Goal: Information Seeking & Learning: Learn about a topic

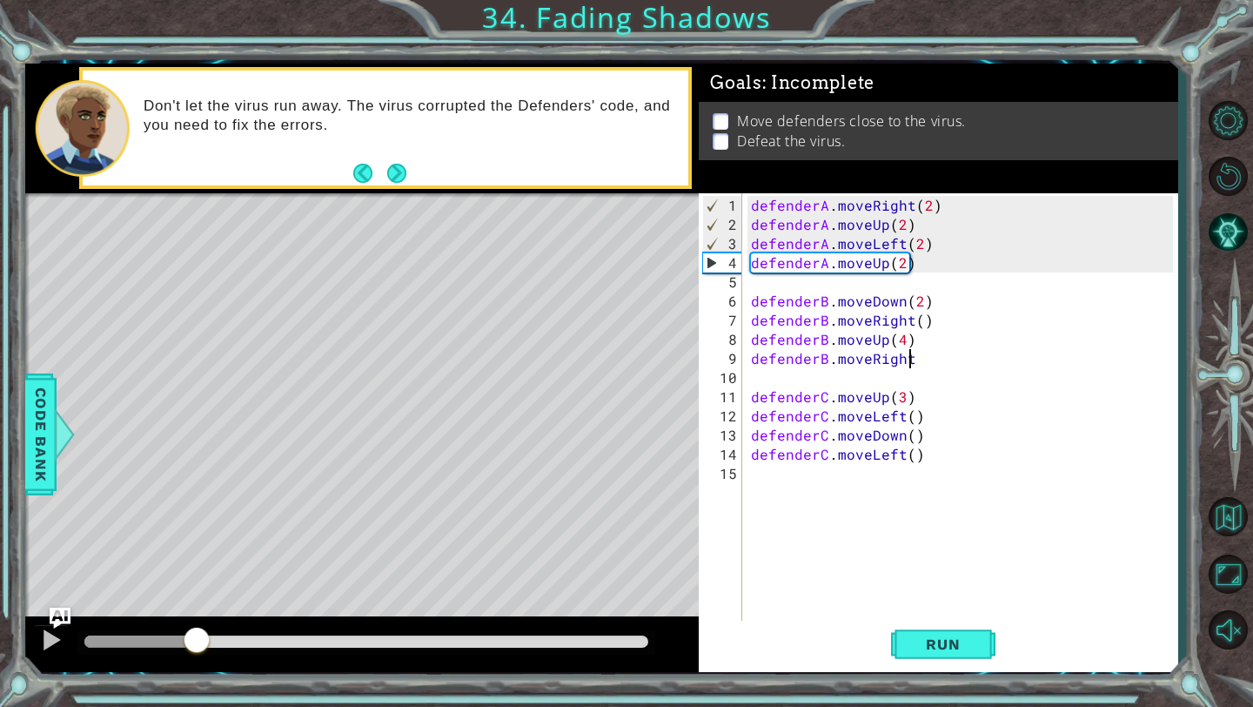
drag, startPoint x: 653, startPoint y: 641, endPoint x: 197, endPoint y: 663, distance: 456.5
click at [197, 663] on div at bounding box center [362, 644] width 674 height 56
click at [903, 264] on div "defenderA . moveRight ( 2 ) defenderA . moveUp ( 2 ) defenderA . moveLeft ( 2 )…" at bounding box center [965, 435] width 434 height 479
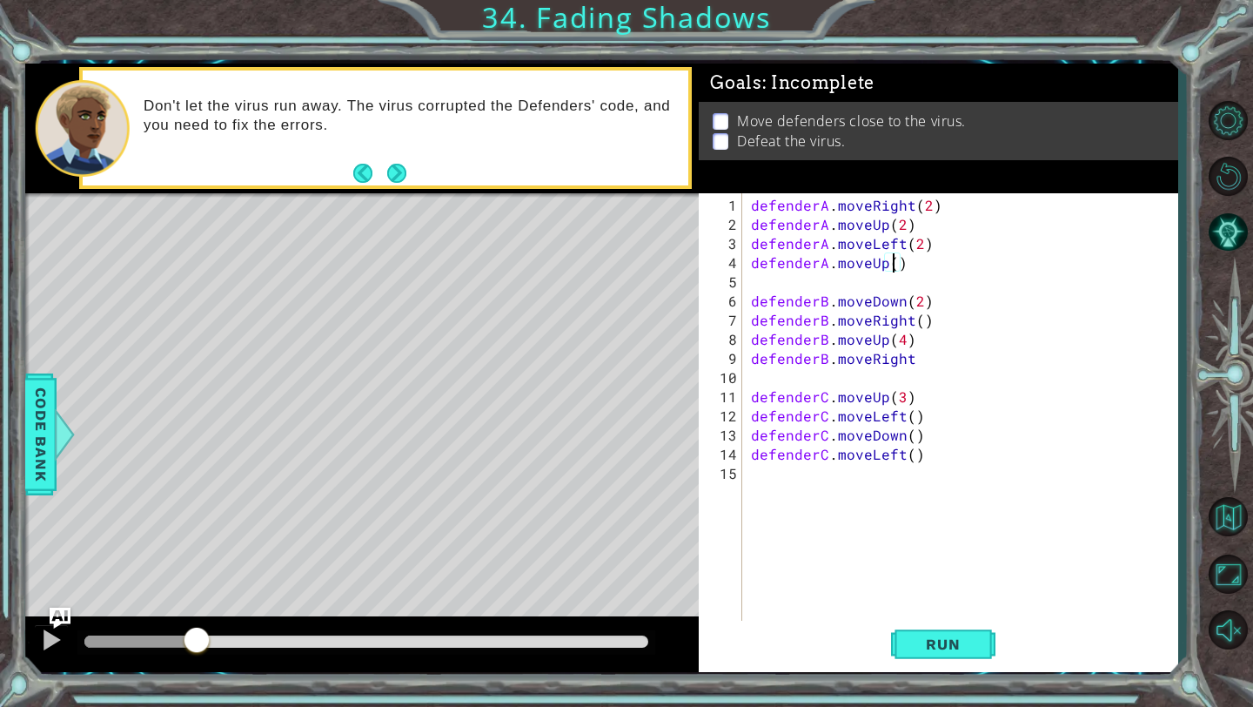
scroll to position [0, 9]
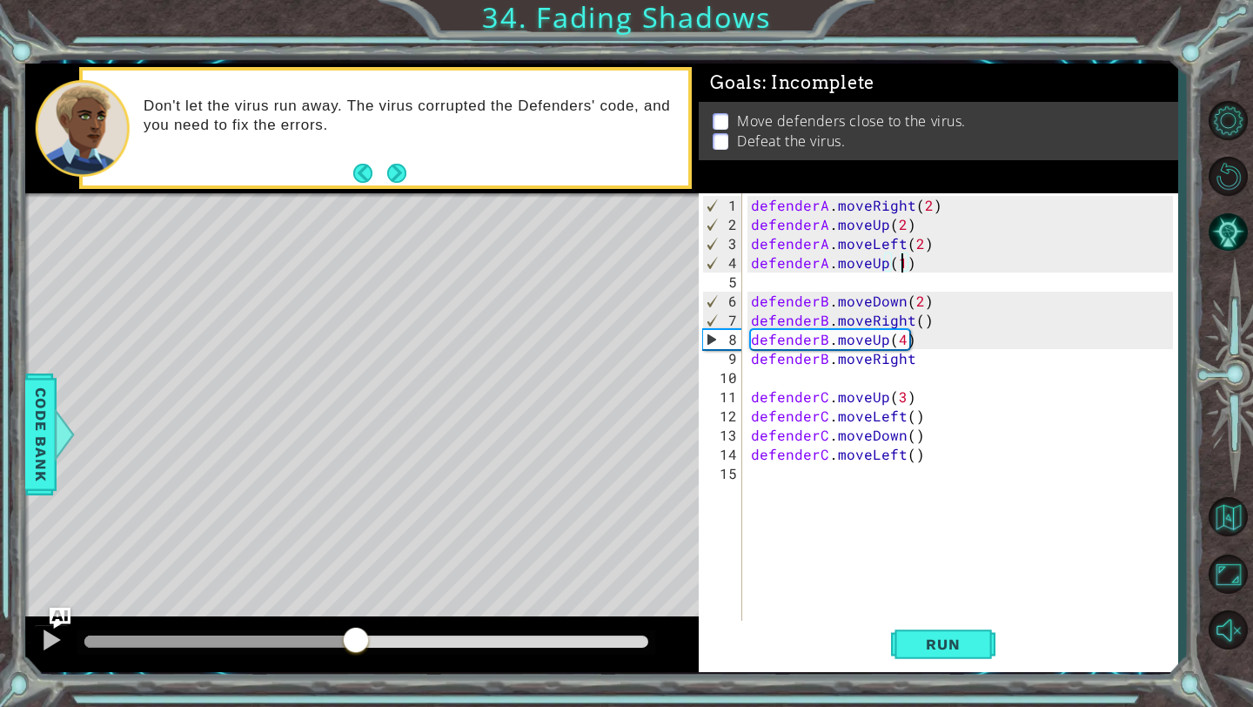
drag, startPoint x: 200, startPoint y: 647, endPoint x: 338, endPoint y: 652, distance: 137.6
click at [347, 647] on div at bounding box center [355, 641] width 31 height 31
click at [929, 356] on div "defenderA . moveRight ( 2 ) defenderA . moveUp ( 2 ) defenderA . moveLeft ( 2 )…" at bounding box center [965, 435] width 434 height 479
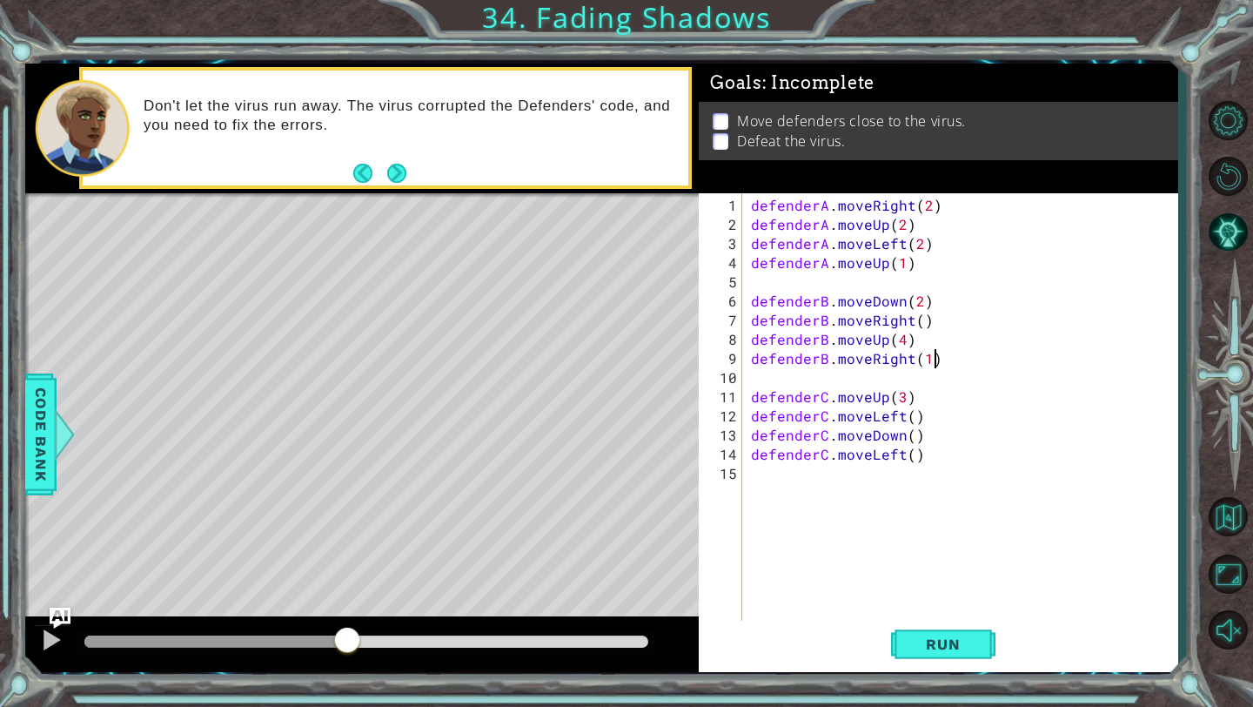
scroll to position [0, 10]
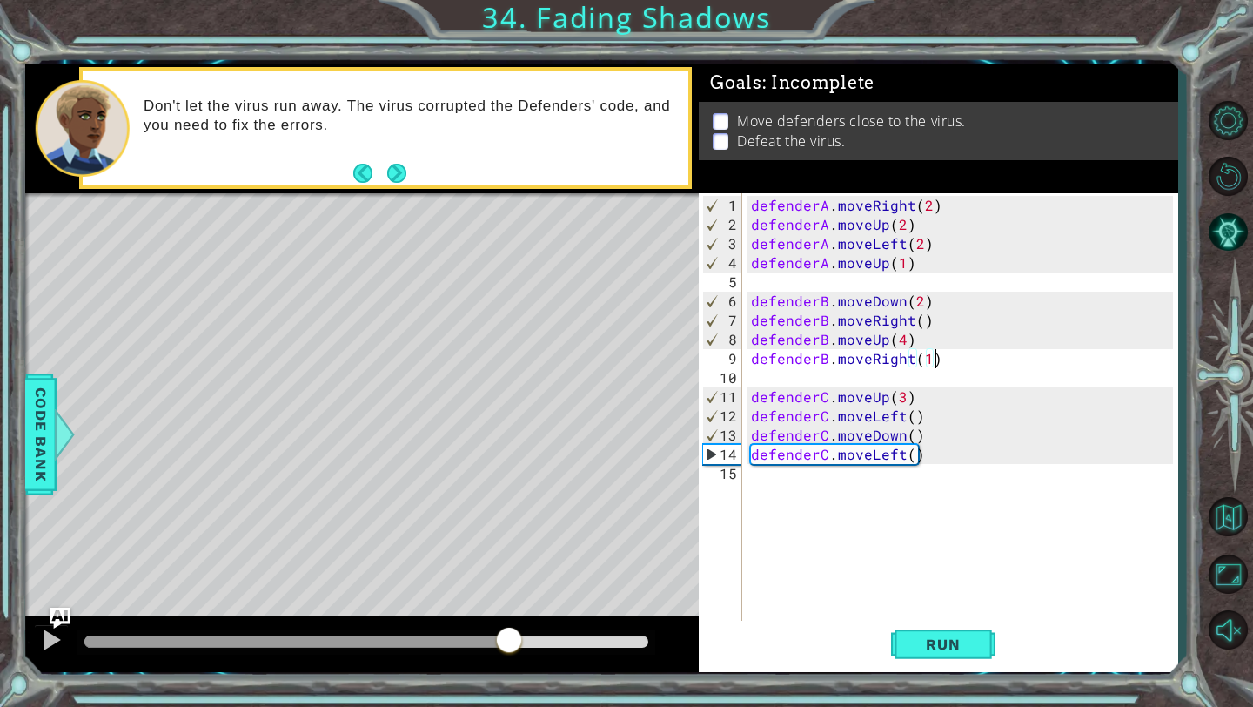
click at [508, 593] on div "methods defender moveUp() moveDown() moveLeft() moveRight() Code Bank Don't let…" at bounding box center [601, 368] width 1153 height 608
type textarea "defenderB.moveRight(1)"
click at [954, 639] on span "Run" at bounding box center [943, 643] width 69 height 17
drag, startPoint x: 117, startPoint y: 641, endPoint x: 618, endPoint y: 626, distance: 501.5
click at [618, 626] on div at bounding box center [617, 641] width 31 height 31
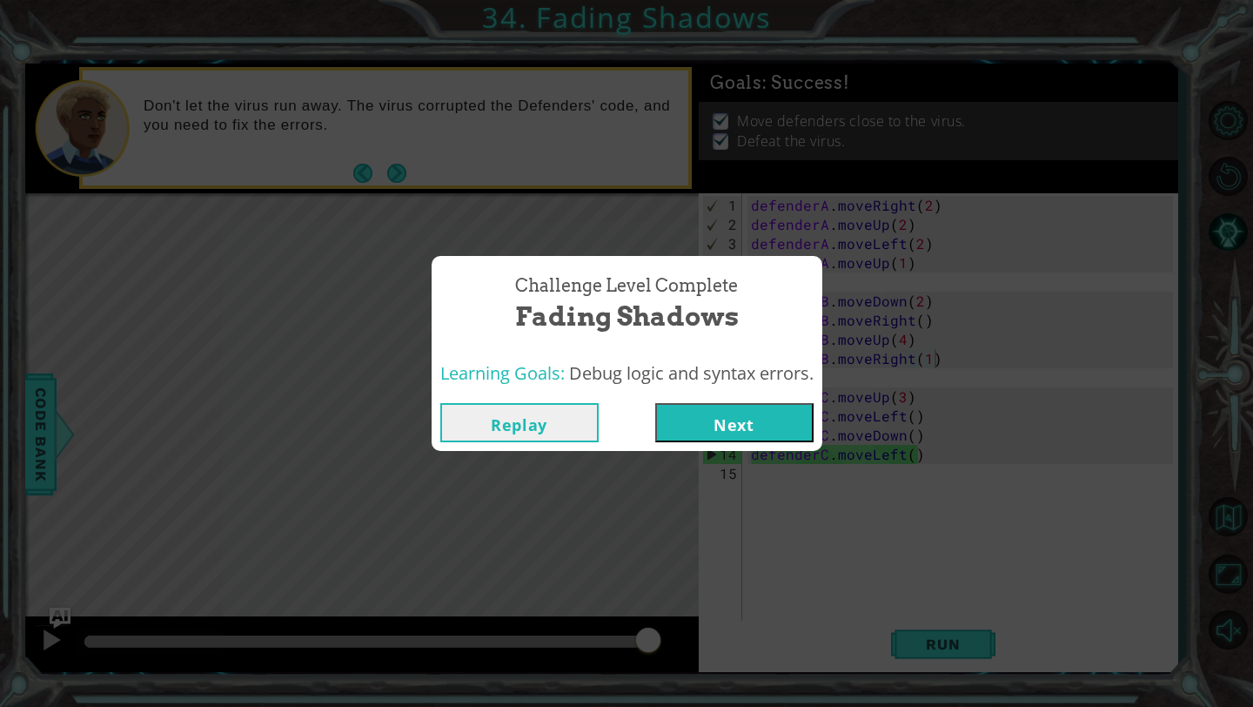
click at [741, 429] on button "Next" at bounding box center [734, 422] width 158 height 39
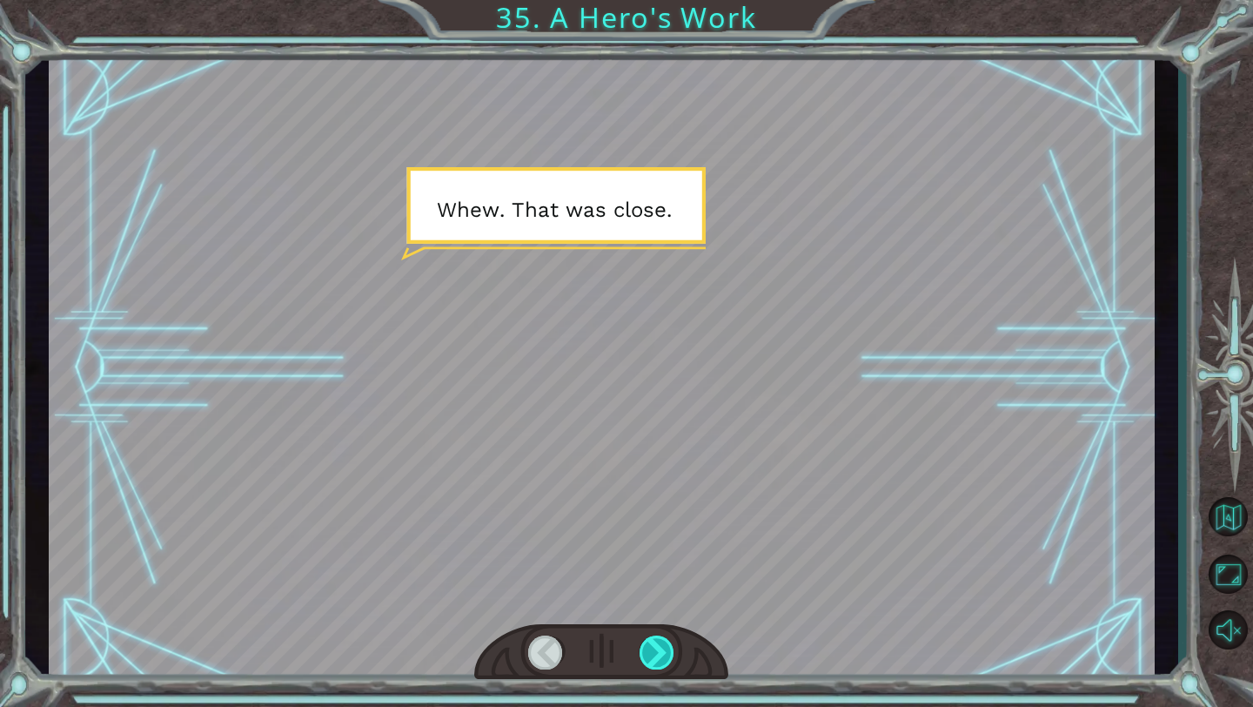
click at [651, 639] on div at bounding box center [658, 652] width 36 height 34
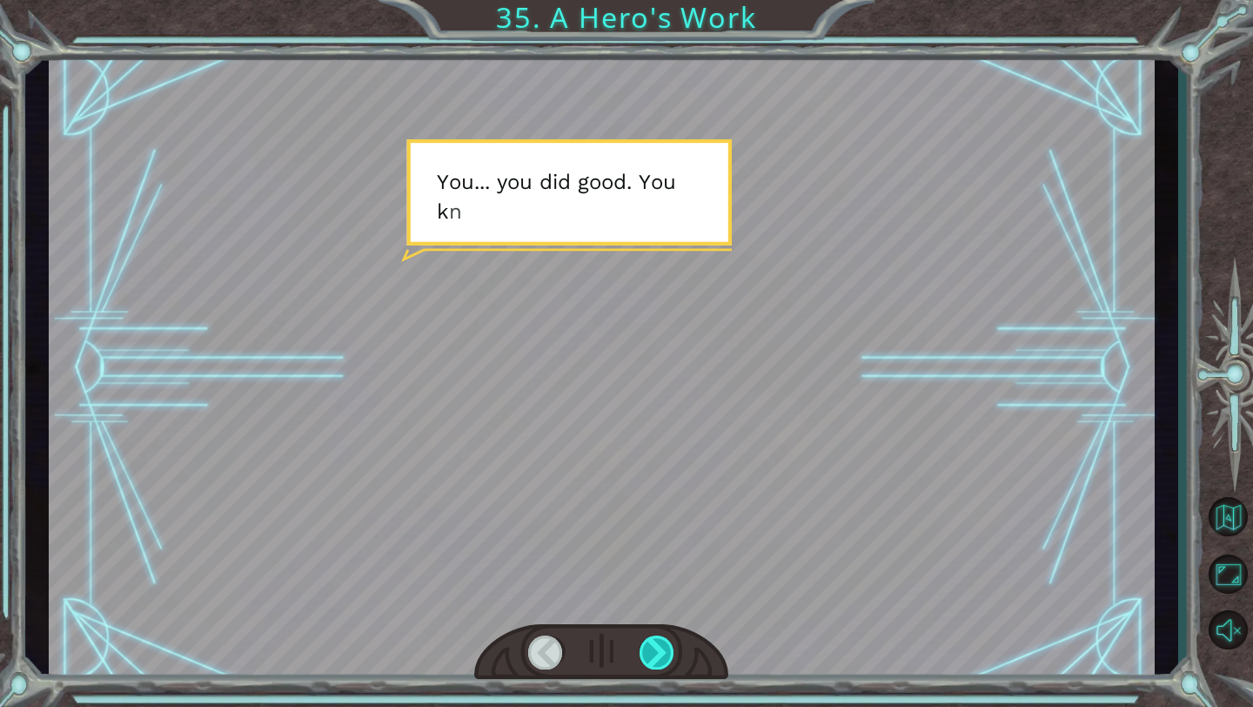
click at [655, 647] on div at bounding box center [658, 652] width 36 height 34
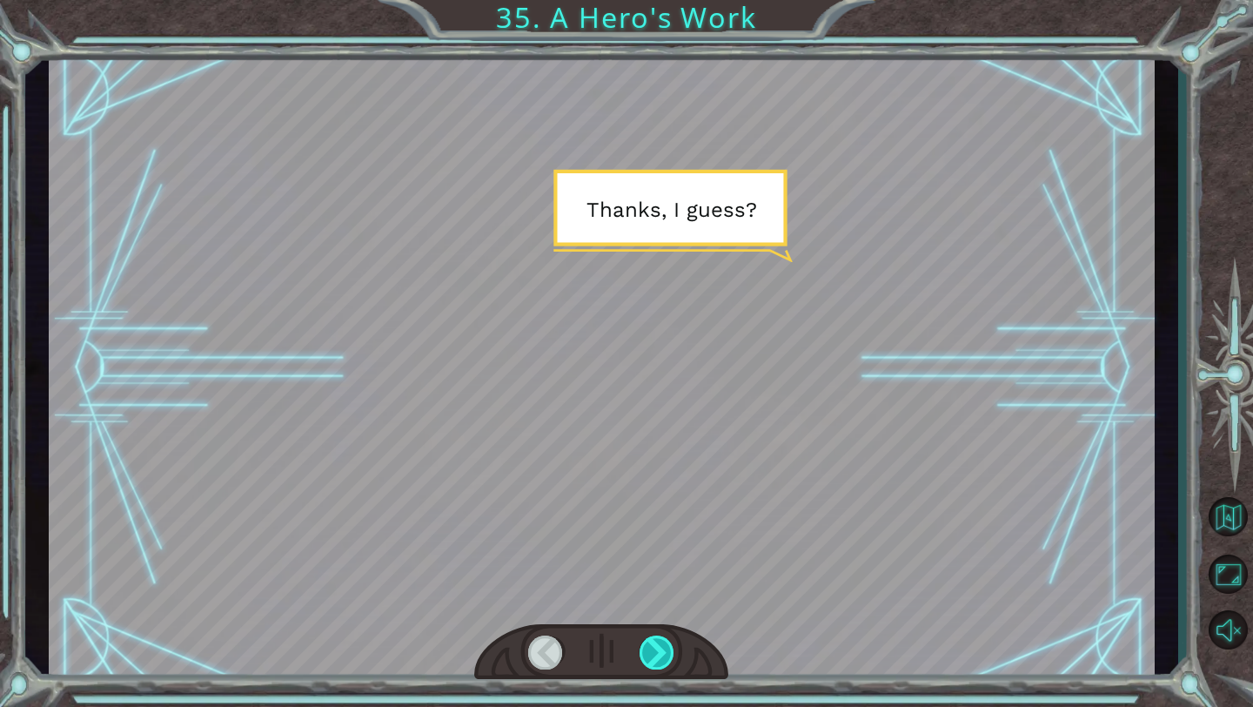
click at [656, 648] on div at bounding box center [658, 652] width 36 height 34
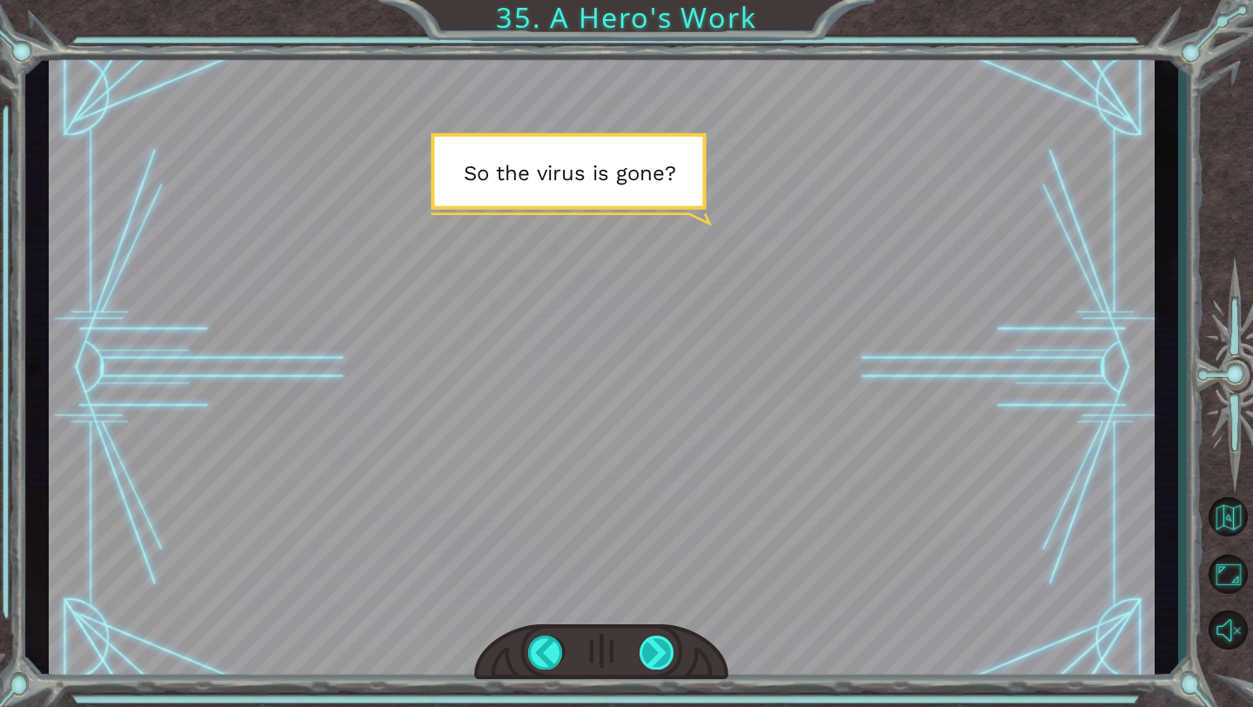
click at [663, 651] on div at bounding box center [658, 652] width 36 height 34
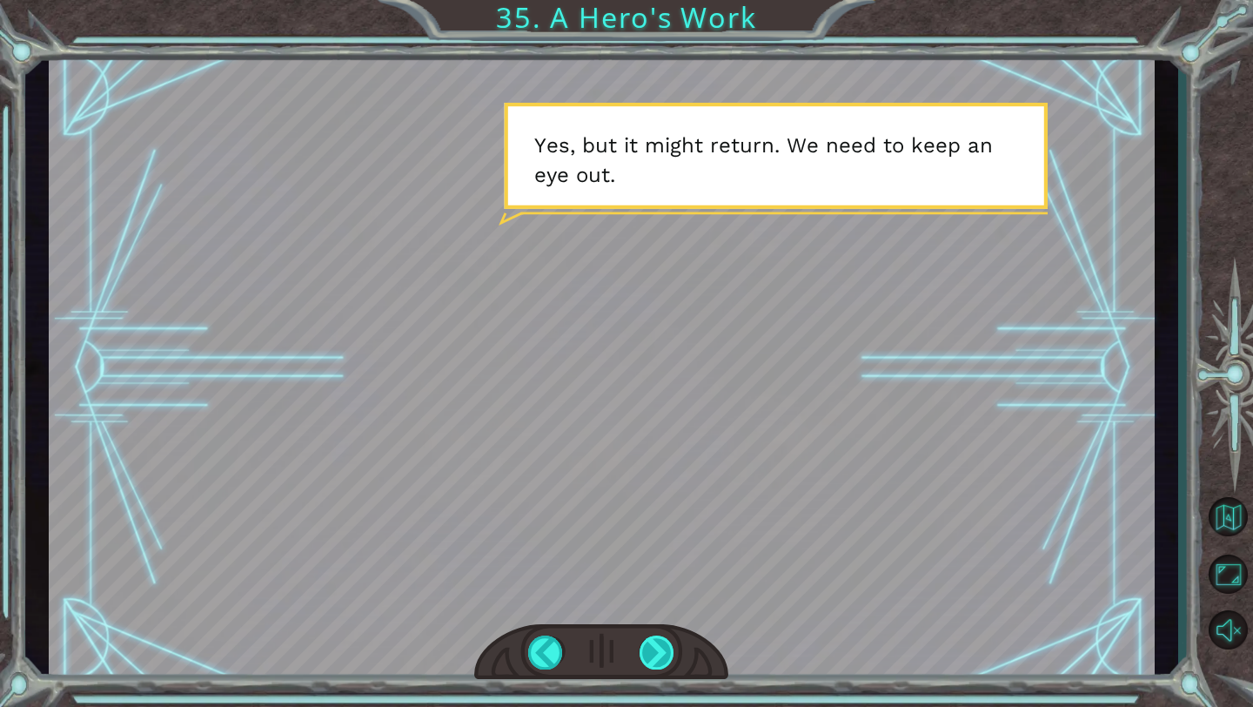
click at [659, 645] on div at bounding box center [658, 652] width 36 height 34
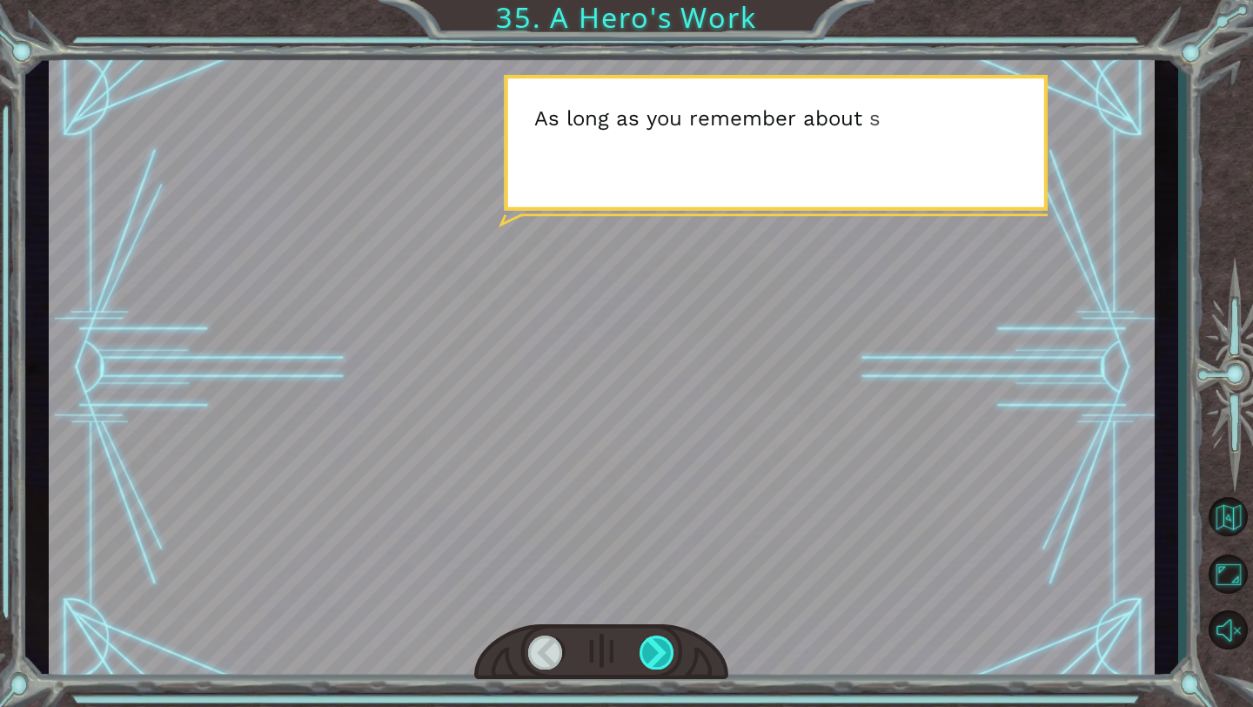
click at [659, 646] on div at bounding box center [658, 652] width 36 height 34
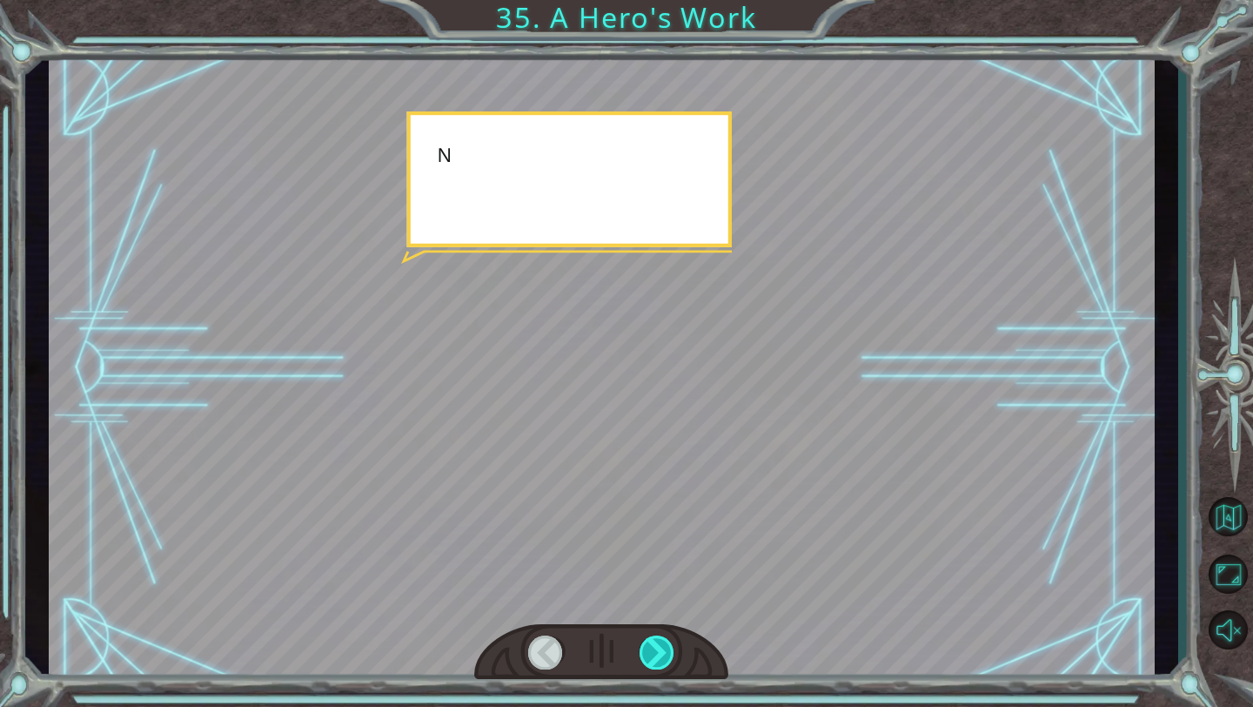
click at [659, 646] on div at bounding box center [658, 652] width 36 height 34
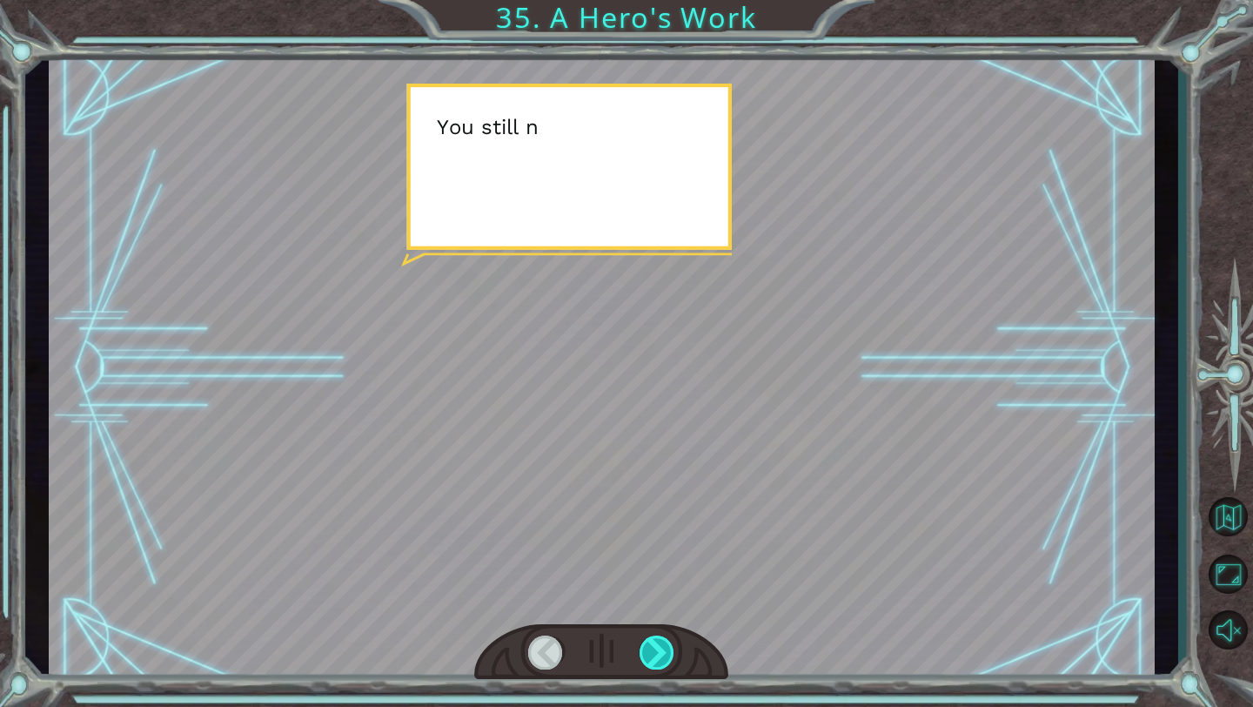
click at [659, 646] on div at bounding box center [658, 652] width 36 height 34
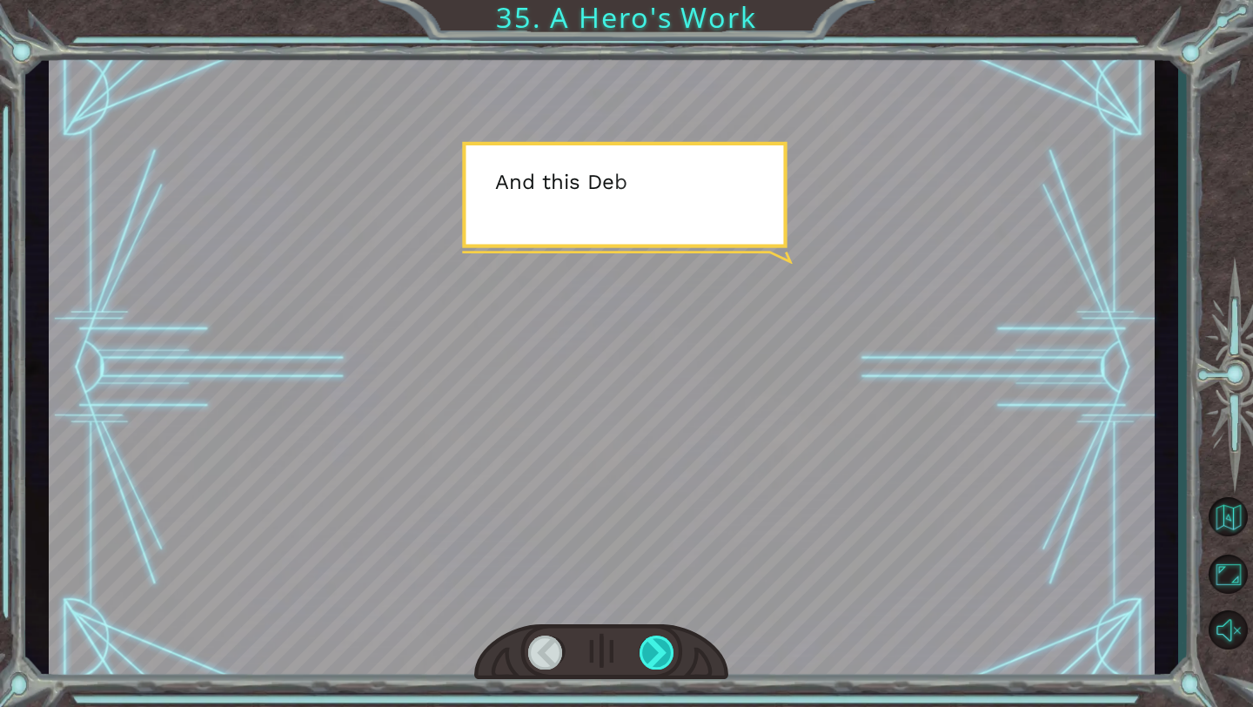
click at [659, 646] on div at bounding box center [658, 652] width 36 height 34
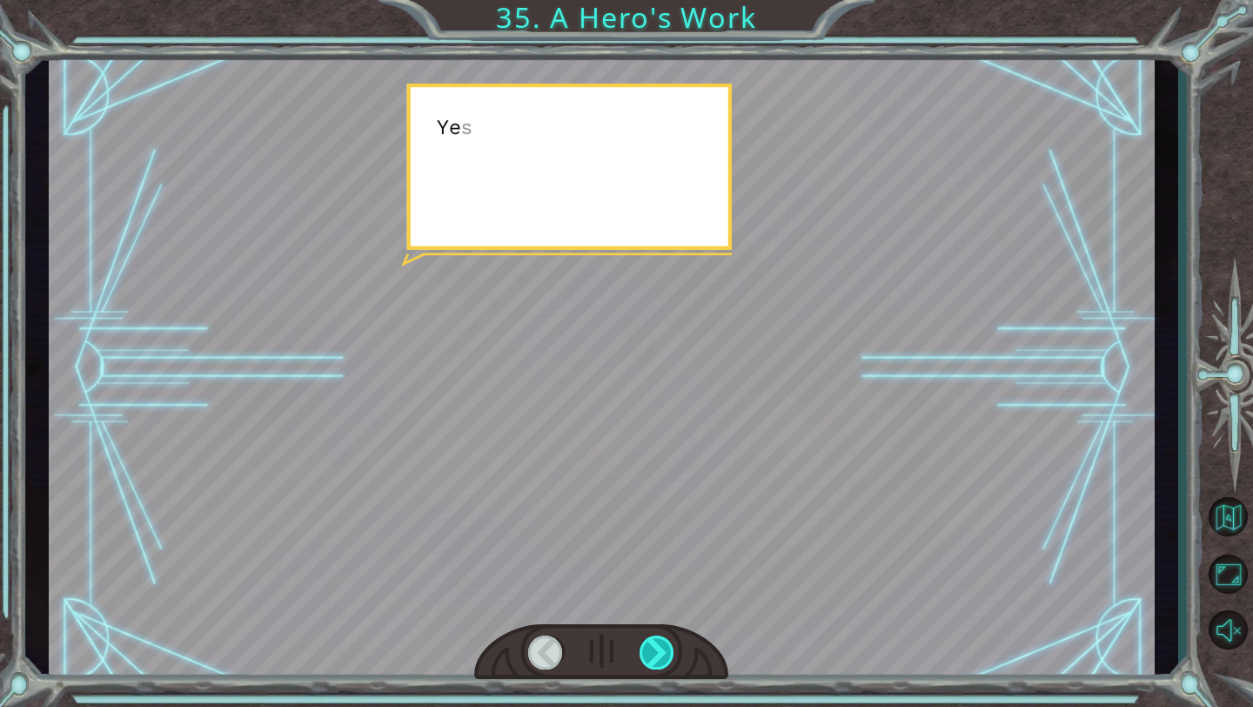
click at [659, 646] on div at bounding box center [658, 652] width 36 height 34
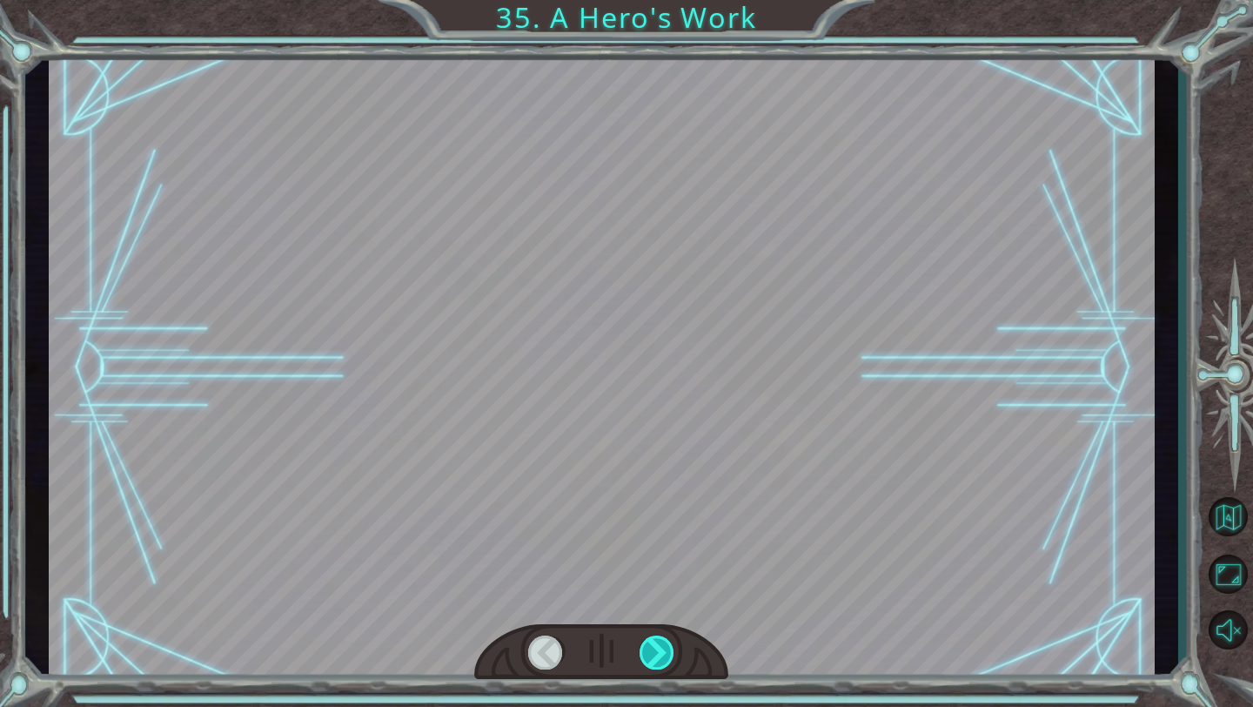
click at [660, 646] on div at bounding box center [658, 652] width 36 height 34
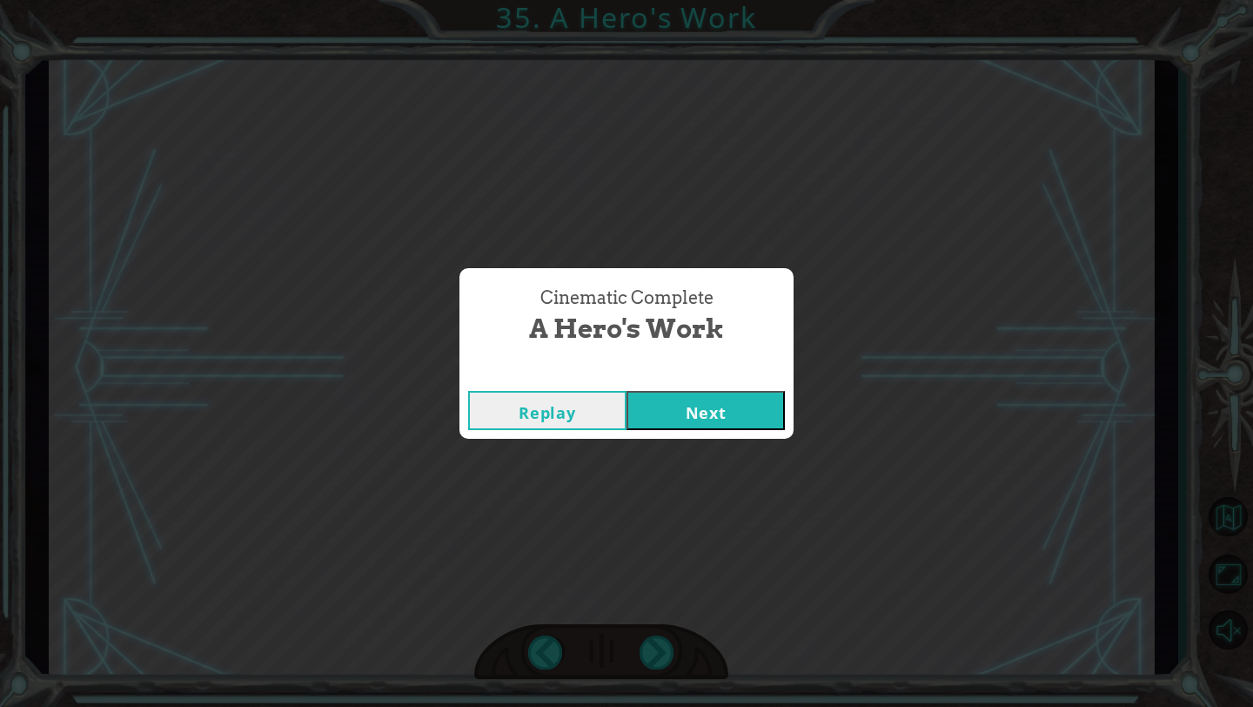
click at [728, 419] on button "Next" at bounding box center [706, 410] width 158 height 39
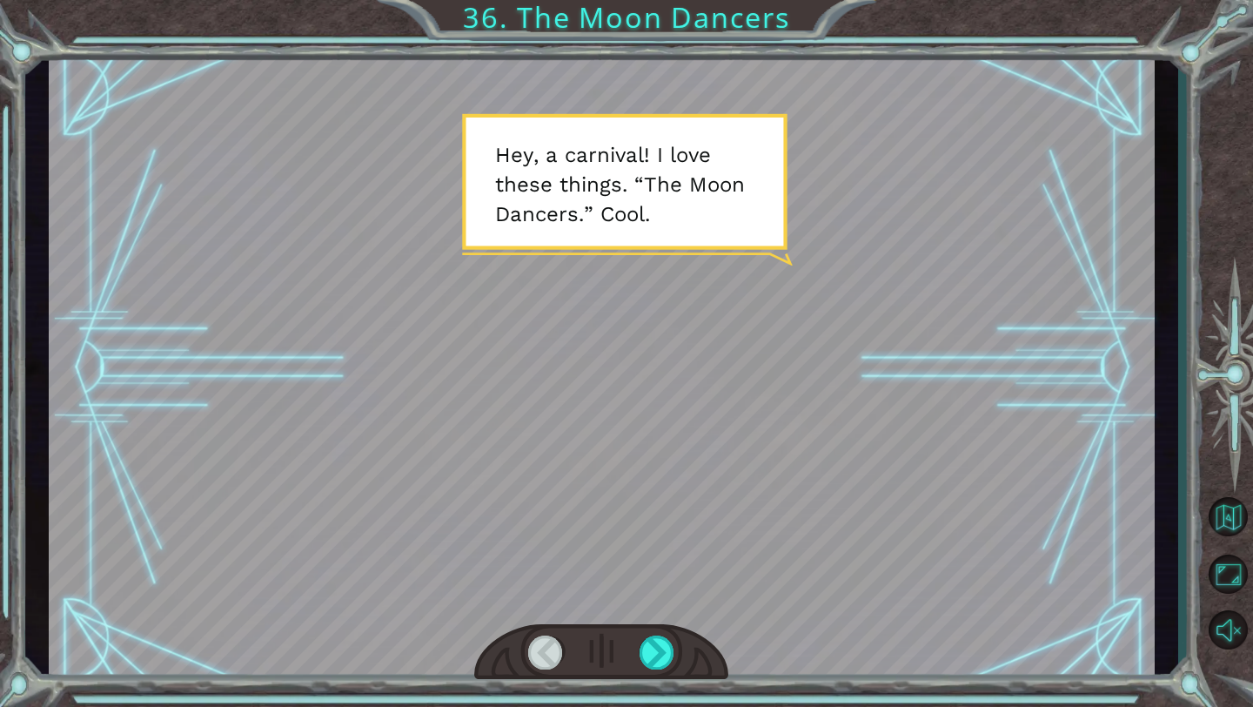
click at [677, 636] on div at bounding box center [601, 652] width 254 height 56
click at [672, 647] on div at bounding box center [658, 652] width 36 height 34
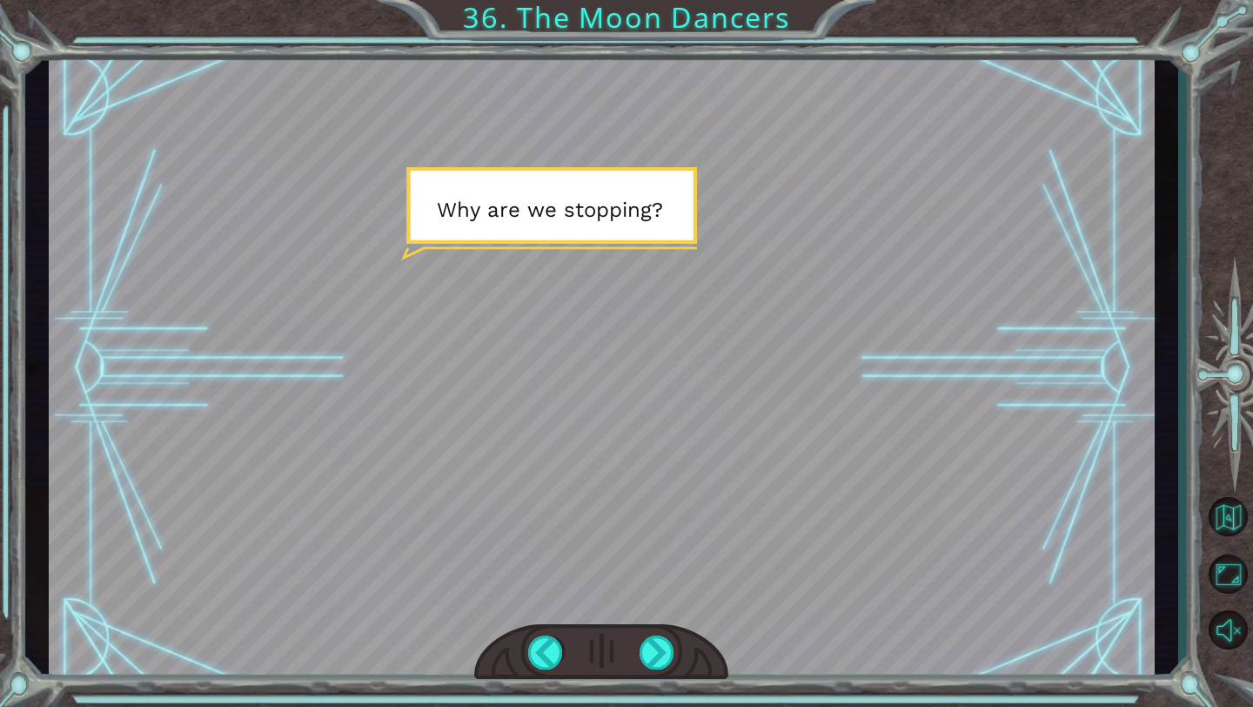
click at [688, 630] on div at bounding box center [601, 652] width 254 height 56
click at [660, 663] on div at bounding box center [658, 652] width 36 height 34
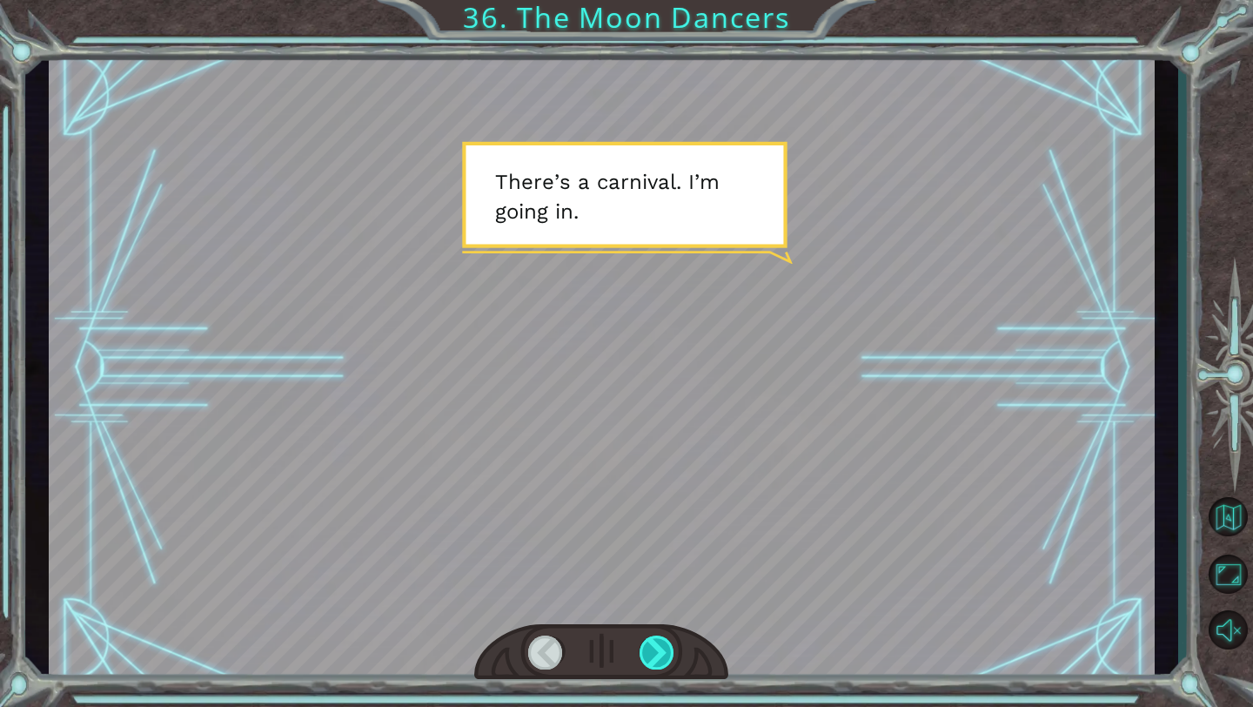
click at [660, 663] on div at bounding box center [658, 652] width 36 height 34
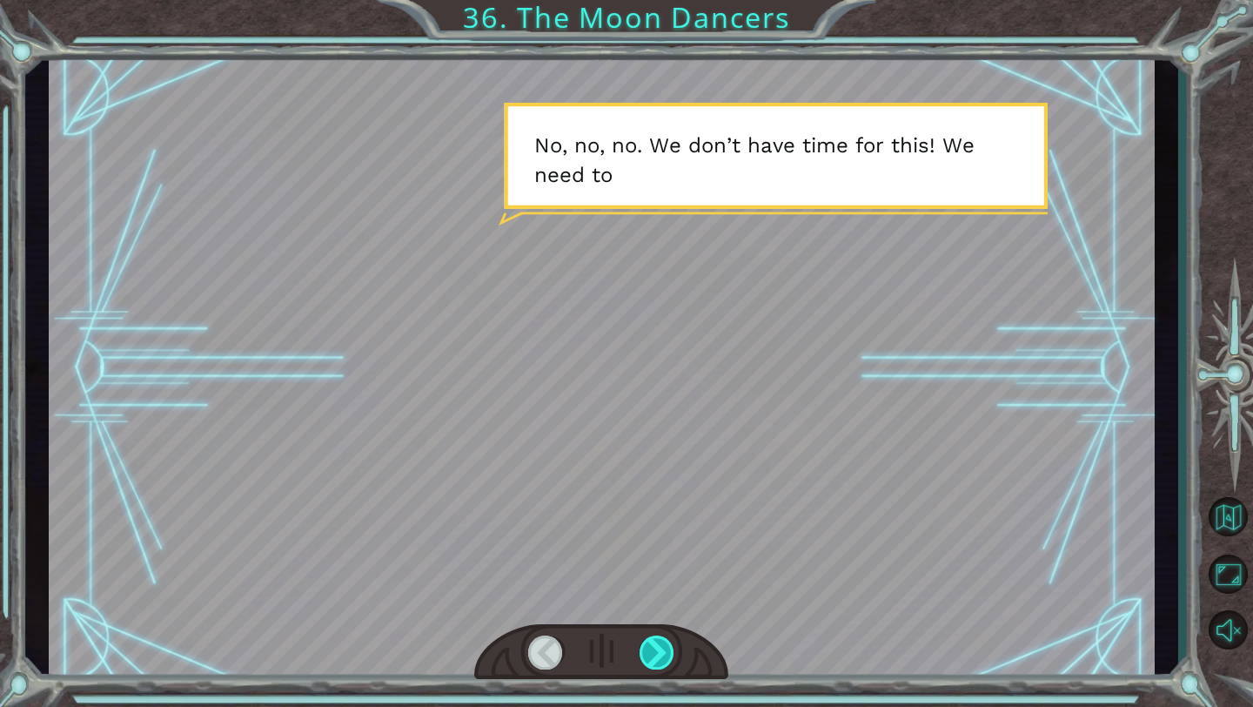
click at [660, 663] on div at bounding box center [658, 652] width 36 height 34
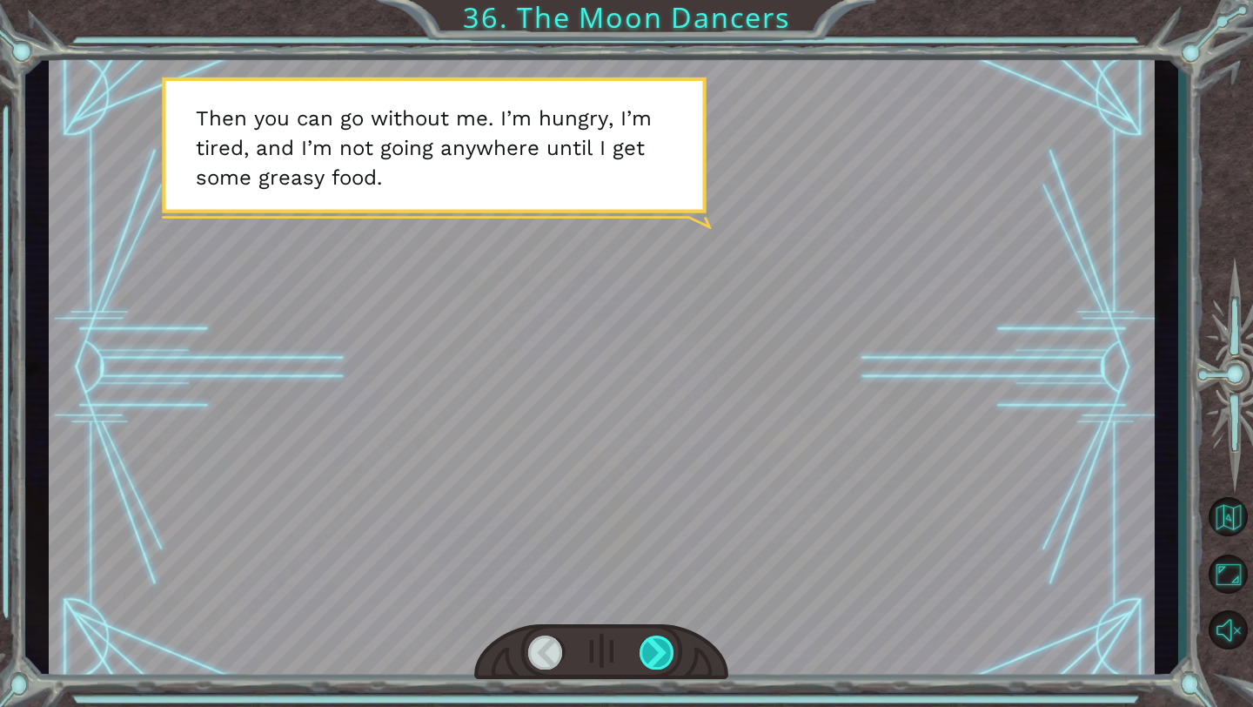
click at [660, 663] on div at bounding box center [658, 652] width 36 height 34
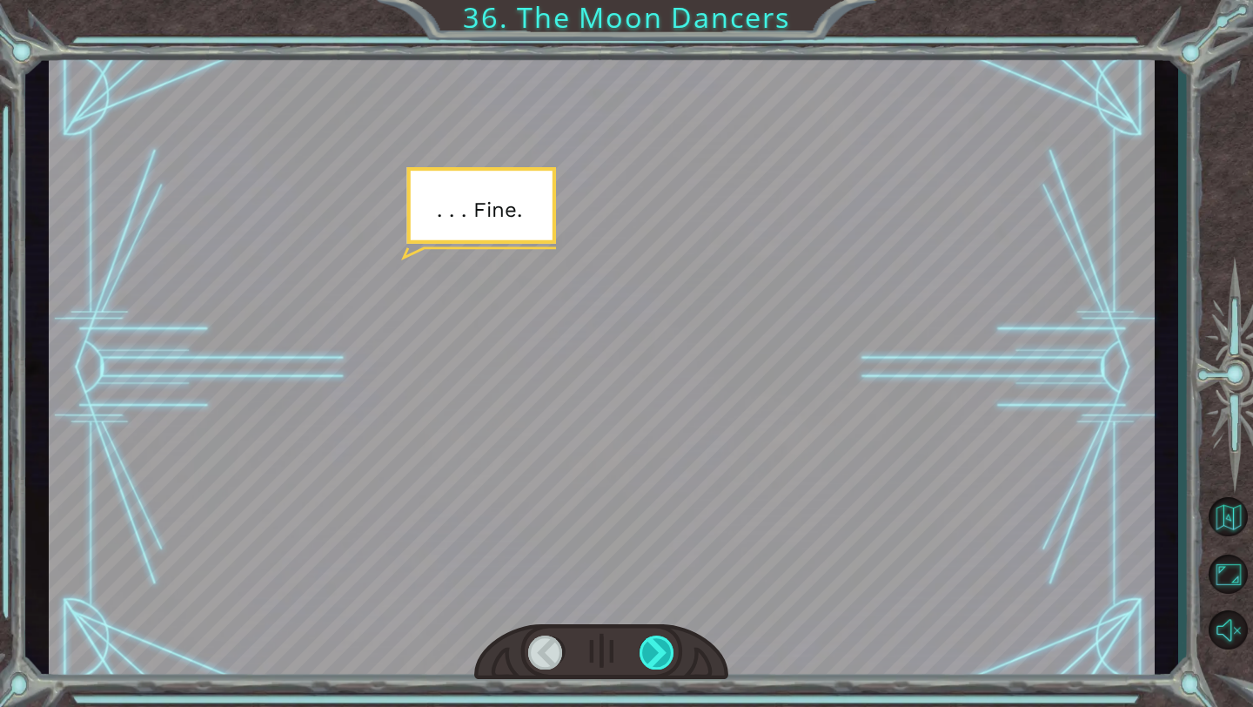
click at [660, 663] on div at bounding box center [658, 652] width 36 height 34
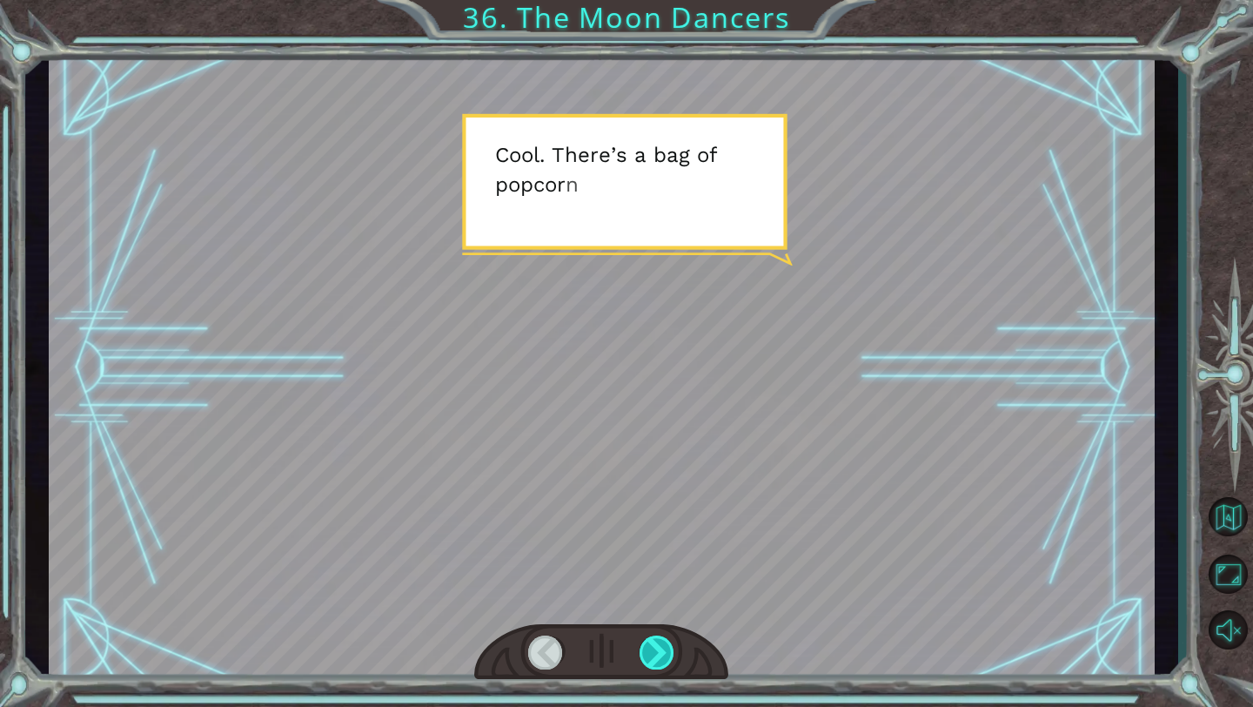
click at [660, 663] on div at bounding box center [658, 652] width 36 height 34
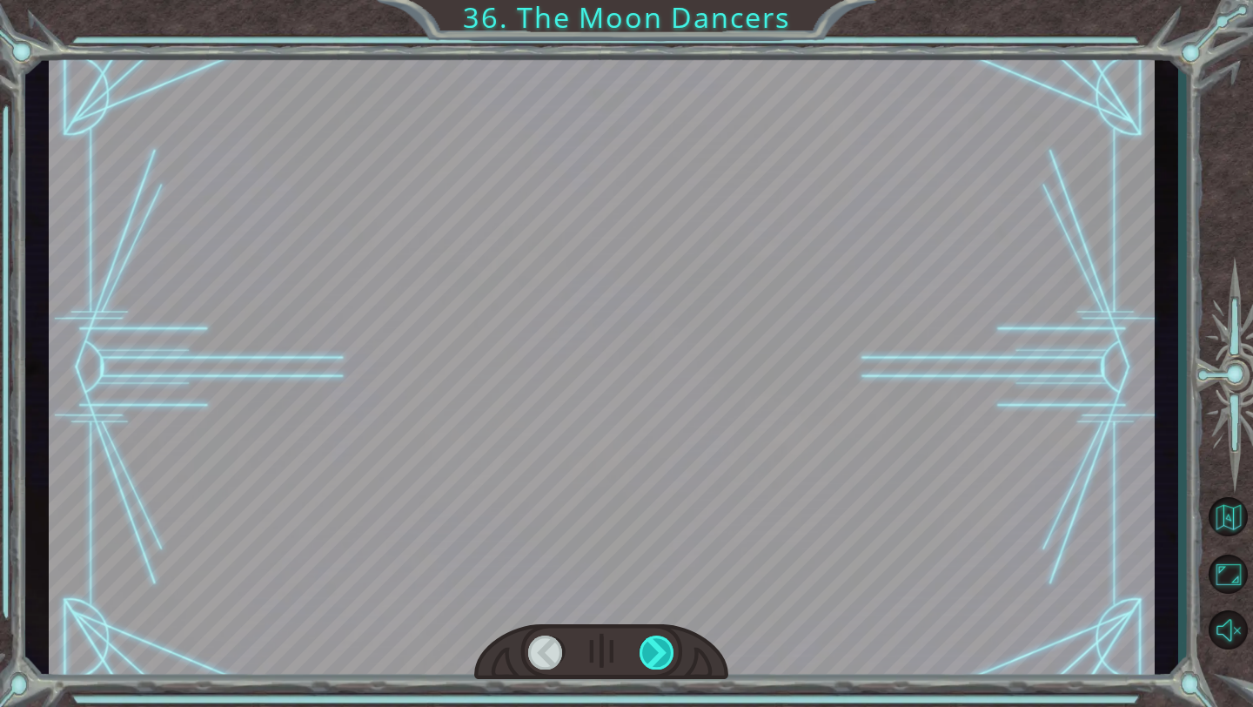
click at [660, 663] on div at bounding box center [658, 652] width 36 height 34
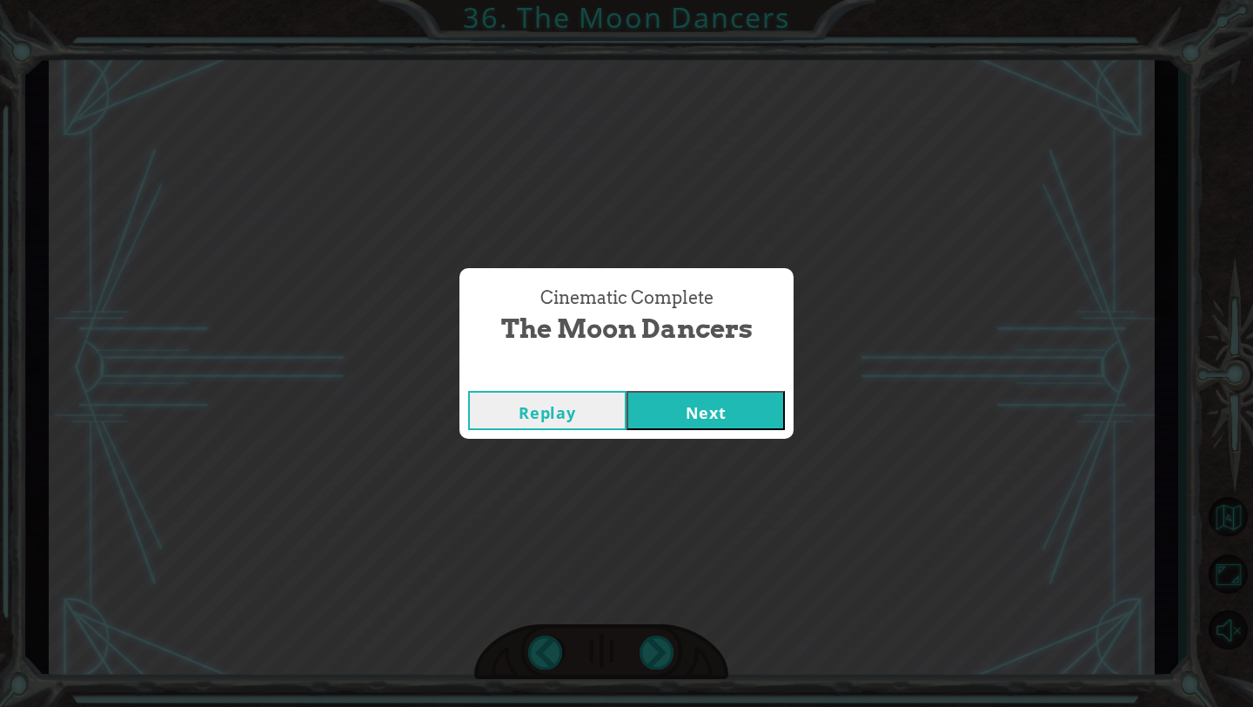
click at [725, 422] on button "Next" at bounding box center [706, 410] width 158 height 39
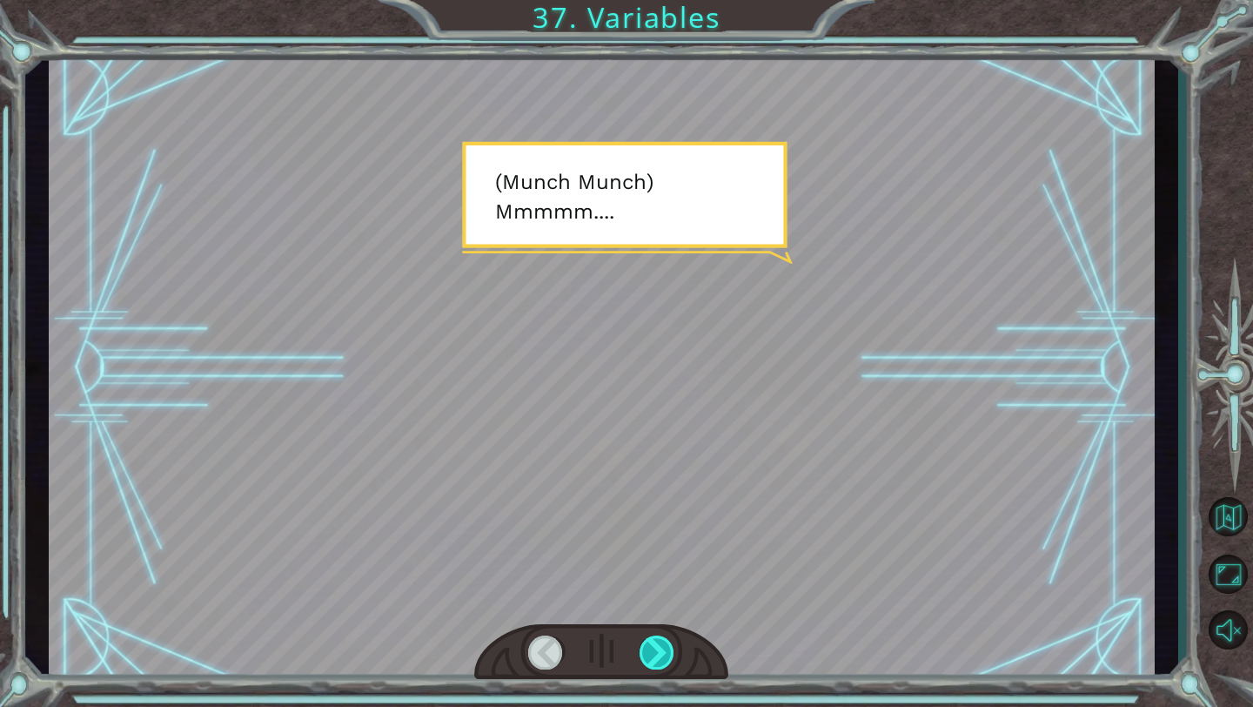
click at [665, 645] on div at bounding box center [658, 652] width 36 height 34
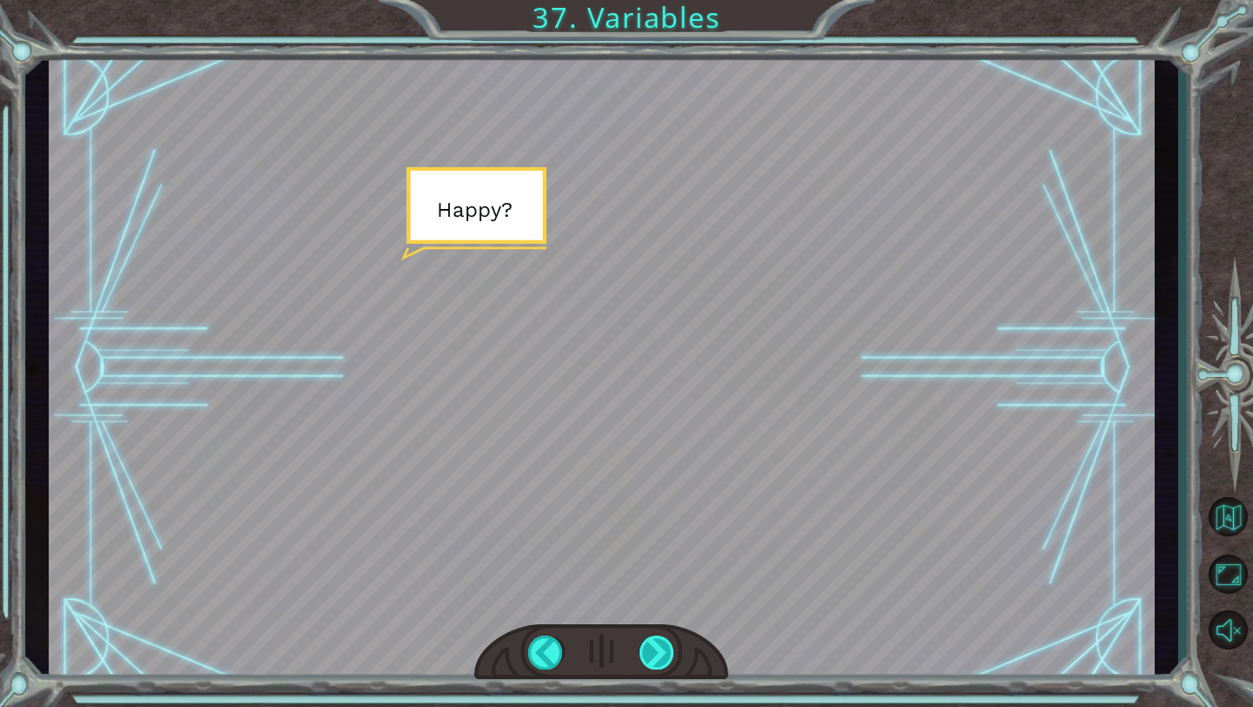
click at [665, 645] on div at bounding box center [658, 652] width 36 height 34
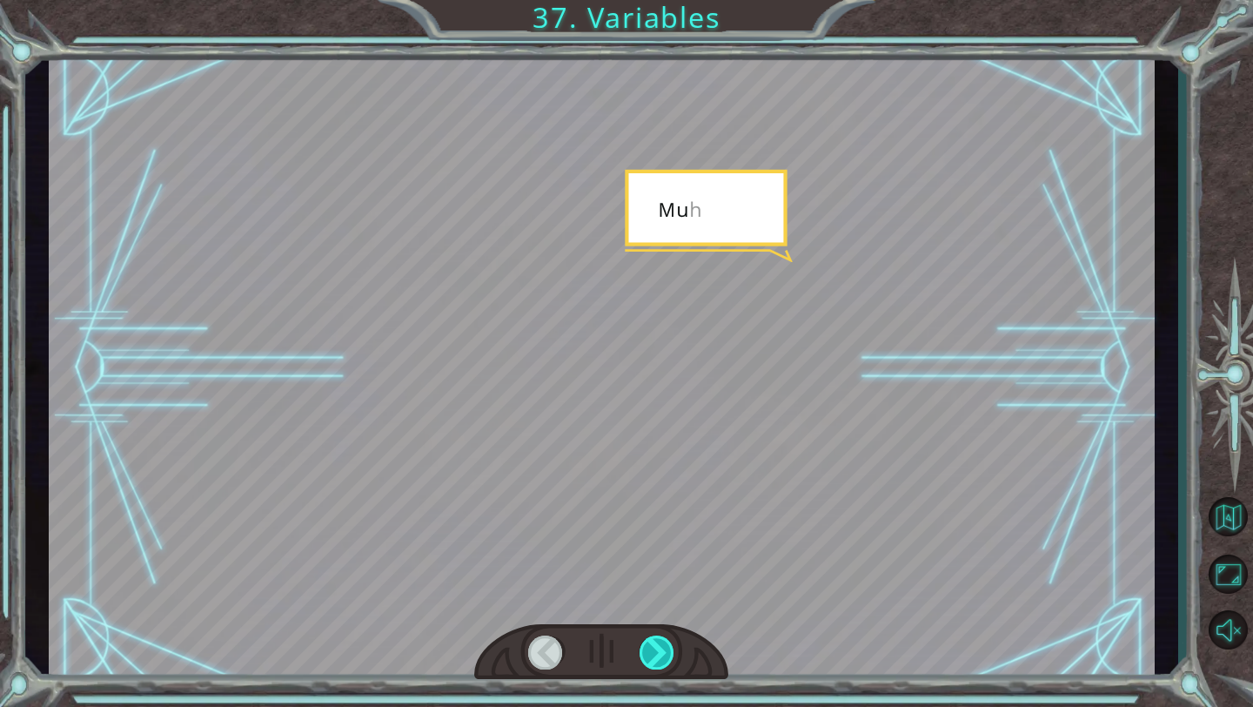
click at [665, 645] on div at bounding box center [658, 652] width 36 height 34
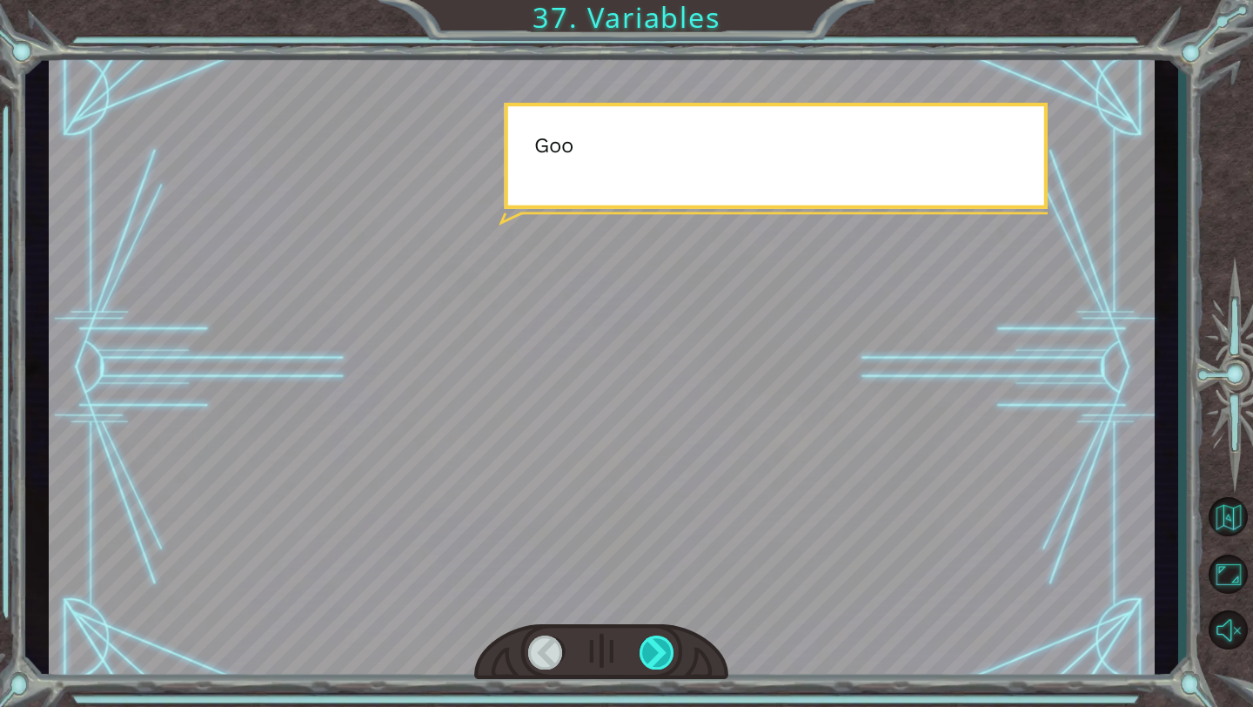
click at [665, 645] on div at bounding box center [658, 652] width 36 height 34
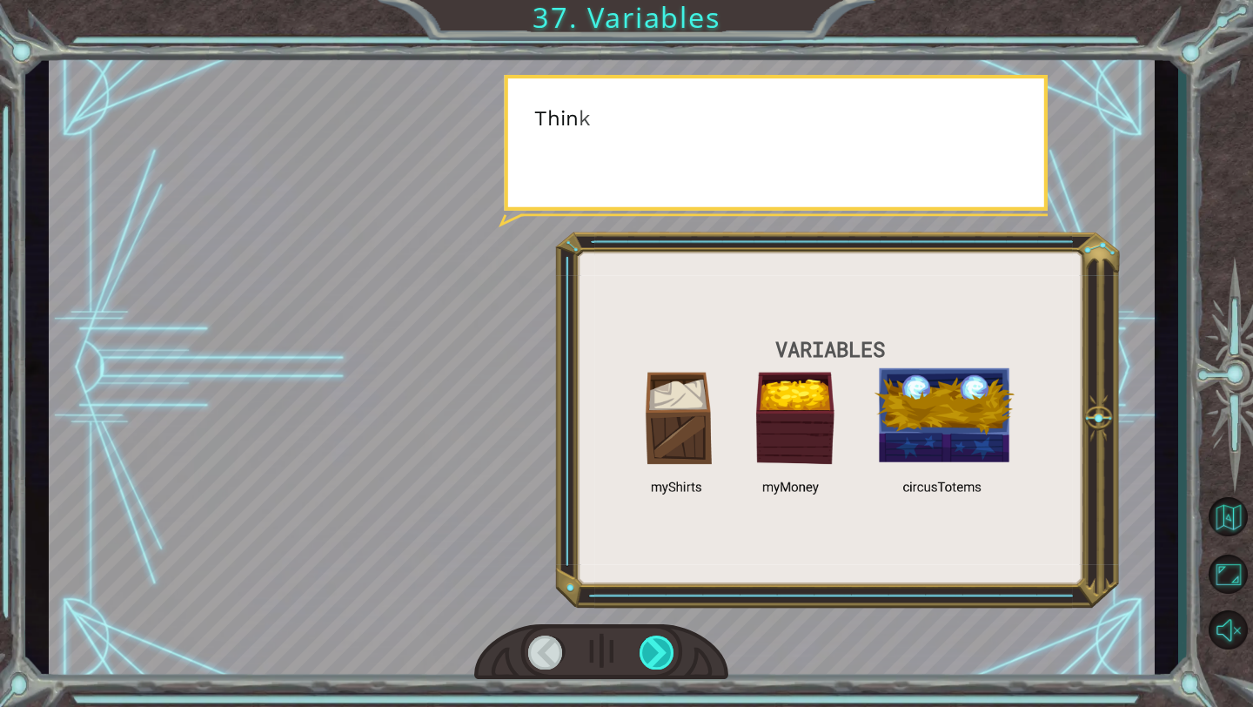
click at [665, 645] on div at bounding box center [658, 652] width 36 height 34
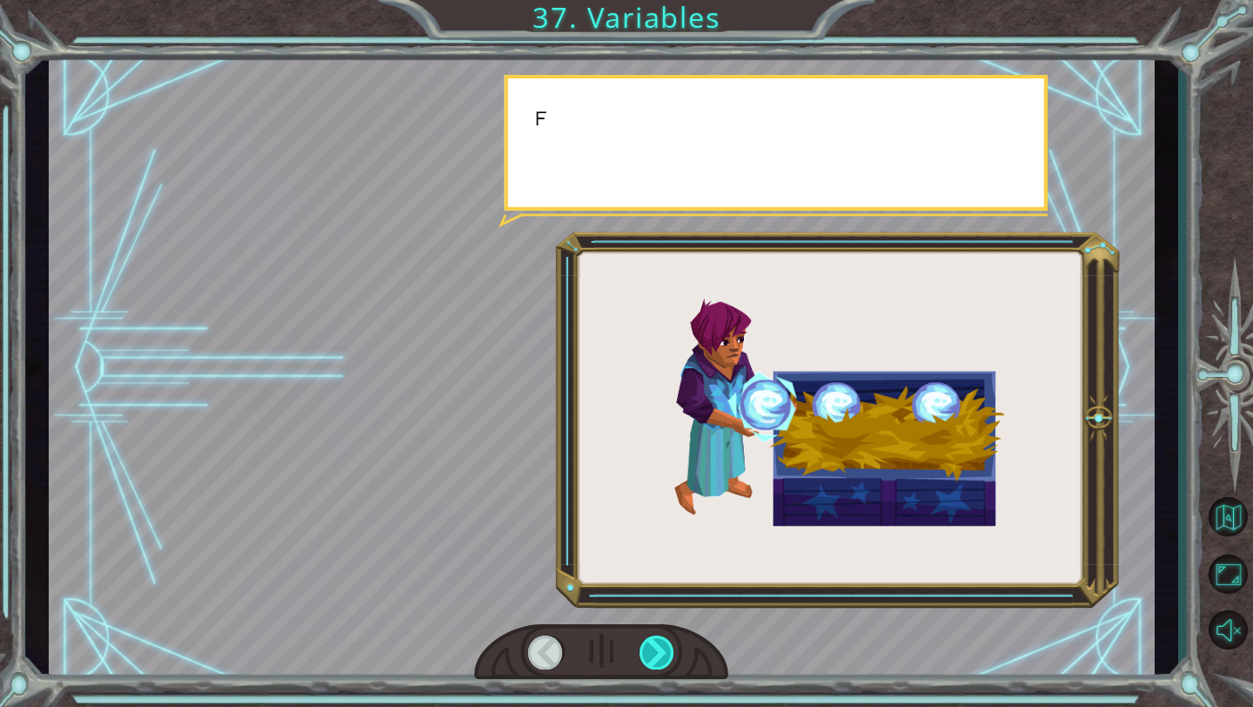
click at [665, 645] on div at bounding box center [658, 652] width 36 height 34
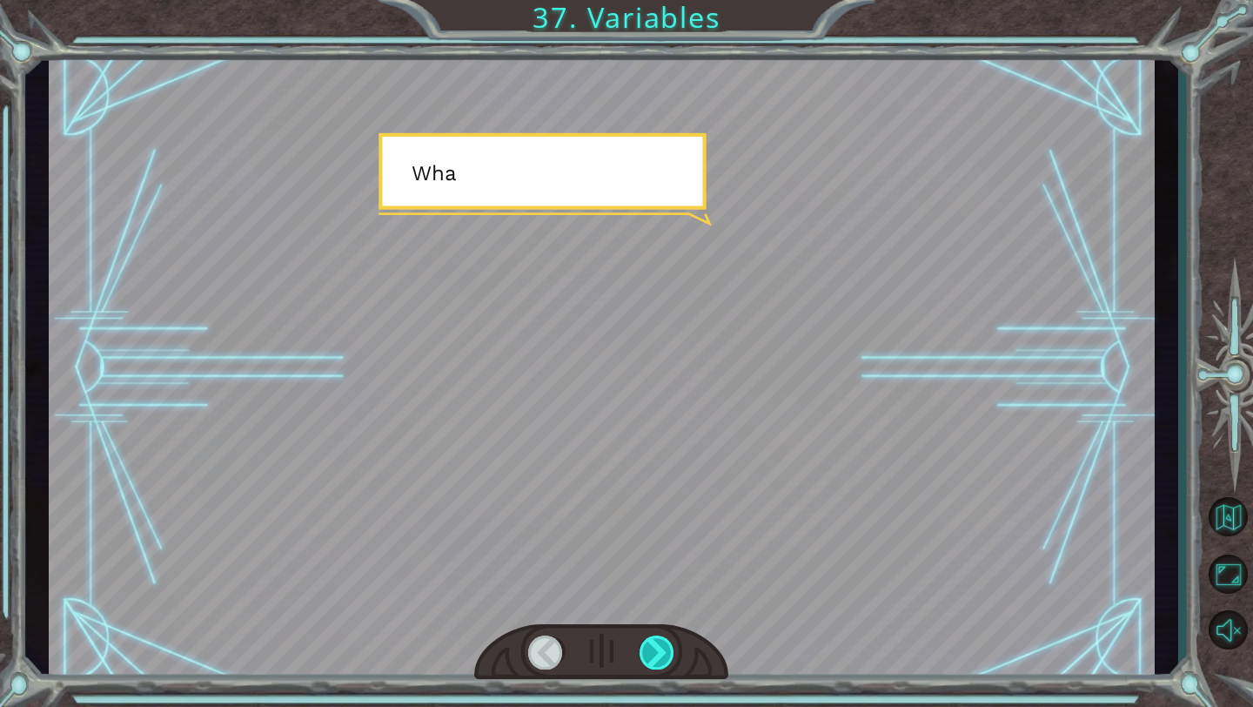
click at [665, 645] on div at bounding box center [658, 652] width 36 height 34
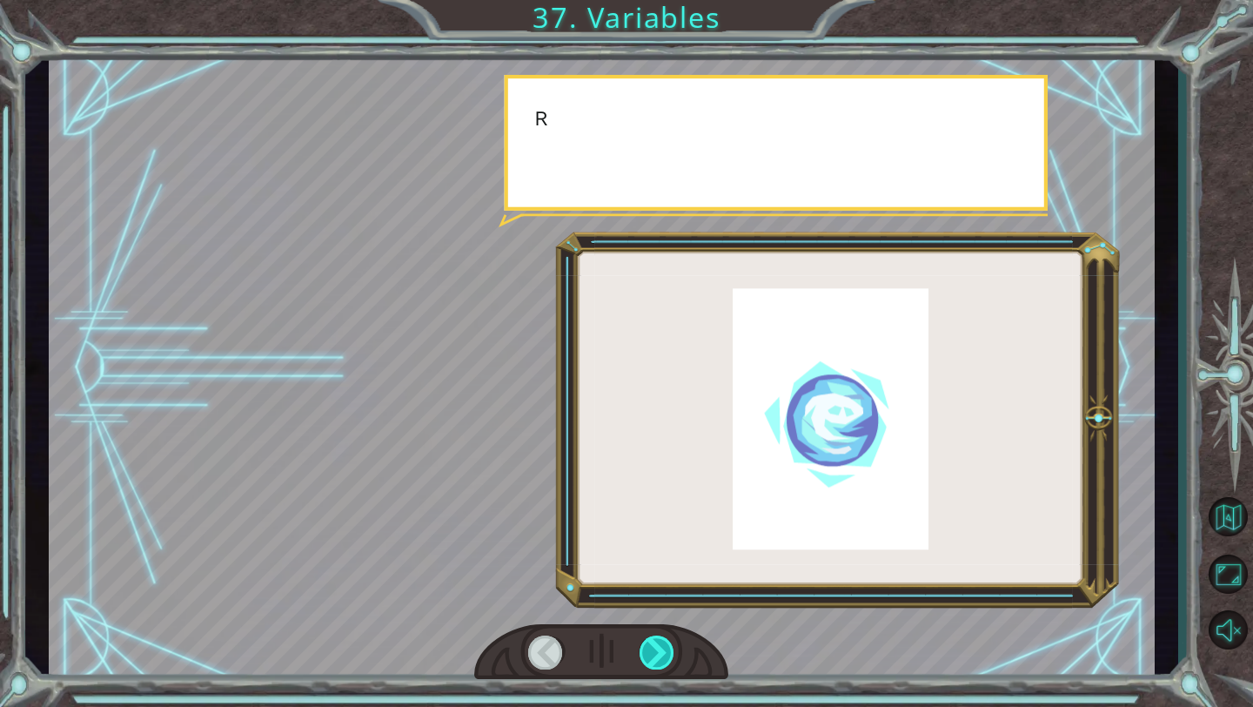
click at [665, 645] on div at bounding box center [658, 652] width 36 height 34
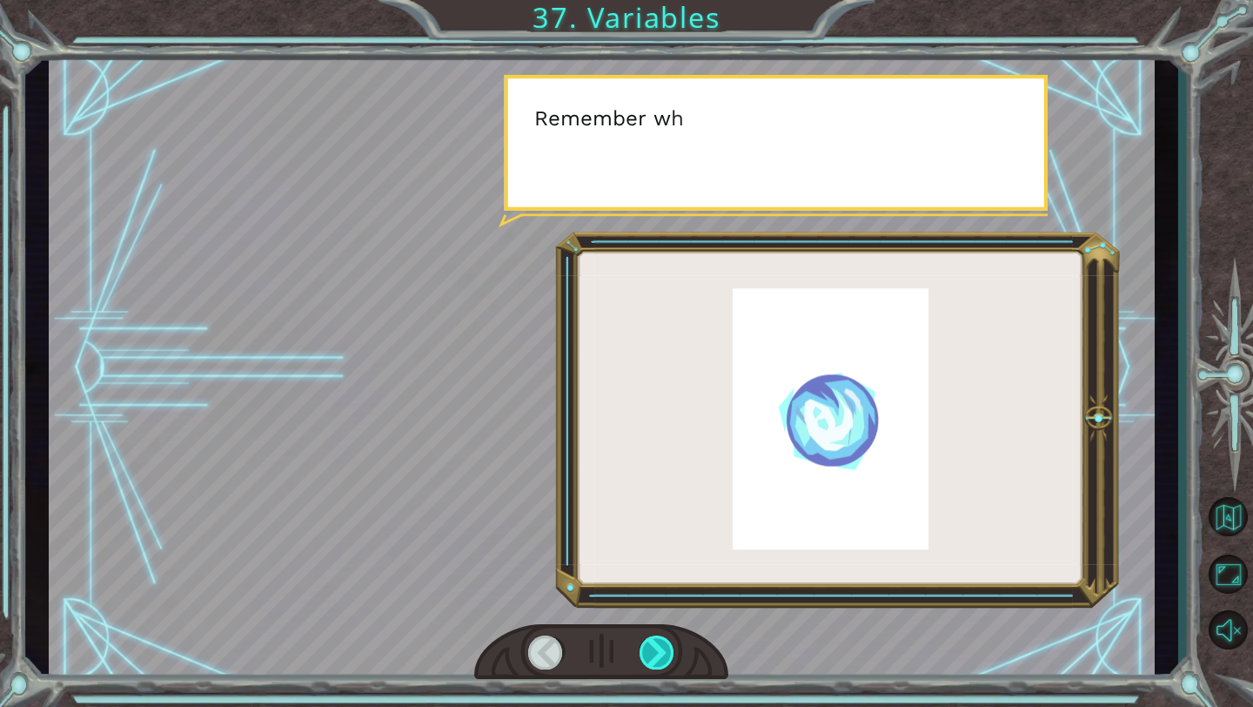
click at [665, 645] on div at bounding box center [658, 652] width 36 height 34
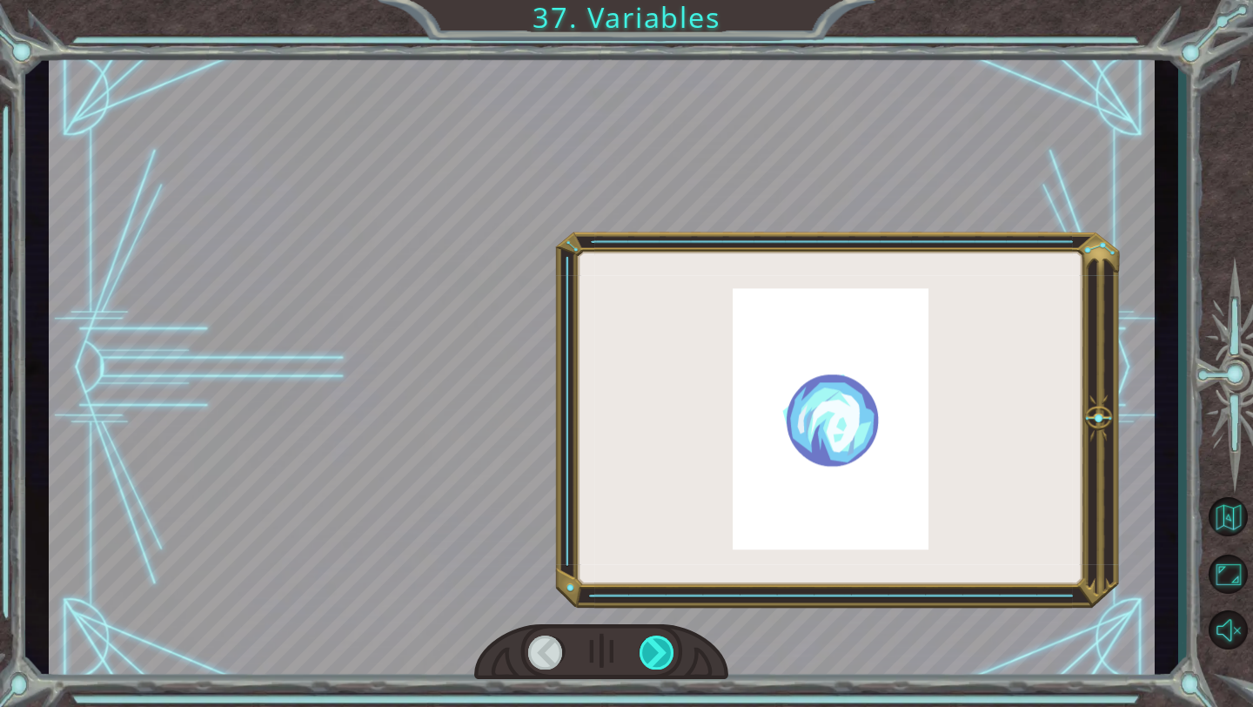
click at [665, 645] on div at bounding box center [658, 652] width 36 height 34
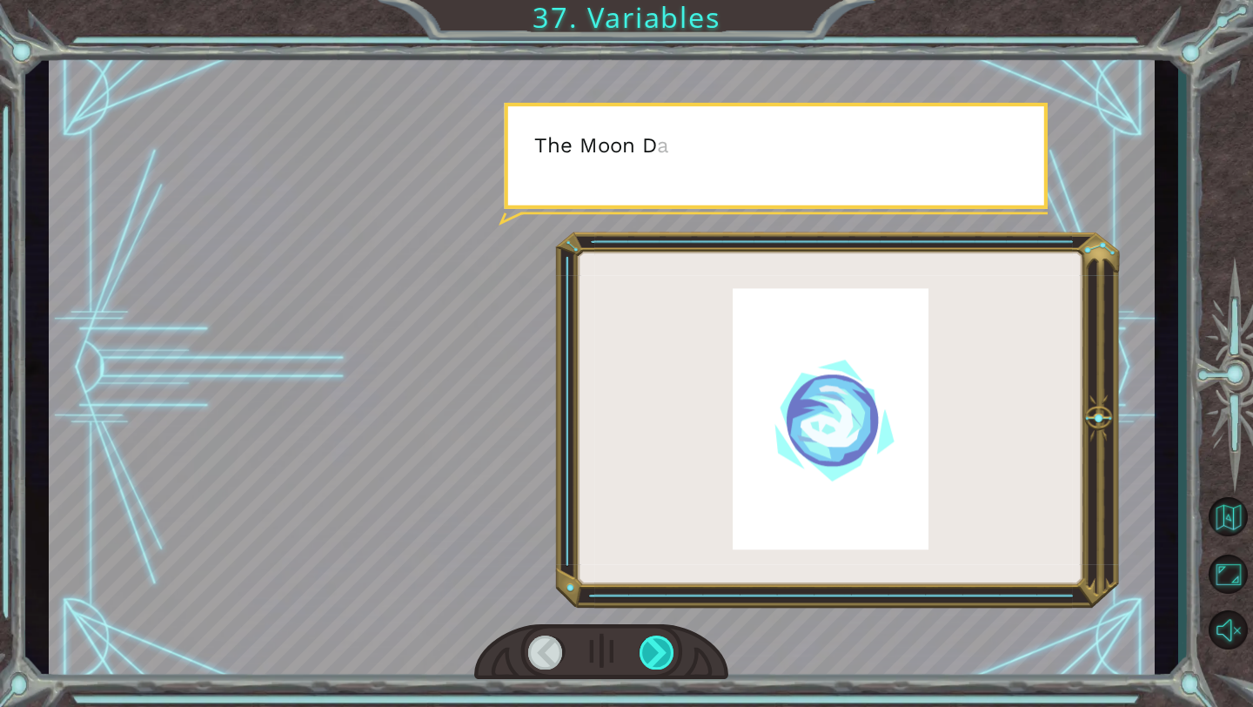
click at [665, 645] on div at bounding box center [658, 652] width 36 height 34
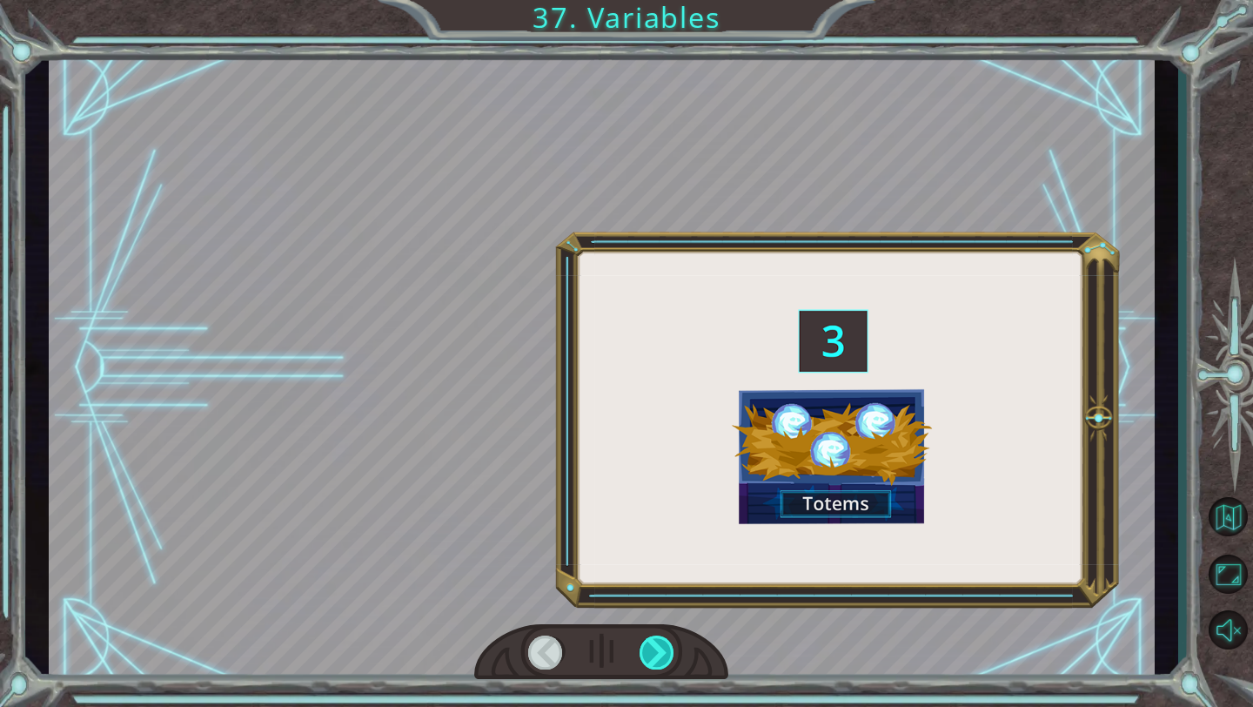
click at [665, 645] on div at bounding box center [658, 652] width 36 height 34
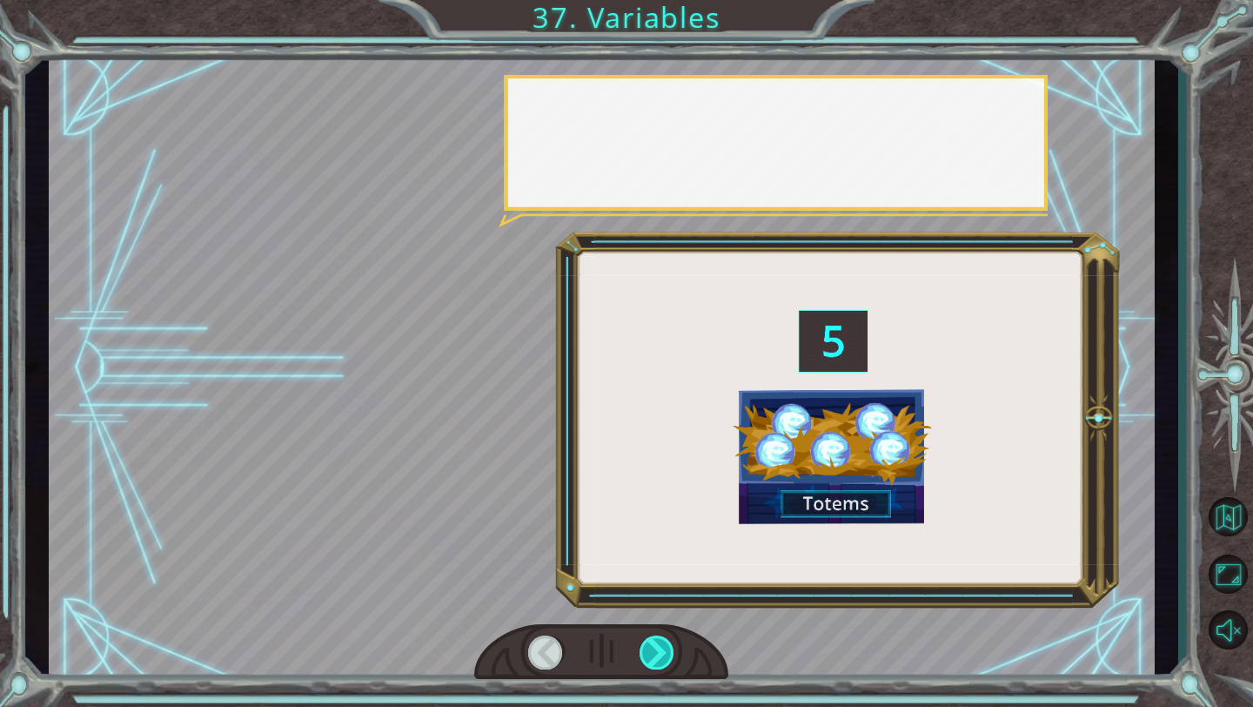
click at [665, 645] on div at bounding box center [658, 652] width 36 height 34
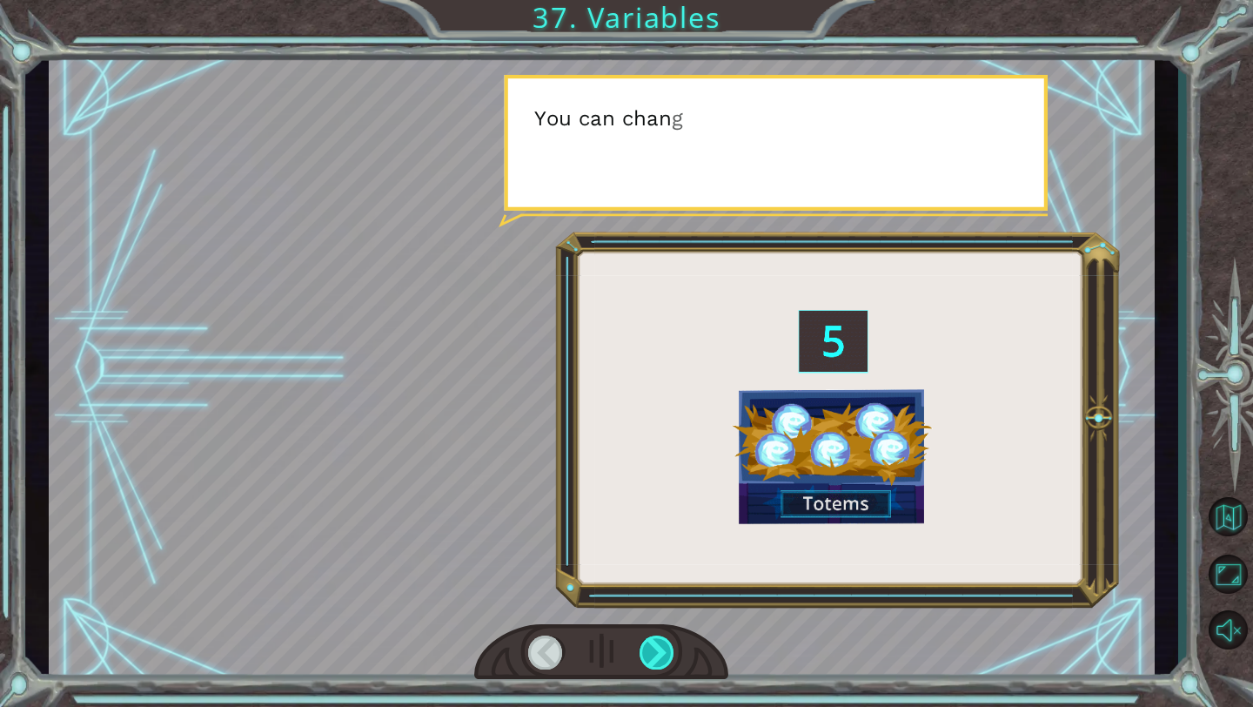
click at [665, 645] on div at bounding box center [658, 652] width 36 height 34
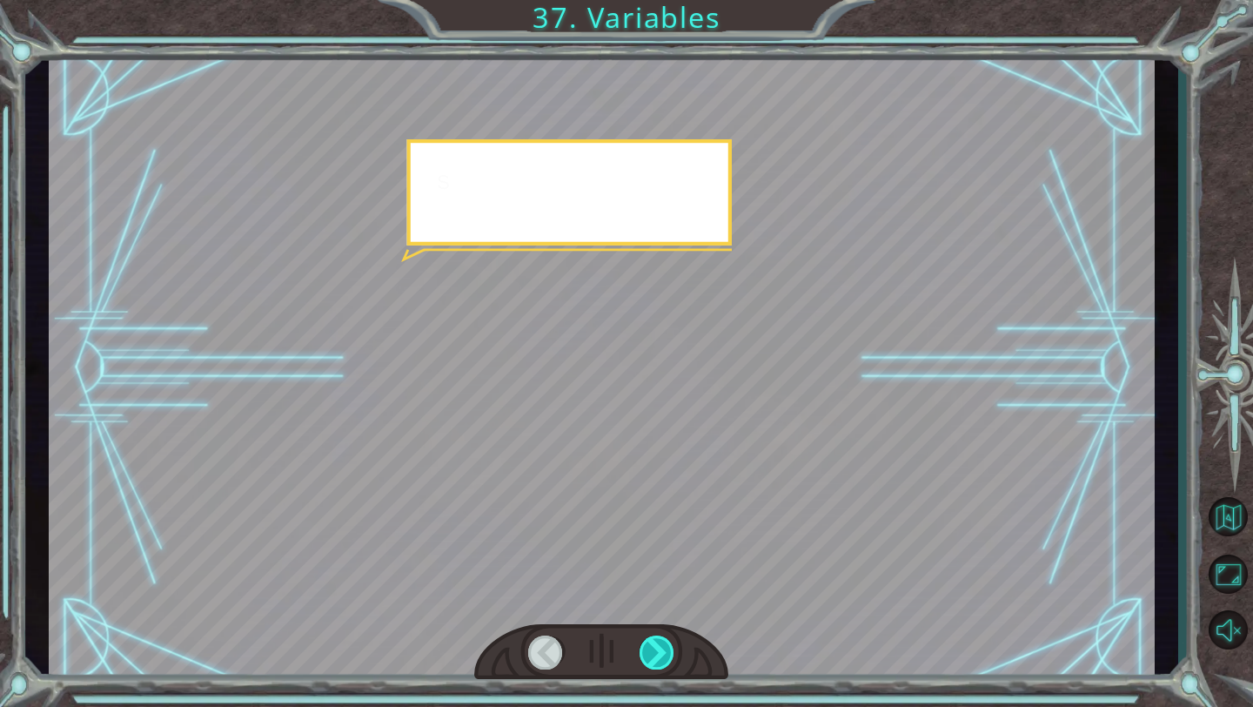
click at [665, 645] on div at bounding box center [658, 652] width 36 height 34
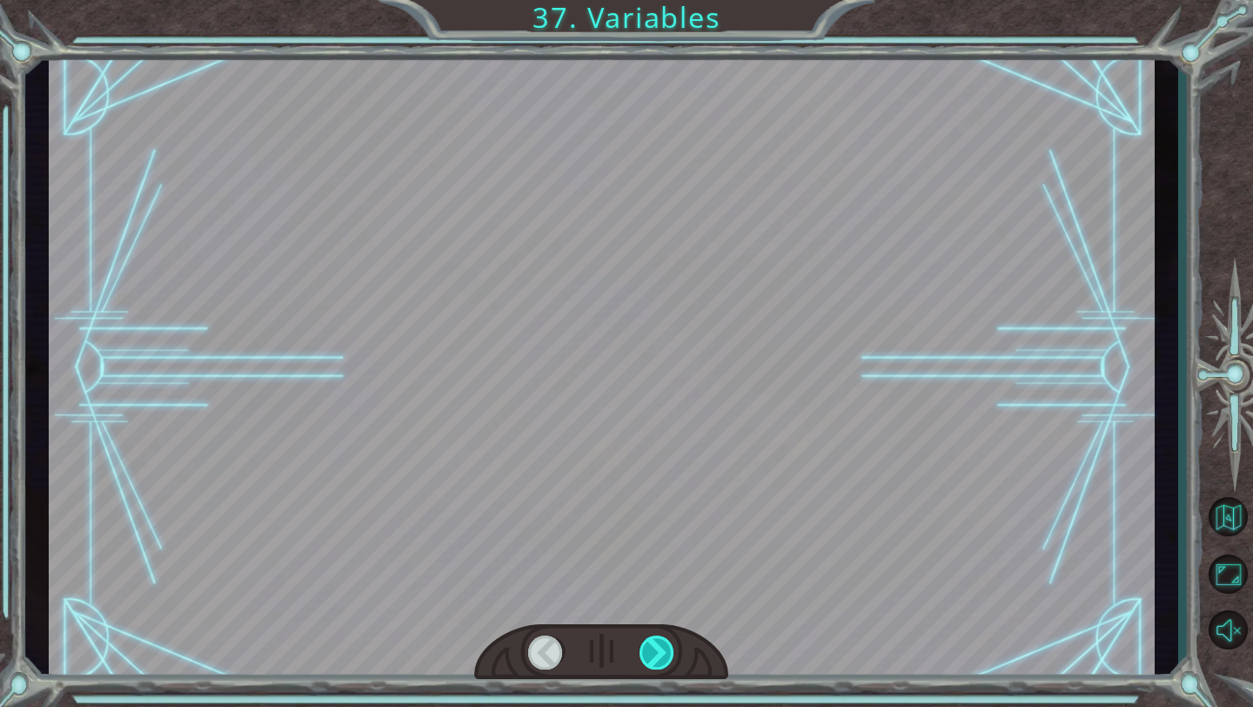
click at [665, 645] on div at bounding box center [658, 652] width 36 height 34
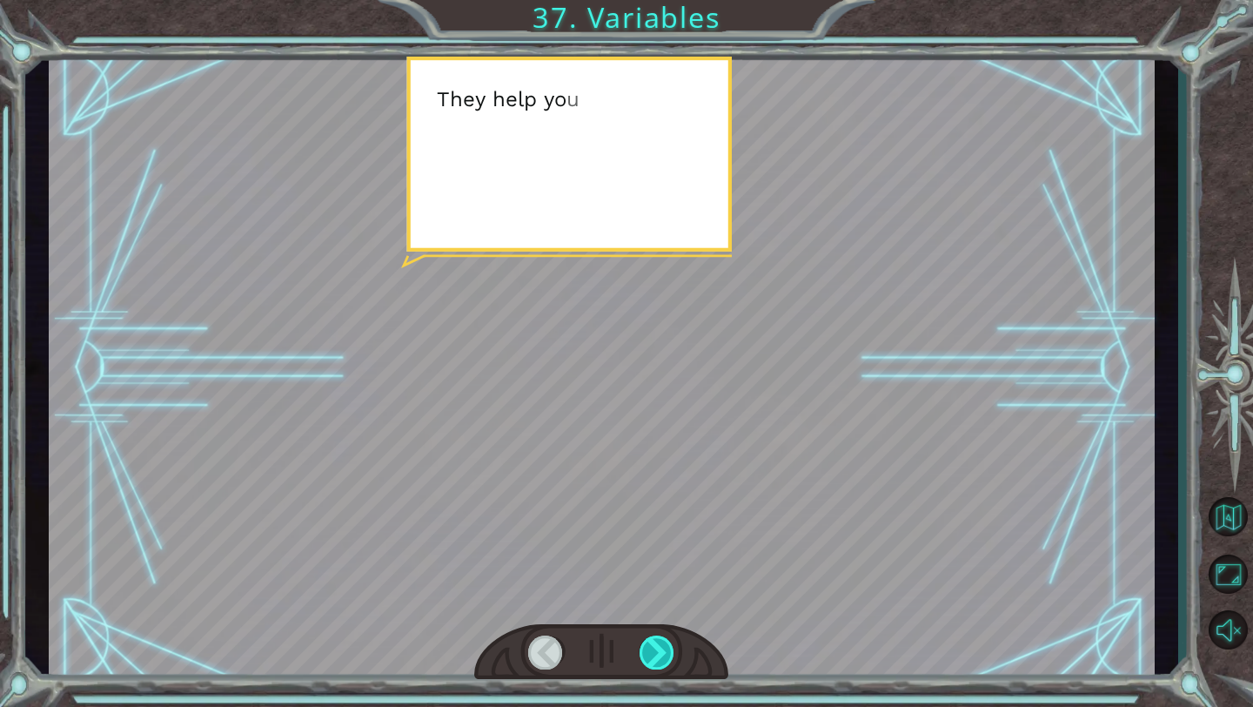
click at [665, 645] on div at bounding box center [658, 652] width 36 height 34
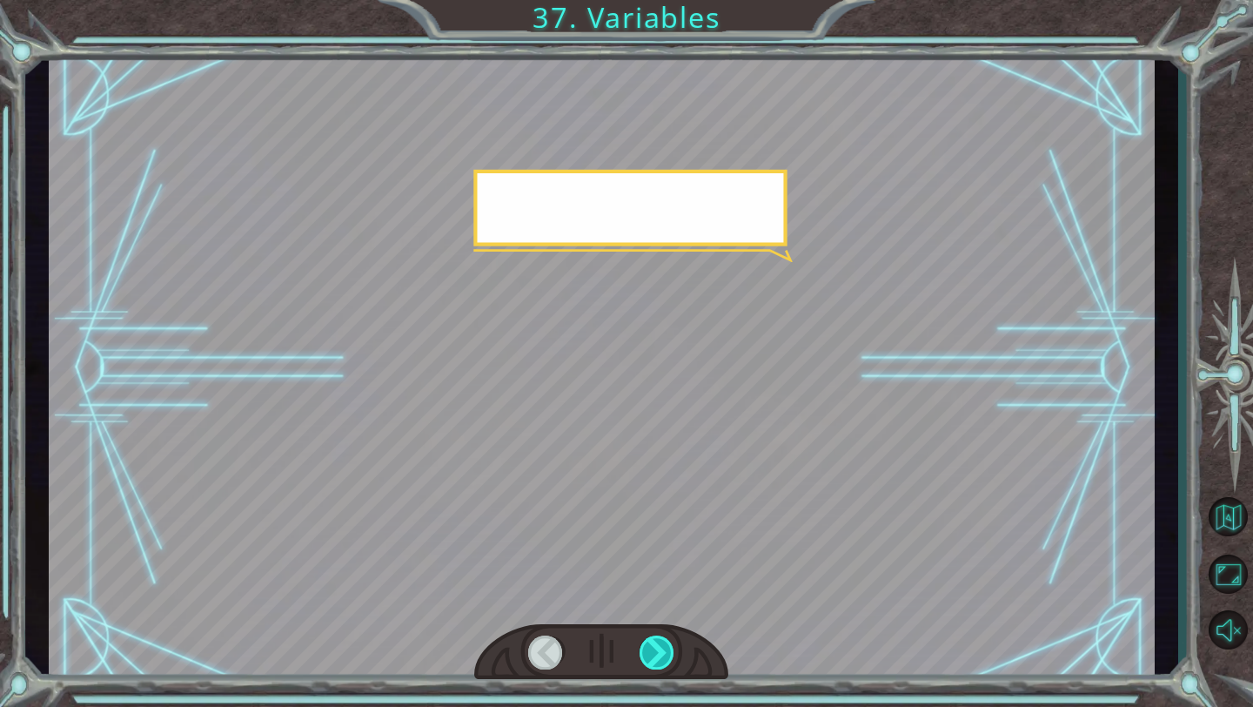
click at [665, 645] on div at bounding box center [658, 652] width 36 height 34
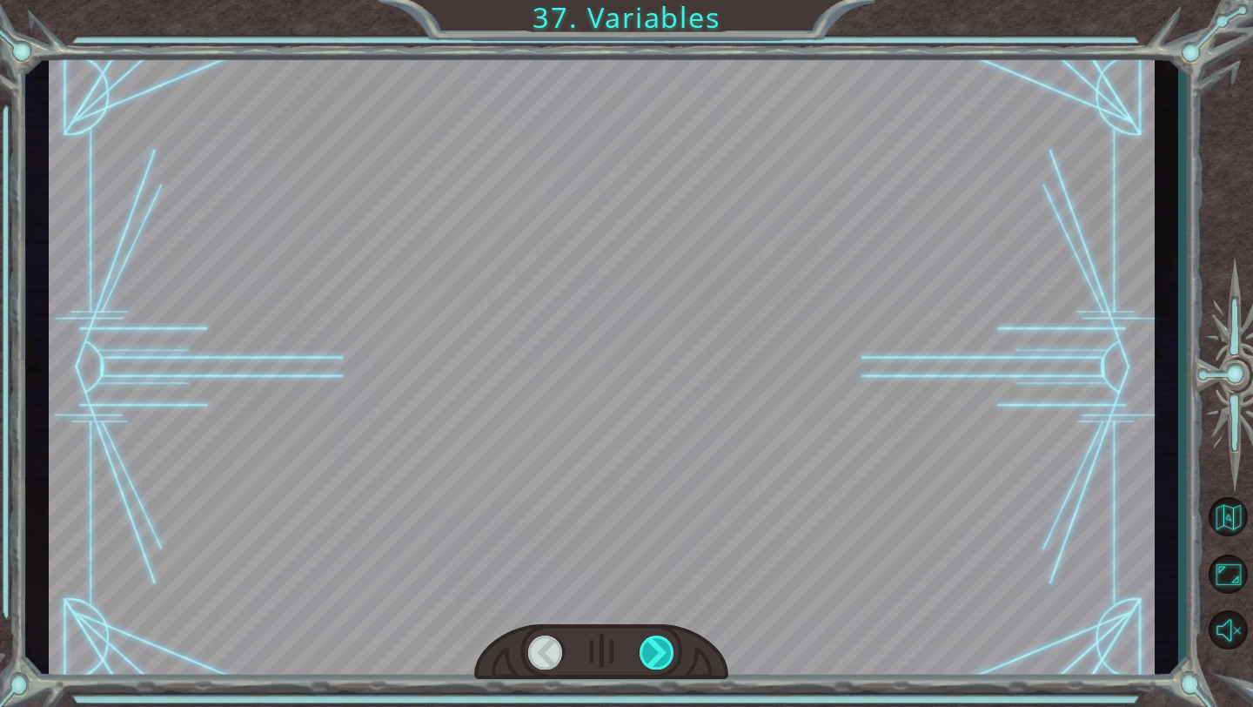
click at [665, 645] on div at bounding box center [658, 652] width 36 height 34
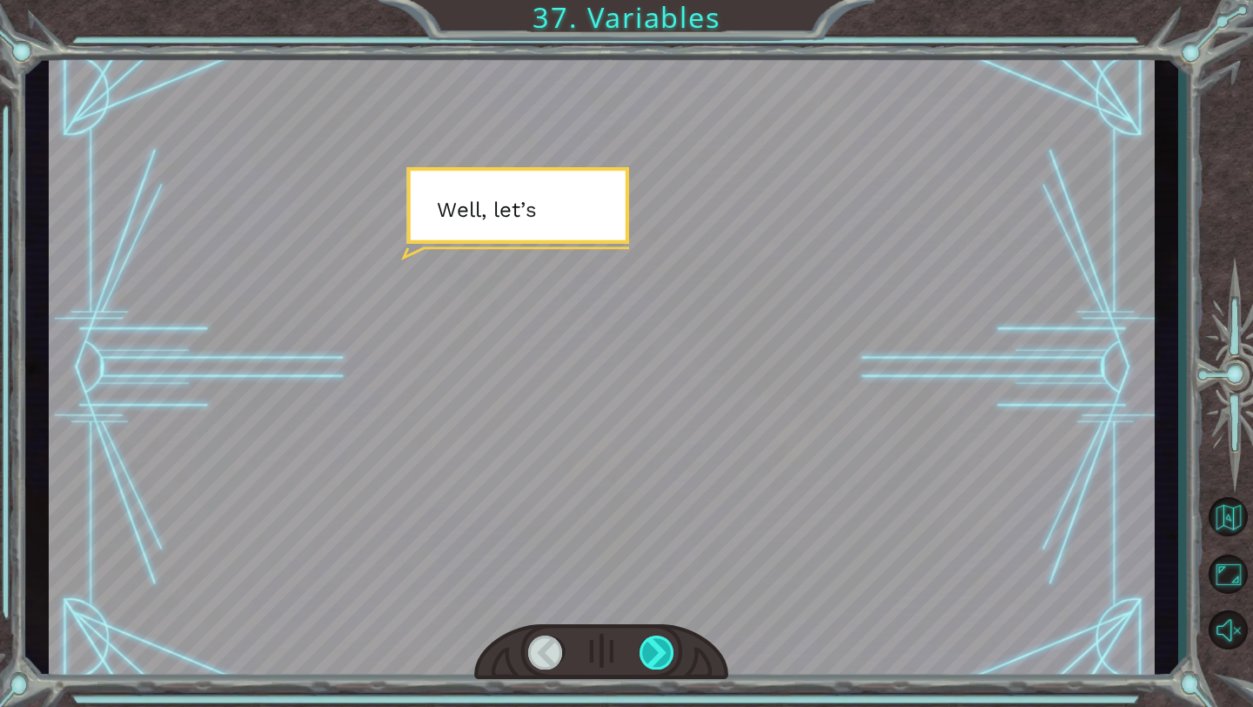
click at [665, 645] on div at bounding box center [658, 652] width 36 height 34
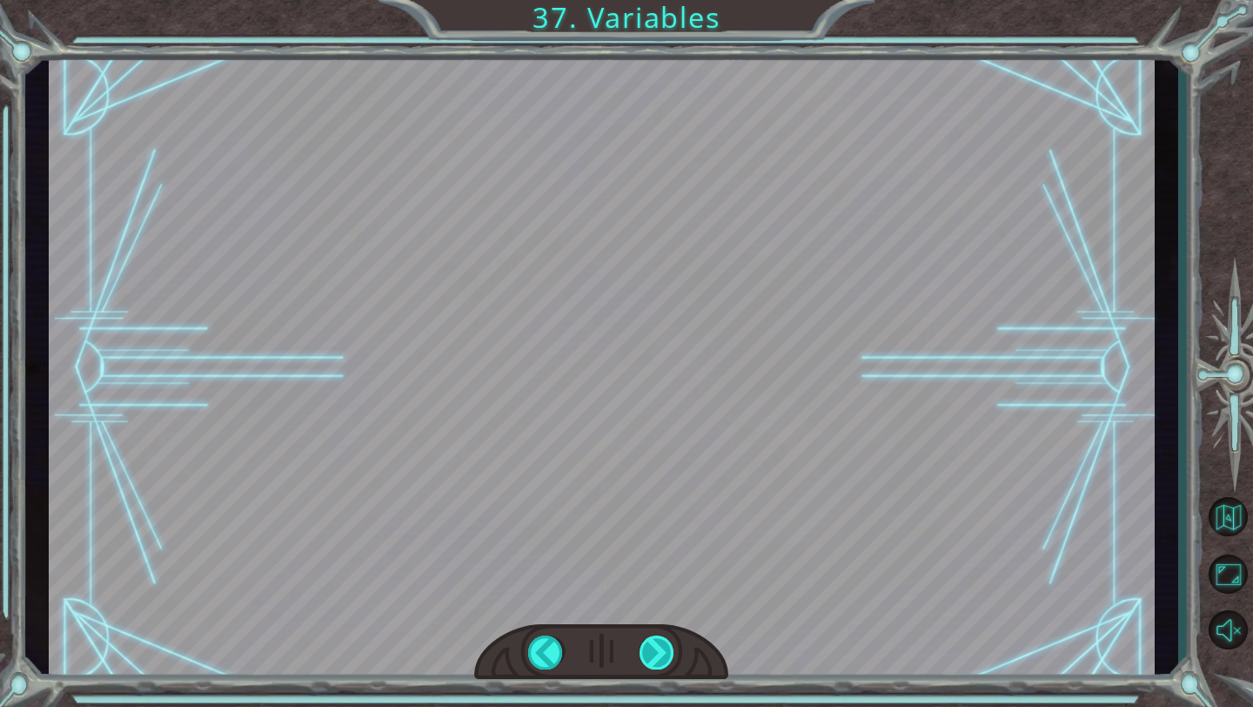
click at [665, 645] on div at bounding box center [658, 652] width 36 height 34
click at [665, 0] on div "( M u n c h M u n c h ) M m m m m . . . . H a p p y ? M u h - h u h . G o o d .…" at bounding box center [626, 0] width 1253 height 0
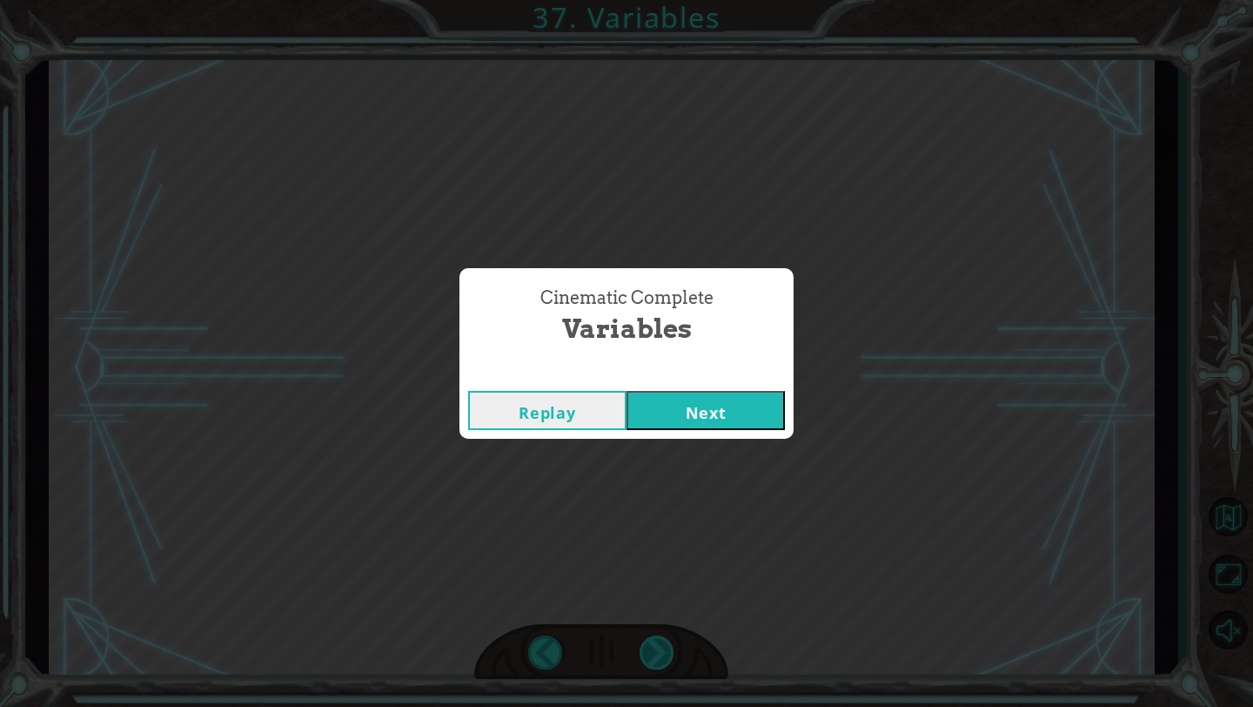
click at [665, 645] on div "Cinematic Complete Variables Replay Next" at bounding box center [626, 353] width 1253 height 707
click at [725, 420] on button "Next" at bounding box center [706, 410] width 158 height 39
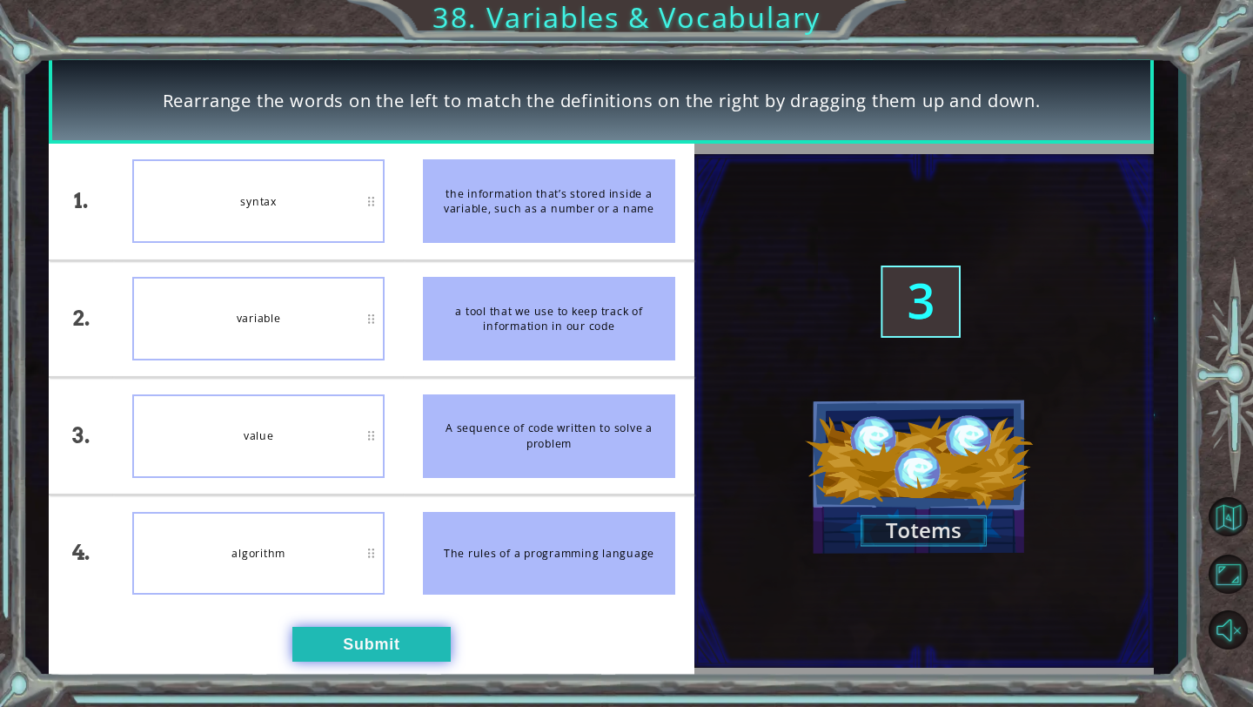
click at [398, 640] on button "Submit" at bounding box center [371, 644] width 158 height 35
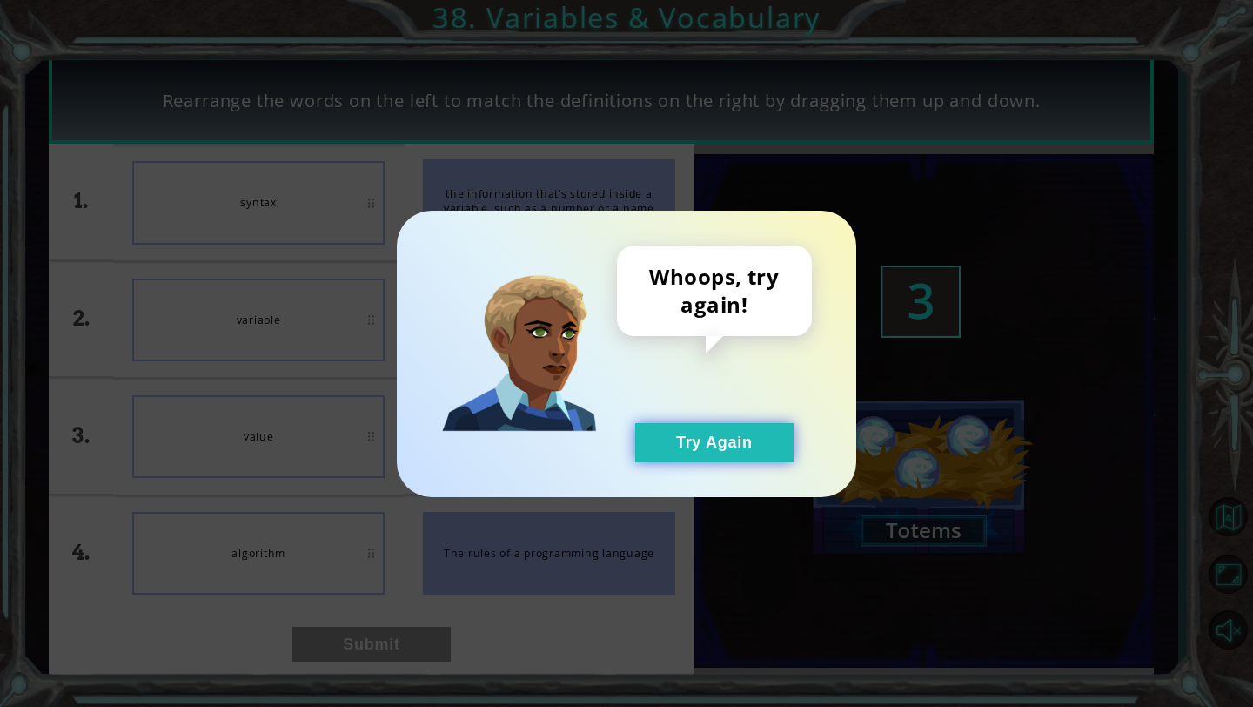
click at [724, 441] on button "Try Again" at bounding box center [714, 442] width 158 height 39
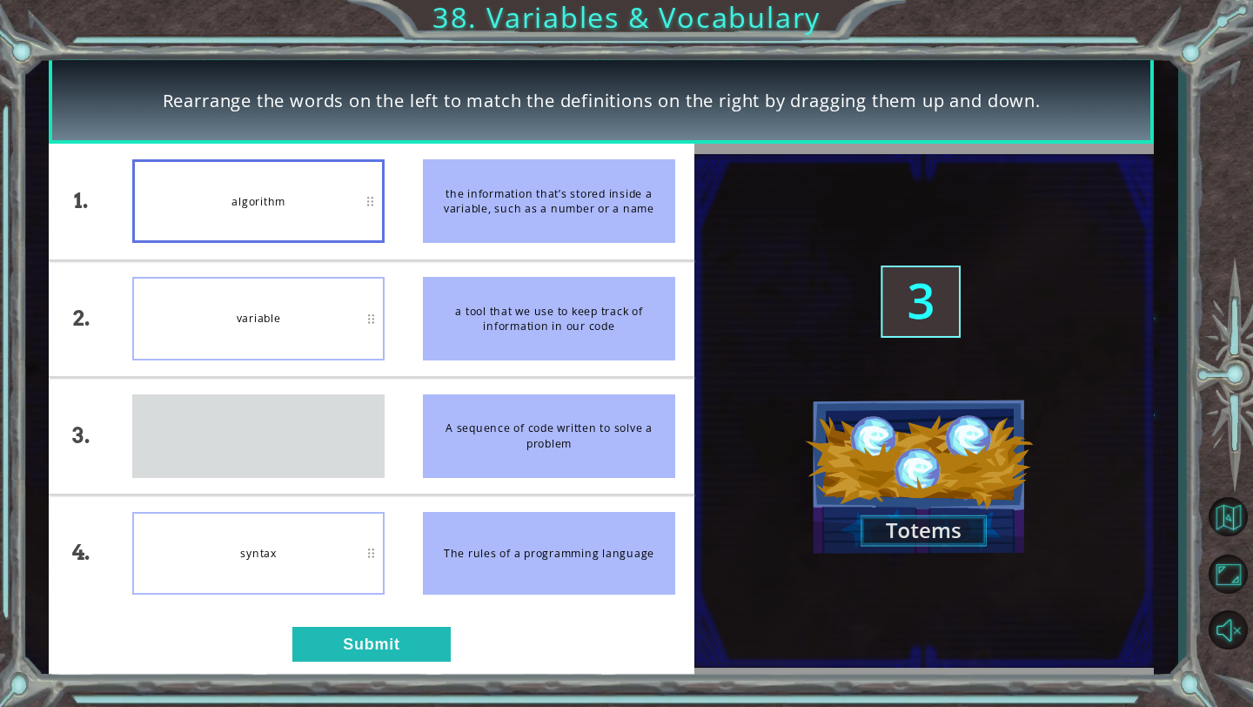
drag, startPoint x: 375, startPoint y: 442, endPoint x: 382, endPoint y: 188, distance: 254.2
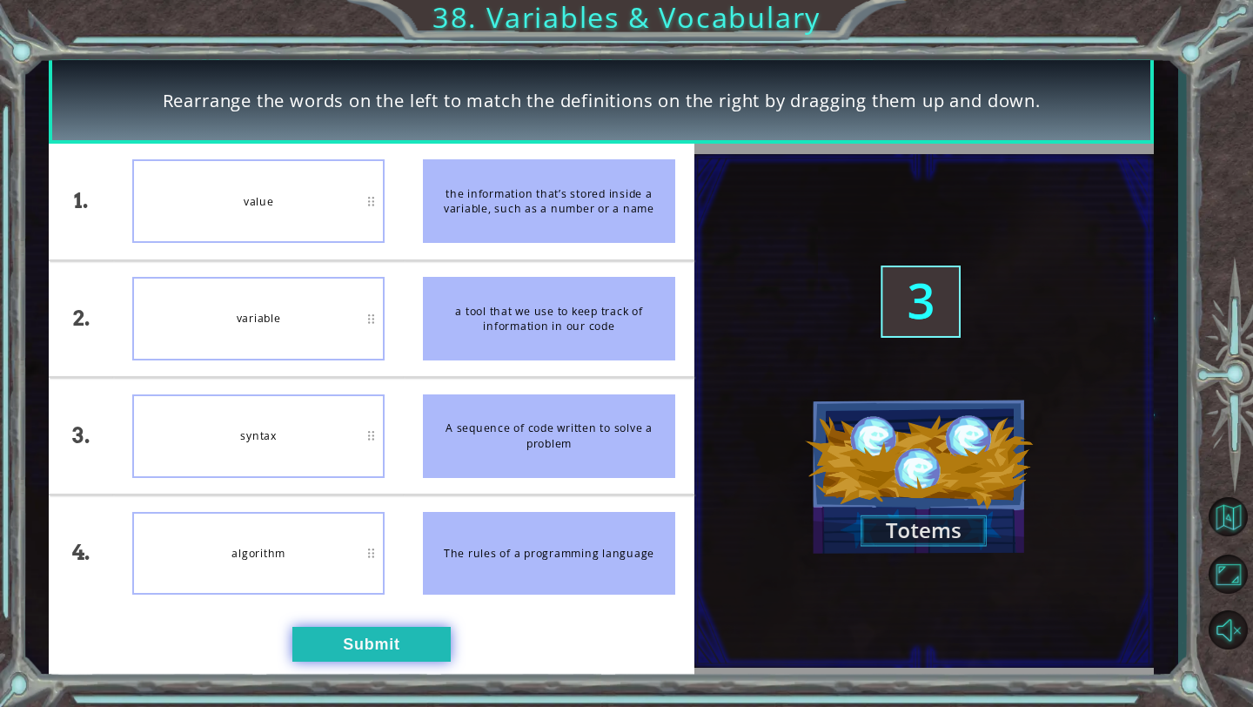
click at [371, 633] on button "Submit" at bounding box center [371, 644] width 158 height 35
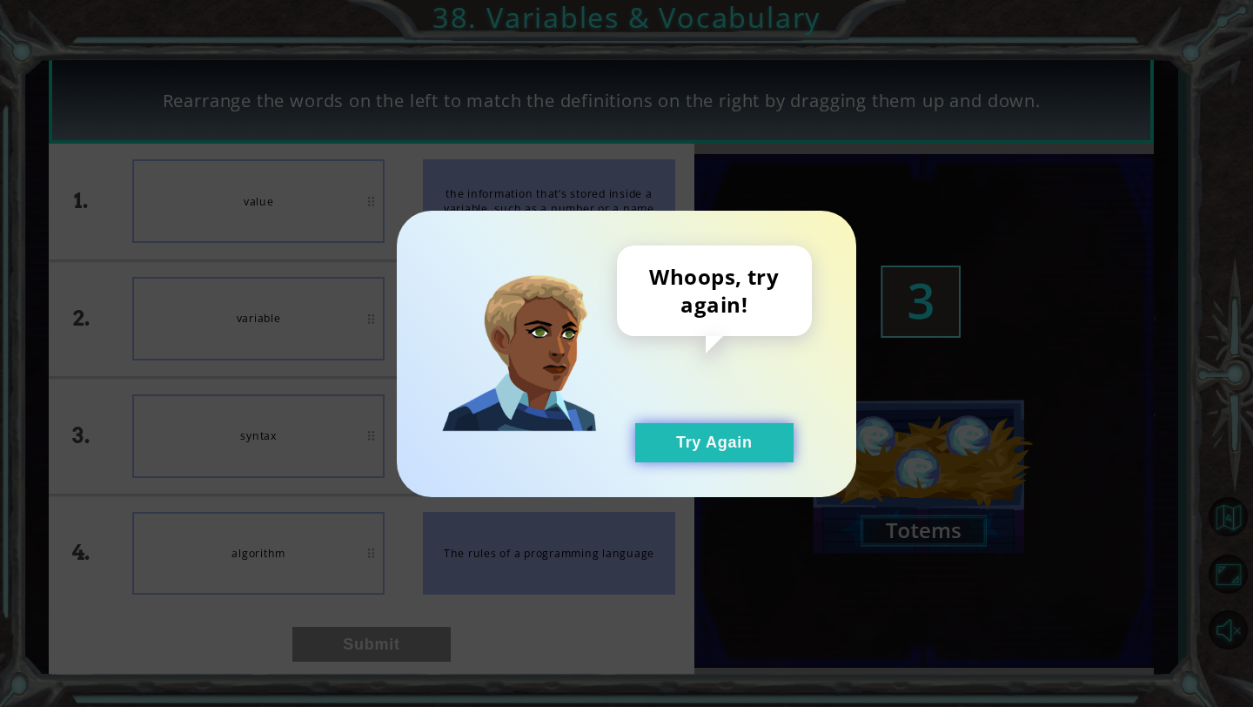
click at [706, 443] on button "Try Again" at bounding box center [714, 442] width 158 height 39
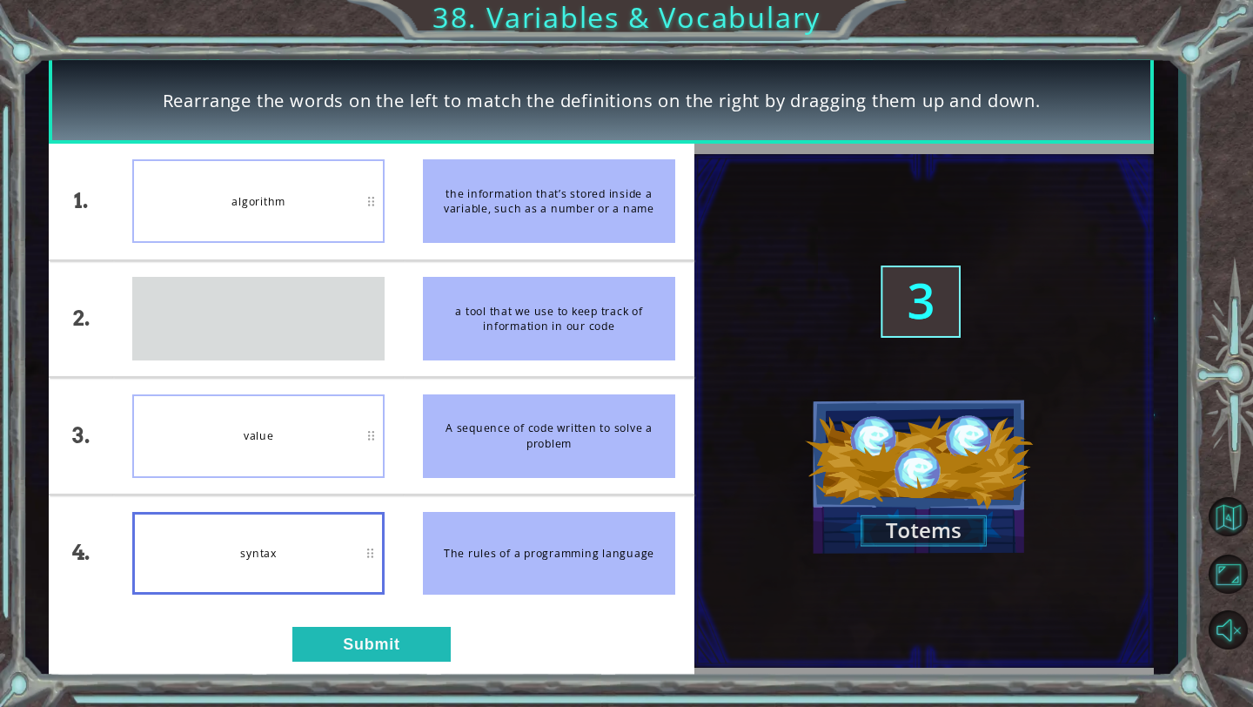
drag, startPoint x: 369, startPoint y: 320, endPoint x: 349, endPoint y: 540, distance: 220.2
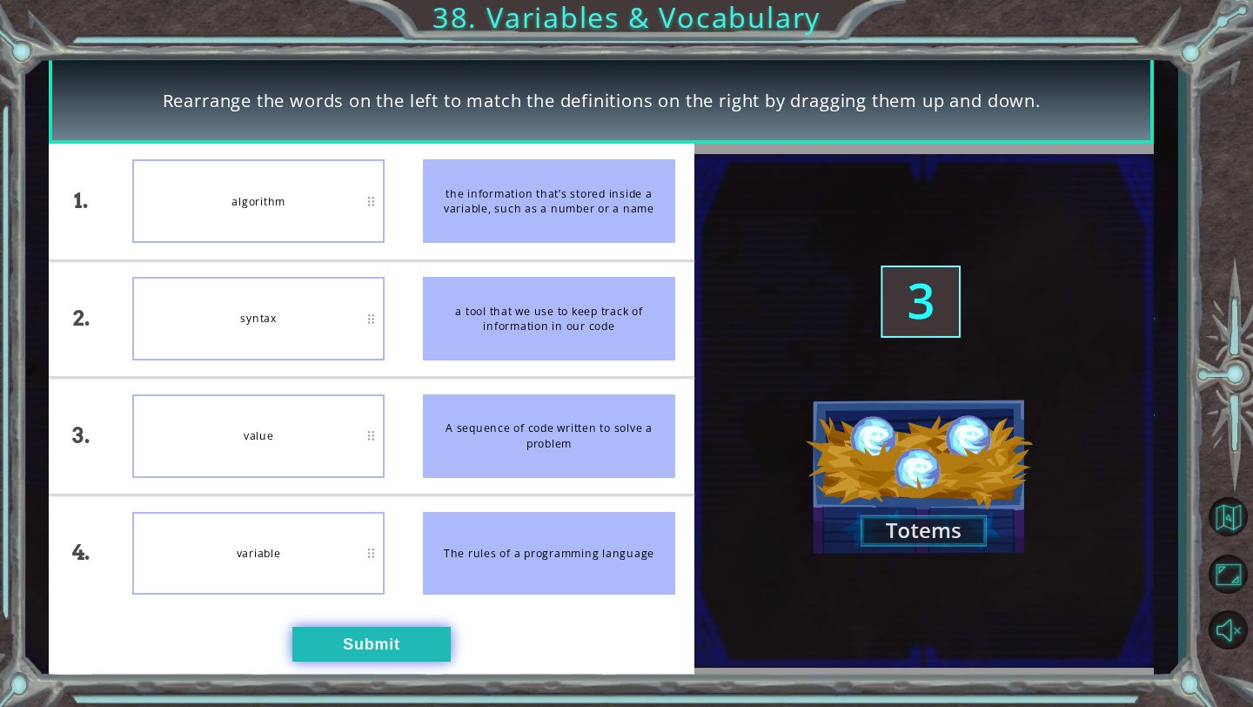
click at [387, 632] on button "Submit" at bounding box center [371, 644] width 158 height 35
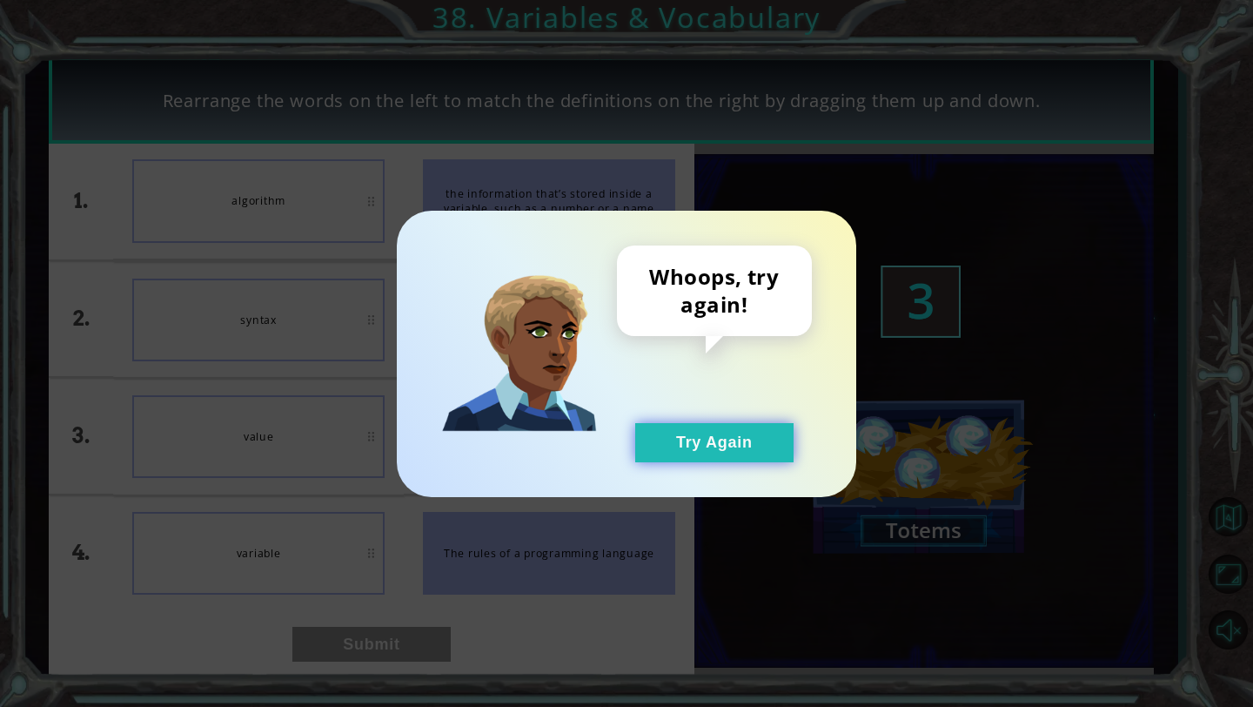
click at [729, 447] on button "Try Again" at bounding box center [714, 442] width 158 height 39
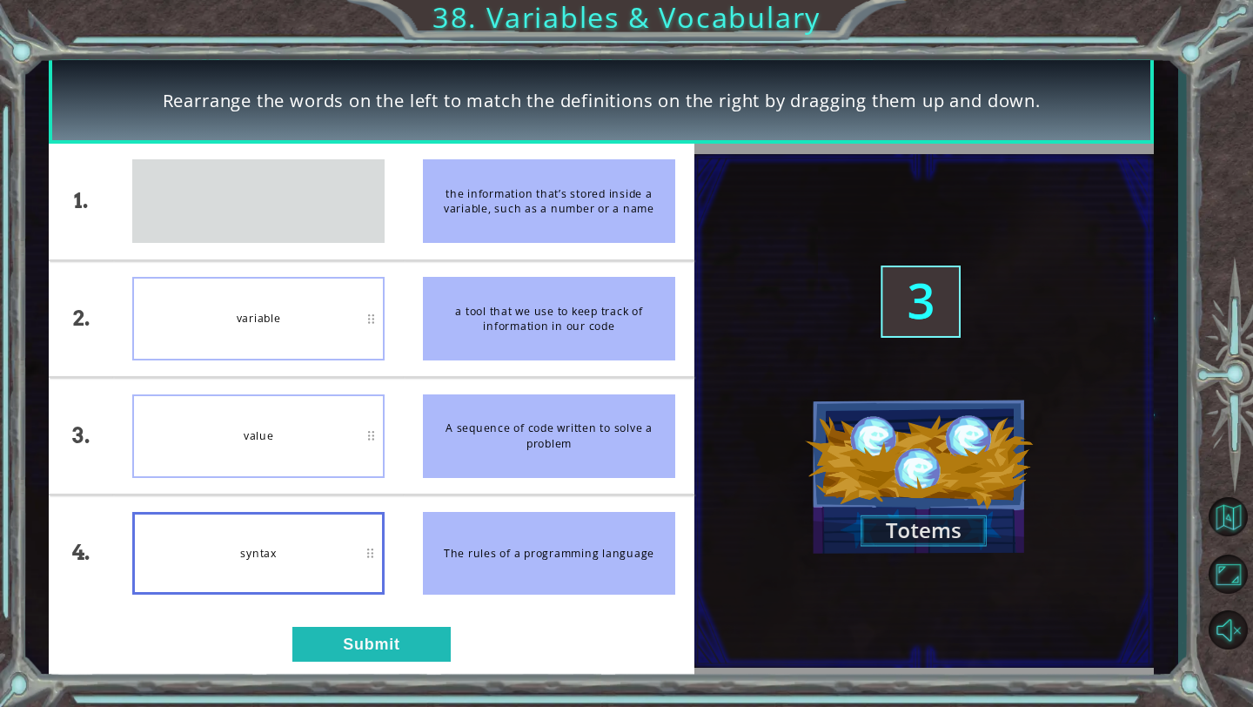
drag, startPoint x: 373, startPoint y: 201, endPoint x: 359, endPoint y: 550, distance: 349.2
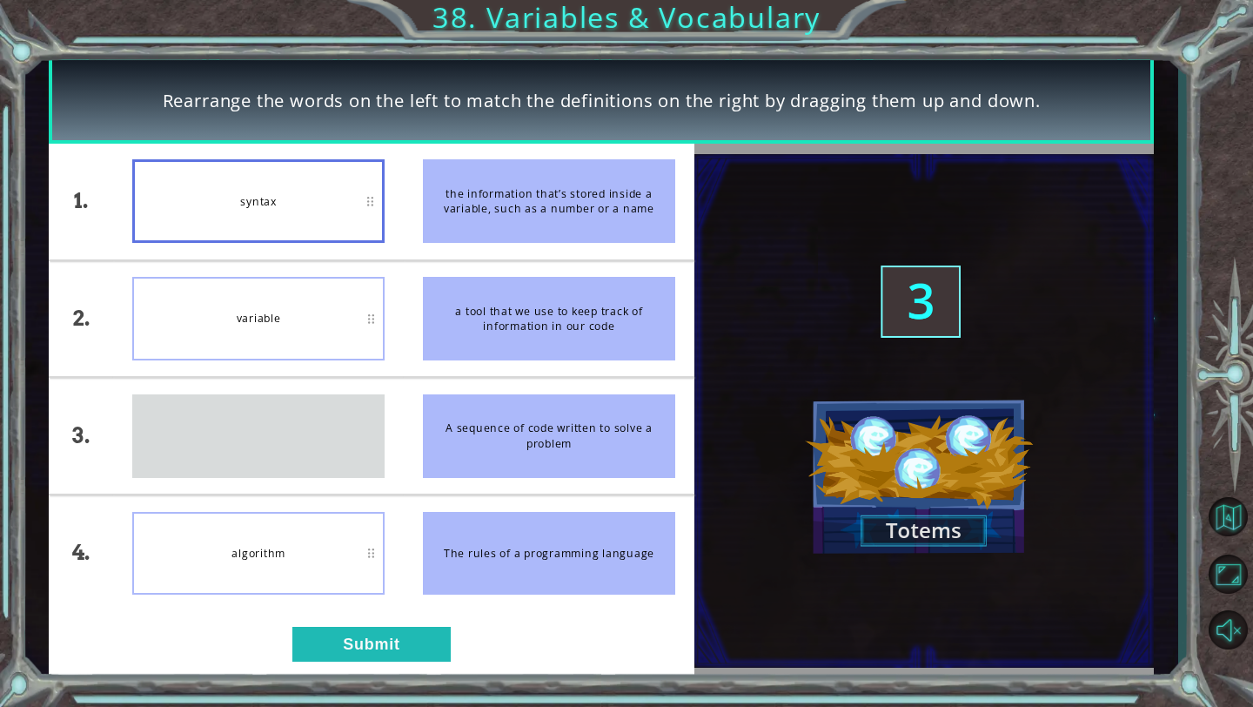
drag, startPoint x: 348, startPoint y: 429, endPoint x: 349, endPoint y: 238, distance: 190.6
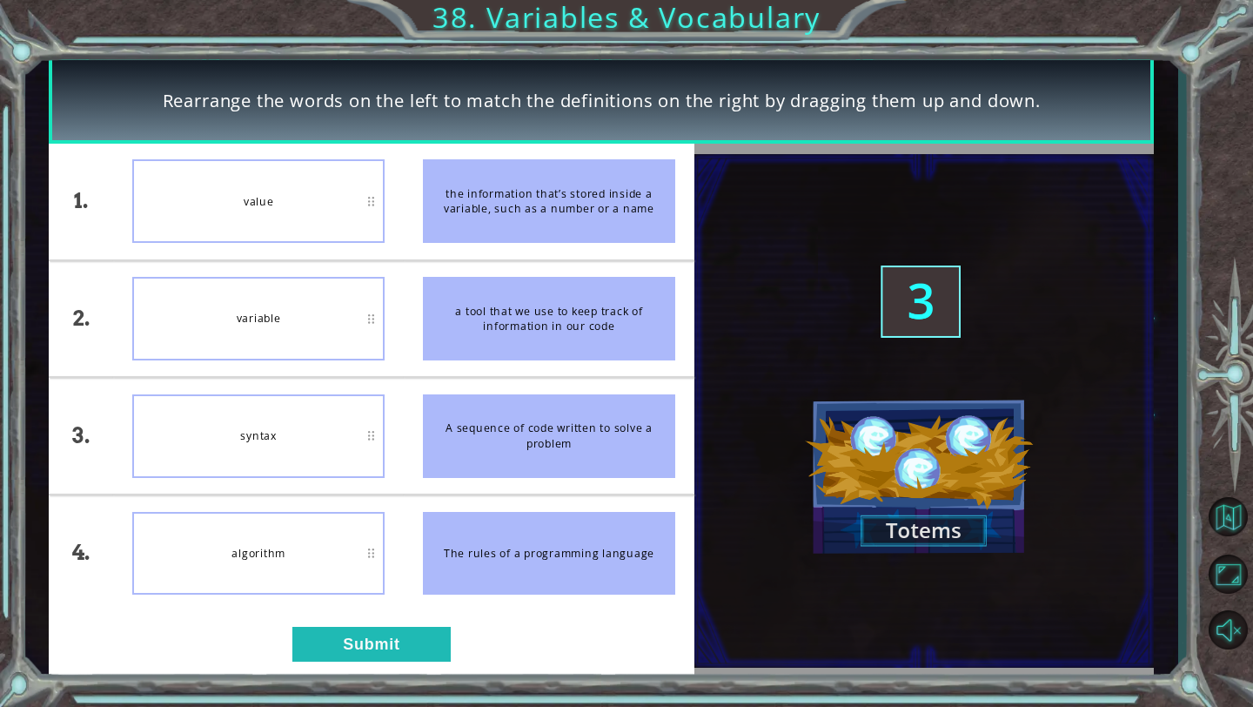
click at [386, 690] on div "Rearrange the words on the left to match the definitions on the right by draggi…" at bounding box center [626, 353] width 1253 height 707
click at [386, 647] on button "Submit" at bounding box center [371, 644] width 158 height 35
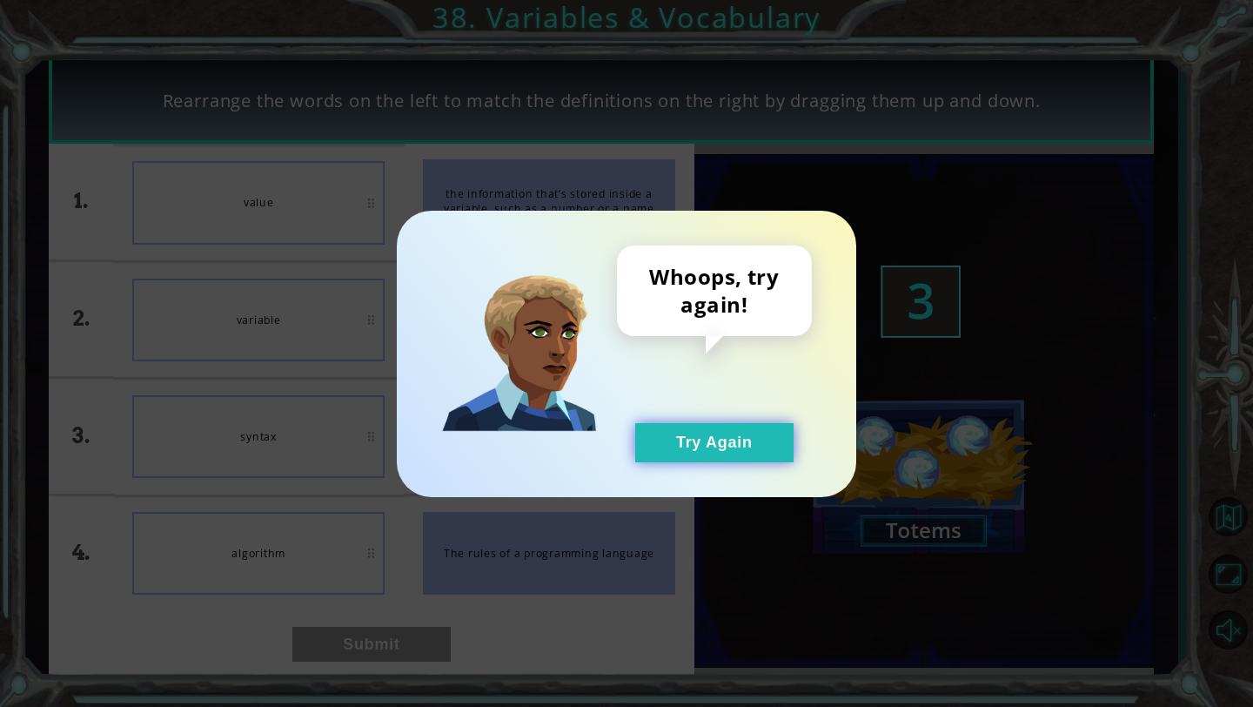
click at [734, 434] on button "Try Again" at bounding box center [714, 442] width 158 height 39
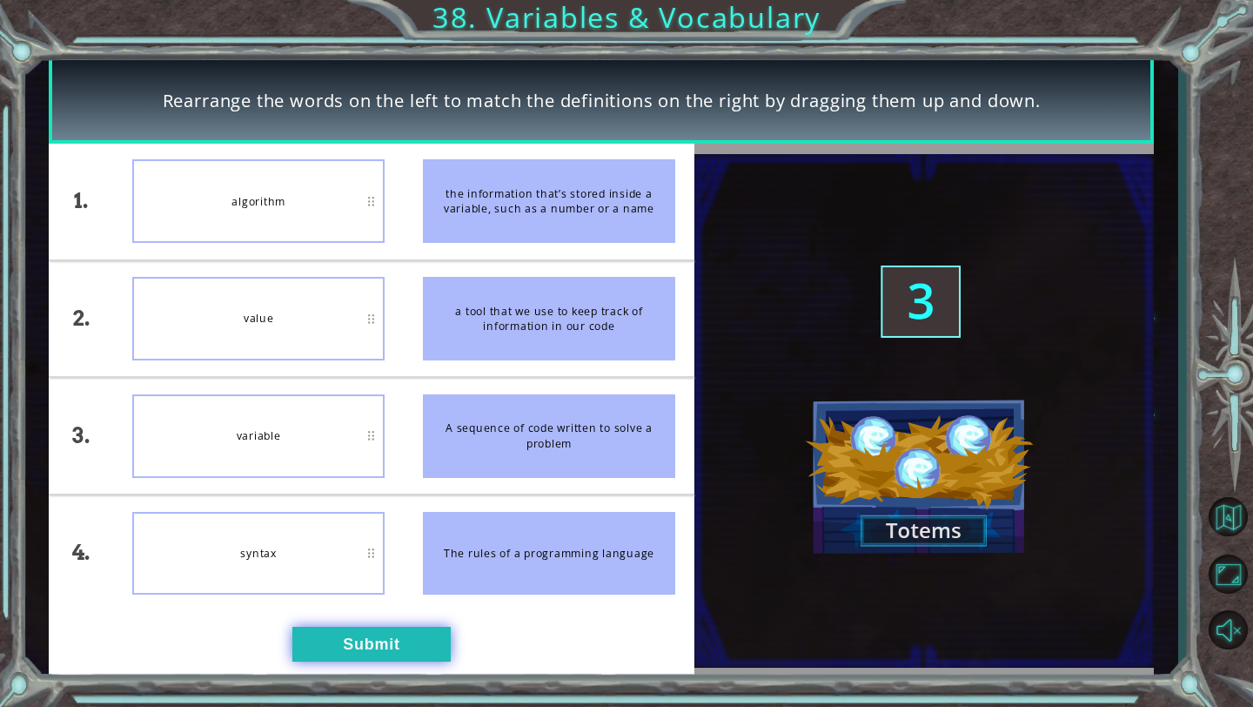
click at [348, 643] on button "Submit" at bounding box center [371, 644] width 158 height 35
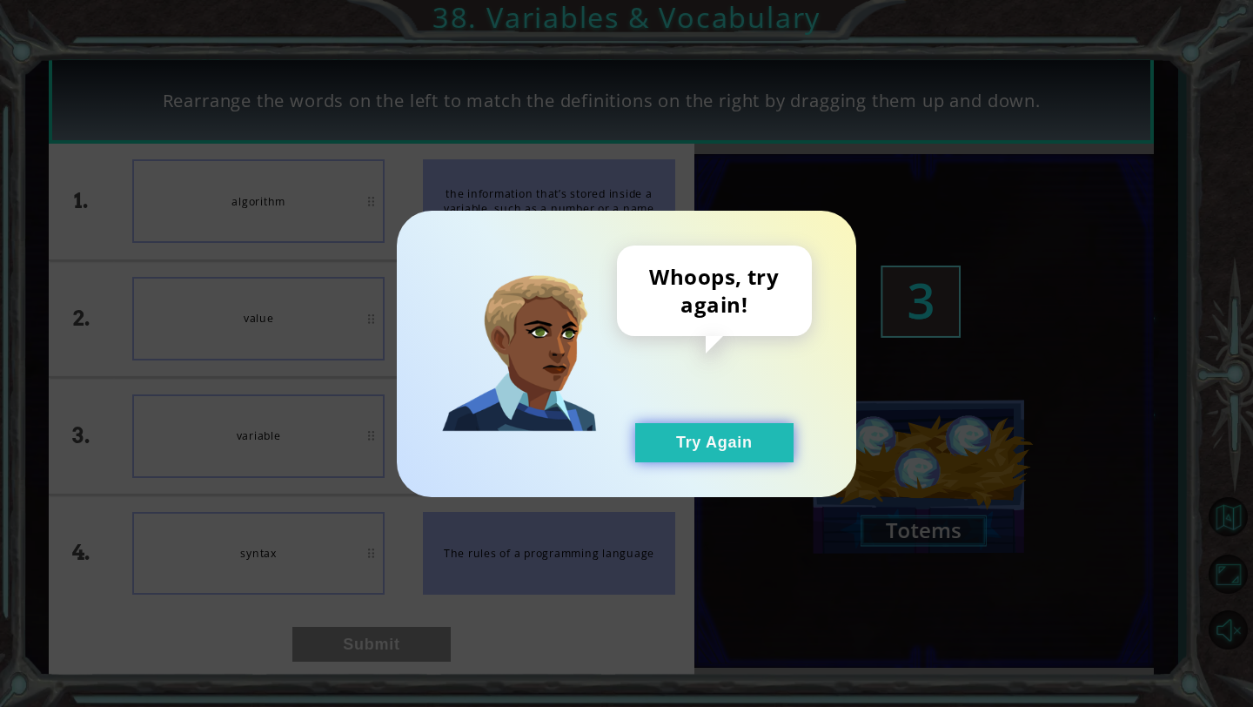
click at [694, 433] on button "Try Again" at bounding box center [714, 442] width 158 height 39
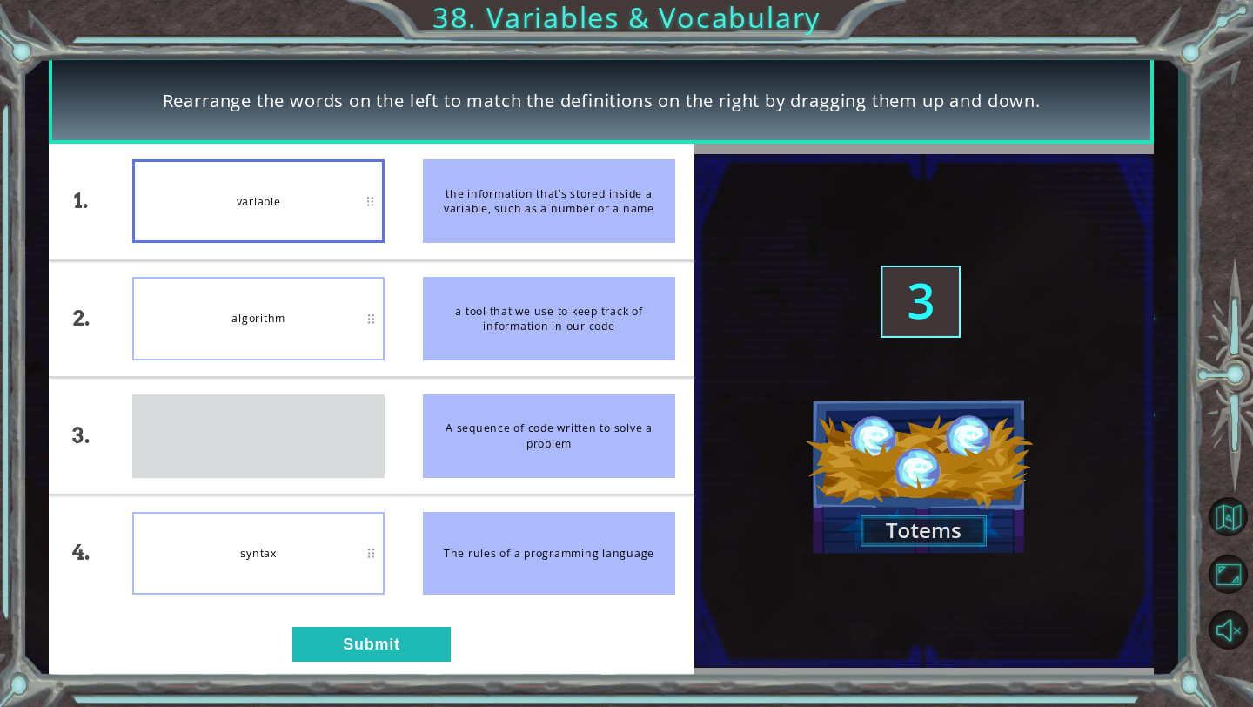
drag, startPoint x: 293, startPoint y: 449, endPoint x: 294, endPoint y: 225, distance: 223.7
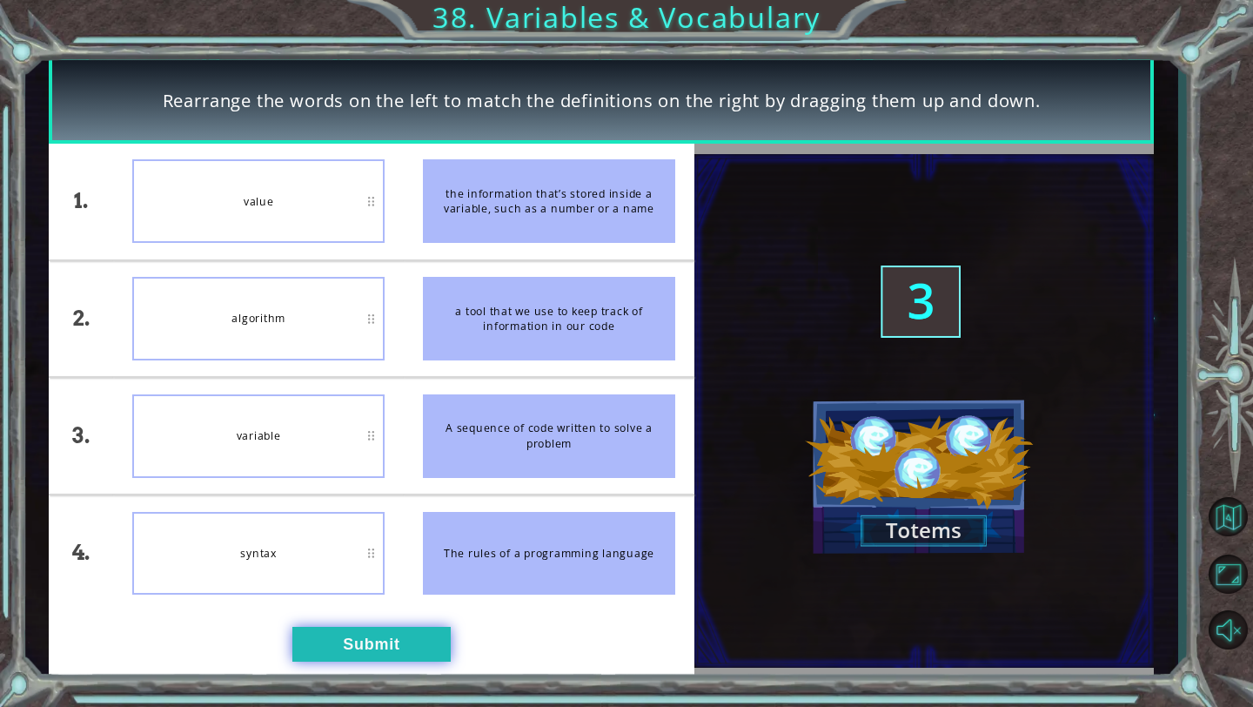
click at [333, 649] on button "Submit" at bounding box center [371, 644] width 158 height 35
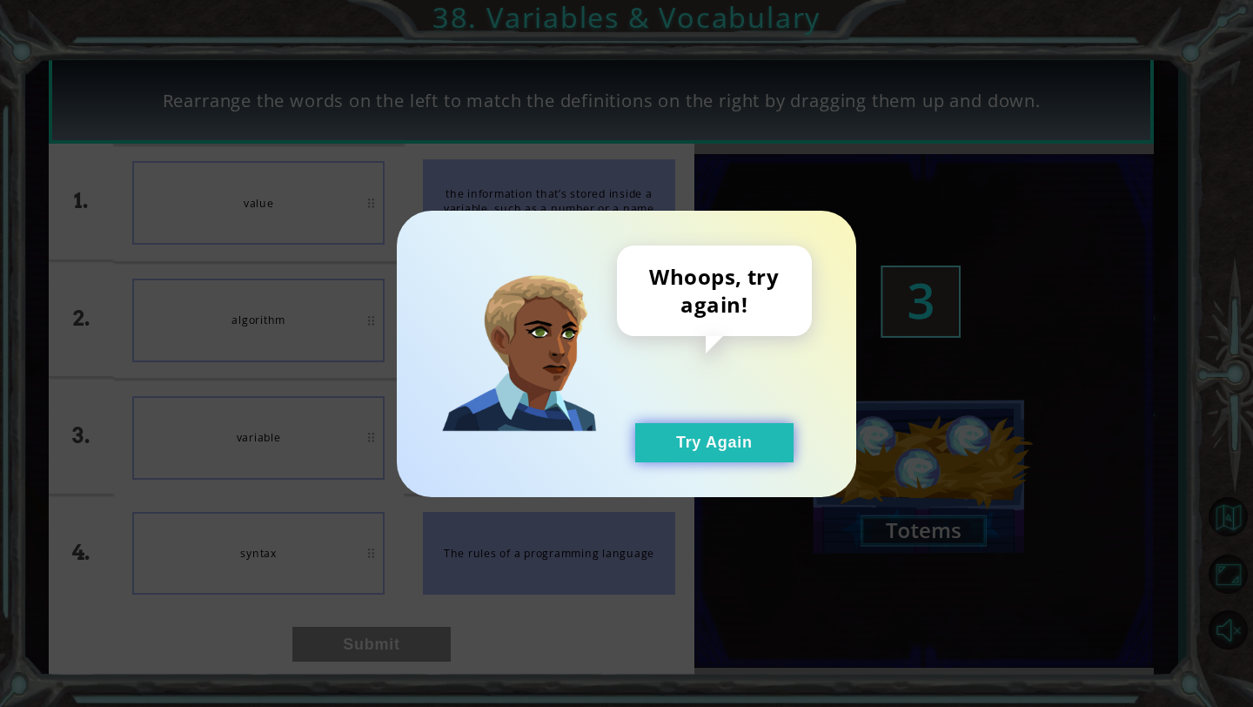
click at [707, 453] on button "Try Again" at bounding box center [714, 442] width 158 height 39
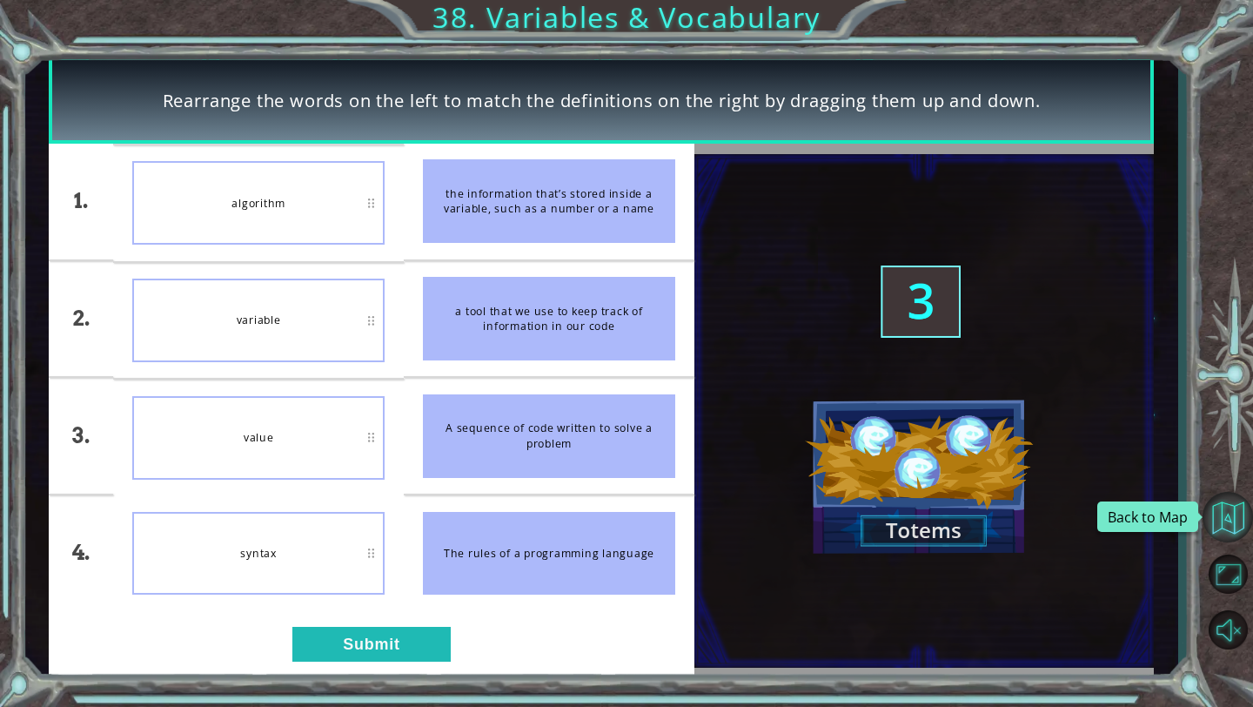
click at [1228, 506] on button "Back to Map" at bounding box center [1228, 517] width 50 height 50
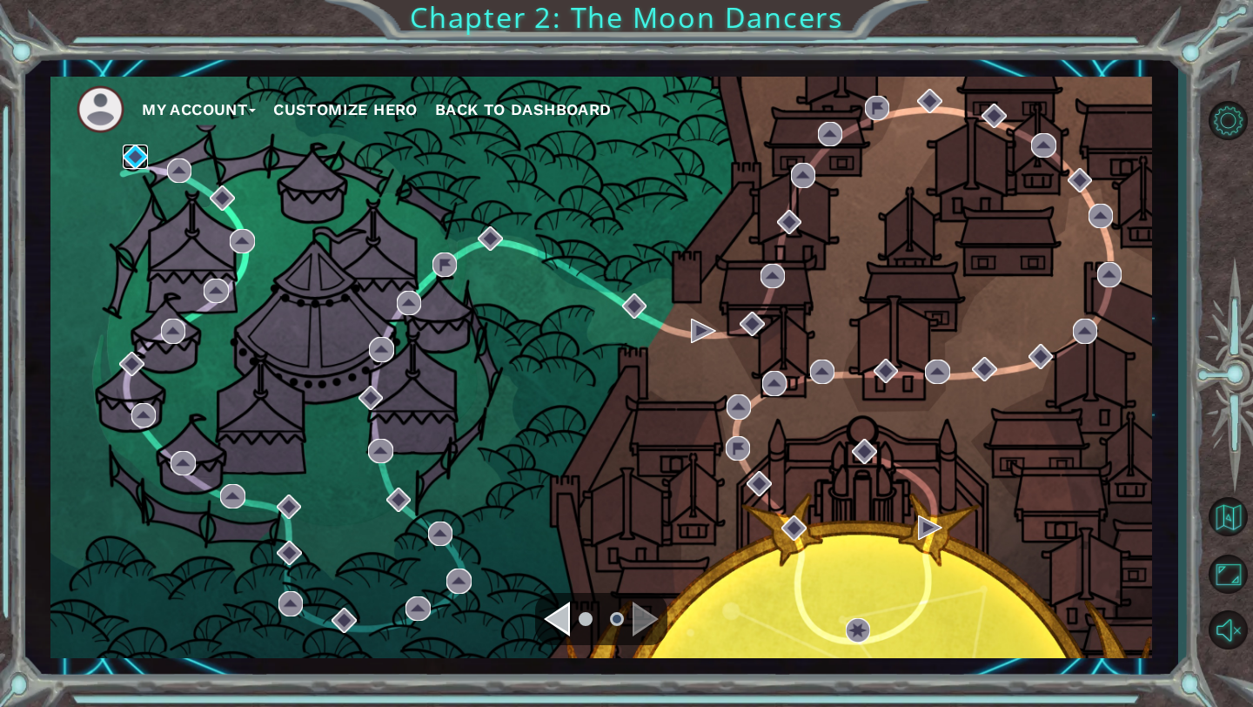
click at [131, 161] on img at bounding box center [135, 156] width 24 height 24
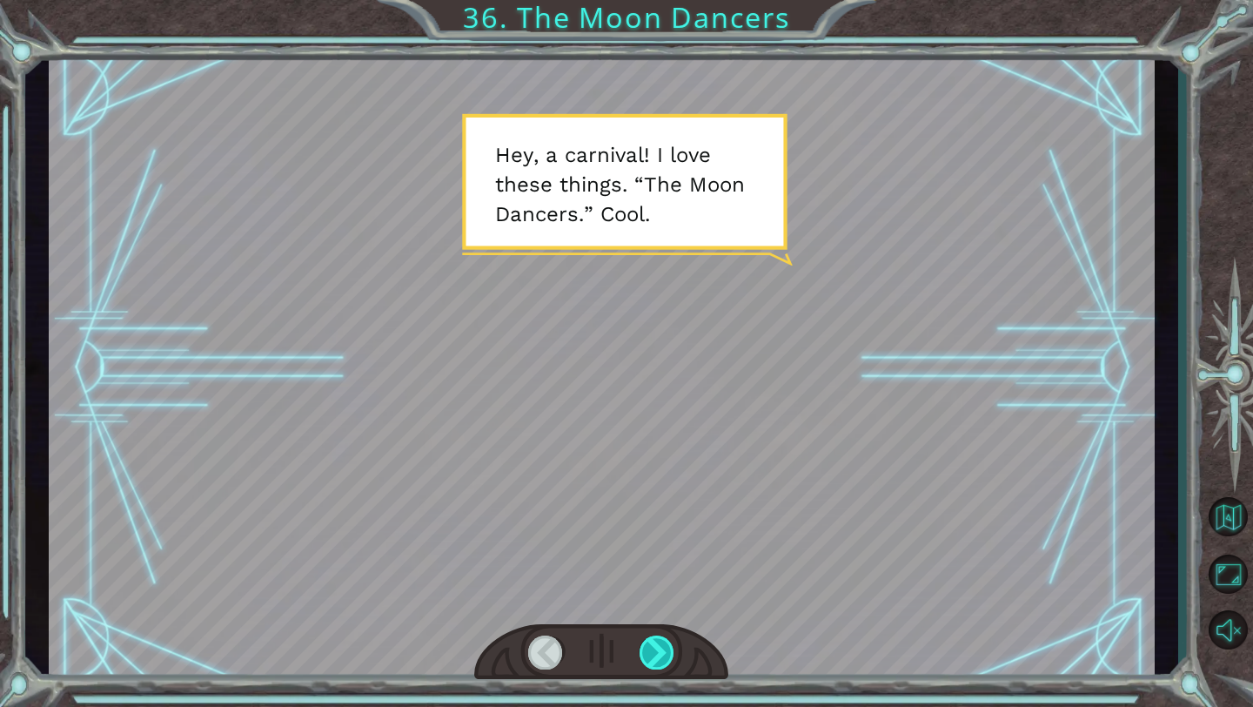
click at [660, 647] on div at bounding box center [658, 652] width 36 height 34
click at [659, 646] on div at bounding box center [658, 652] width 36 height 34
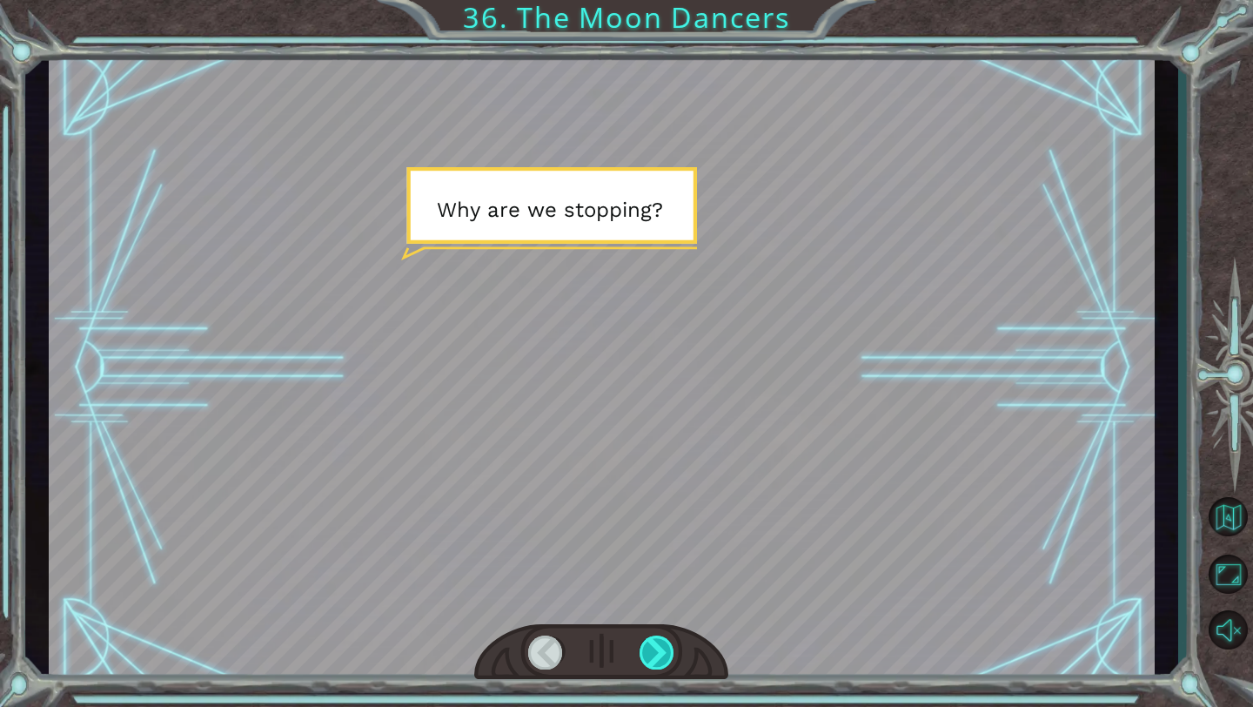
click at [659, 648] on div at bounding box center [658, 652] width 36 height 34
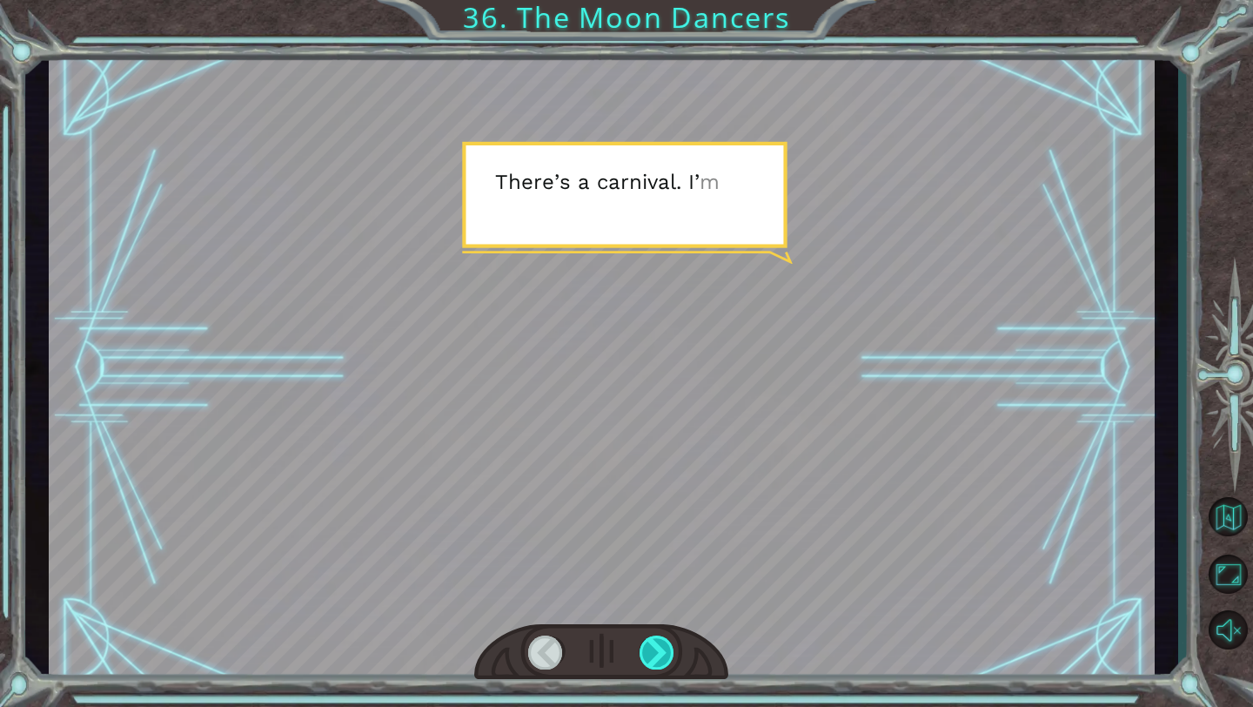
click at [659, 649] on div at bounding box center [658, 652] width 36 height 34
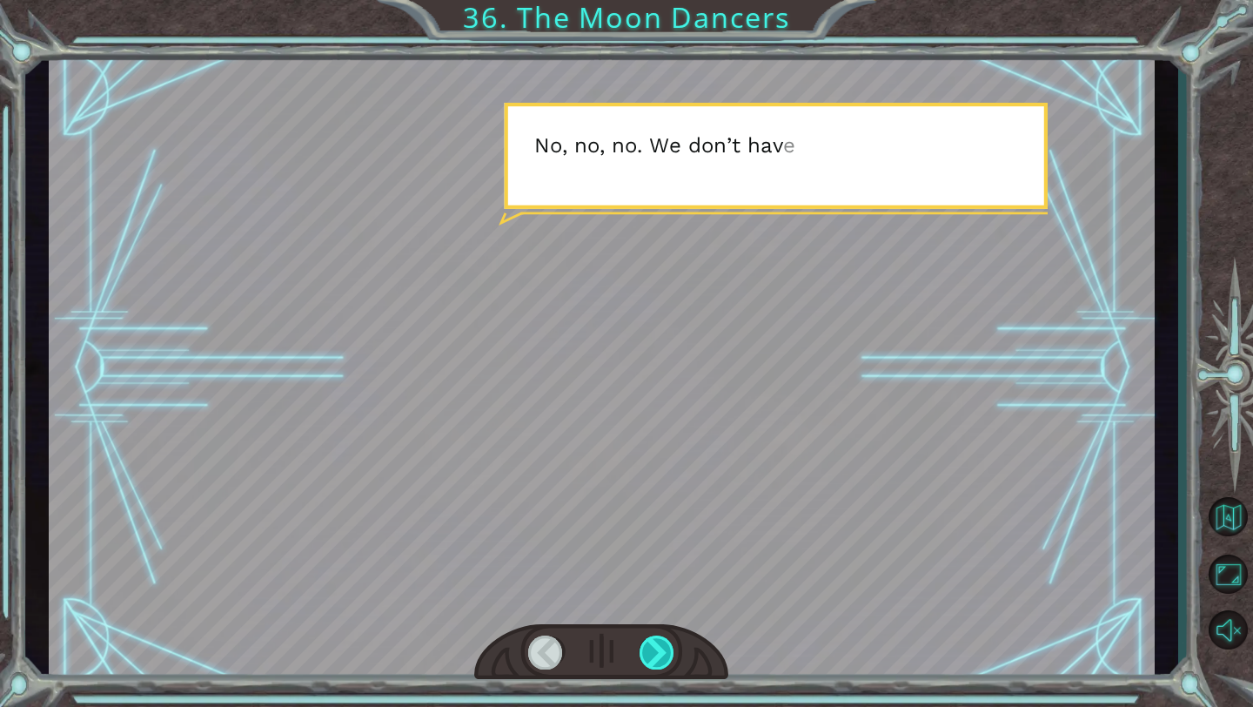
click at [659, 651] on div at bounding box center [658, 652] width 36 height 34
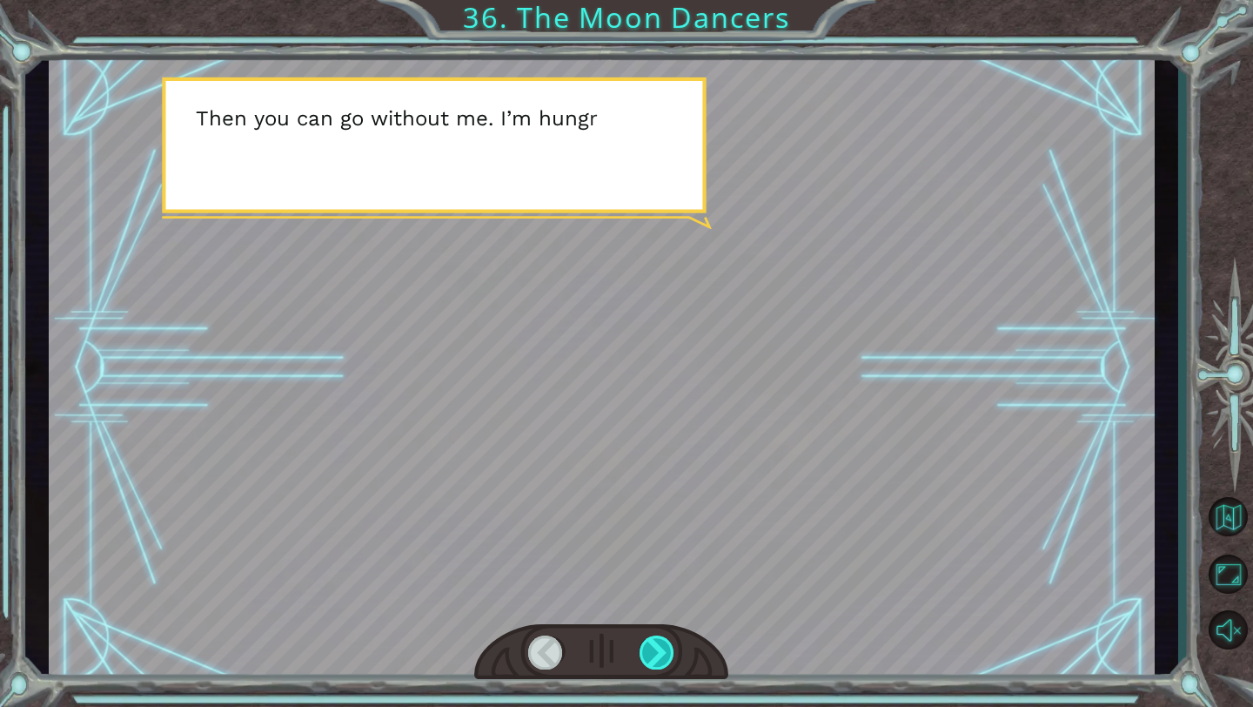
click at [659, 651] on div at bounding box center [658, 652] width 36 height 34
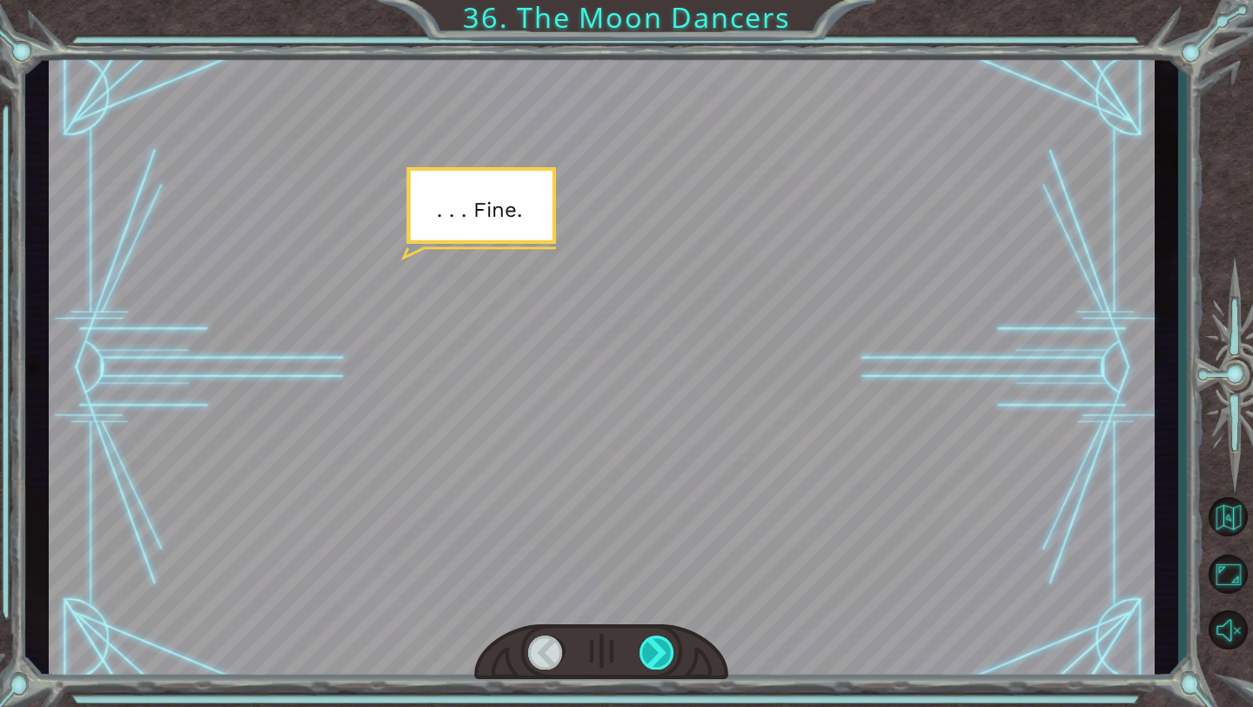
click at [660, 653] on div at bounding box center [658, 652] width 36 height 34
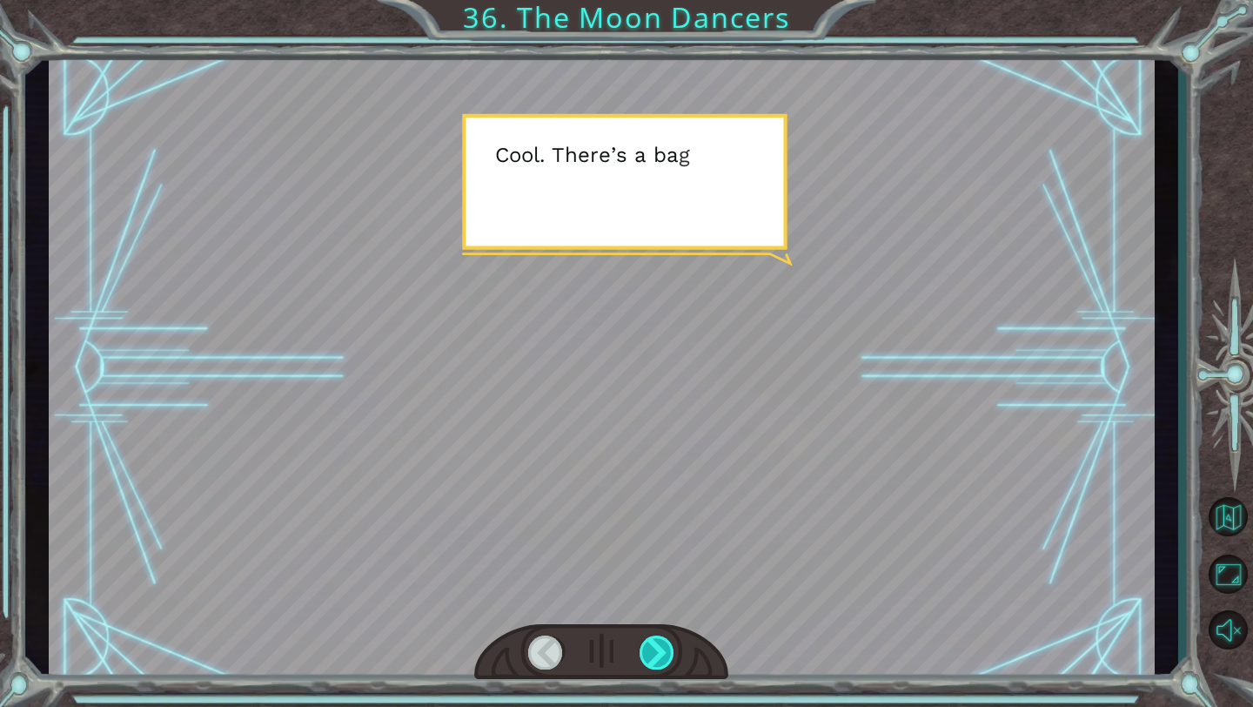
click at [661, 654] on div at bounding box center [658, 652] width 36 height 34
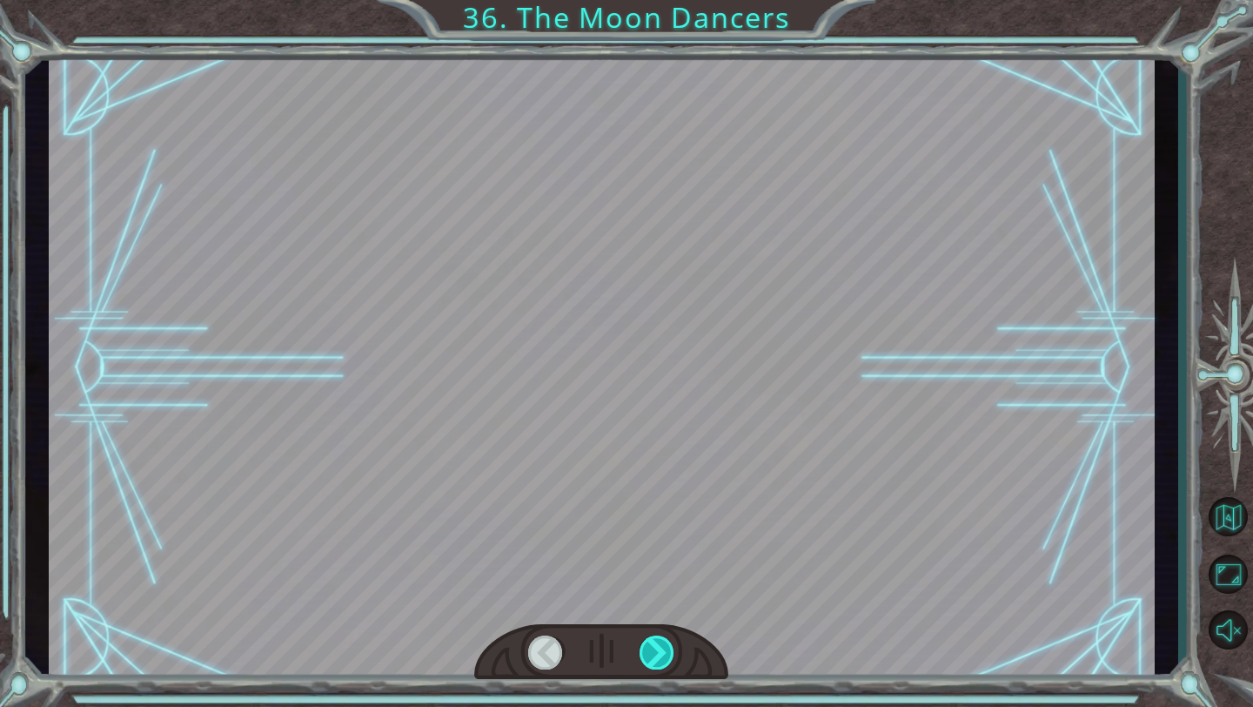
click at [661, 654] on div at bounding box center [658, 652] width 36 height 34
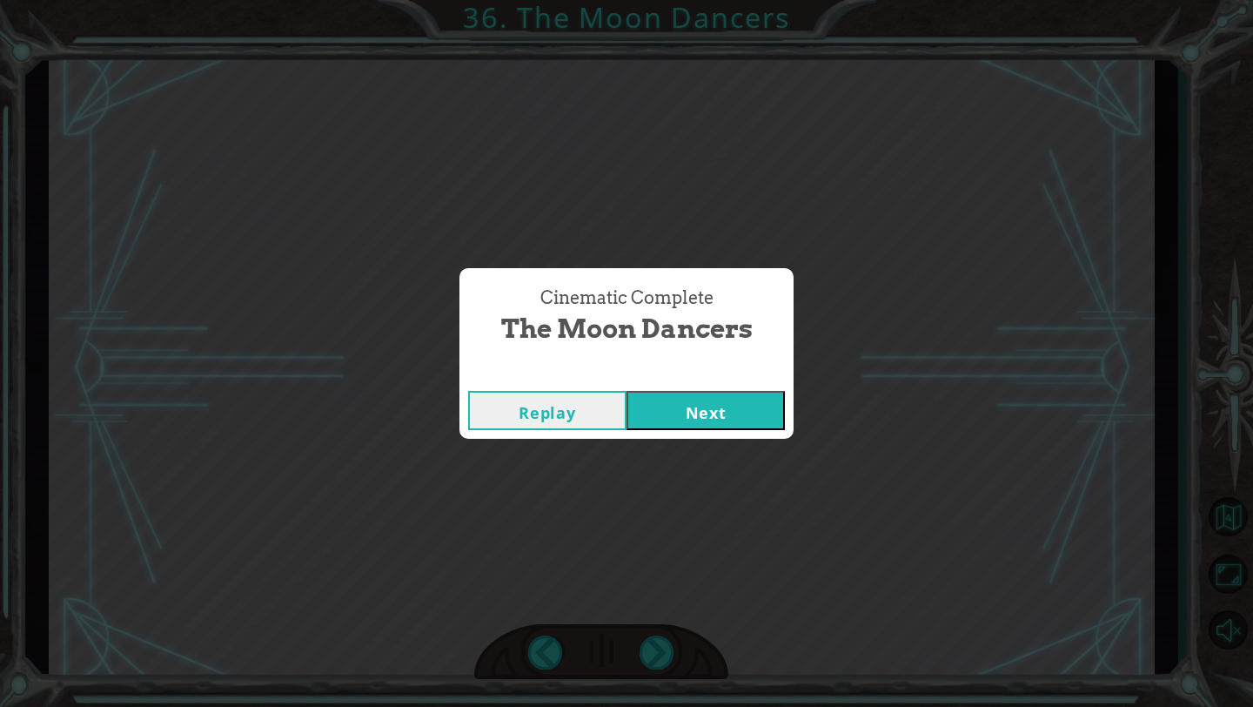
click at [734, 423] on button "Next" at bounding box center [706, 410] width 158 height 39
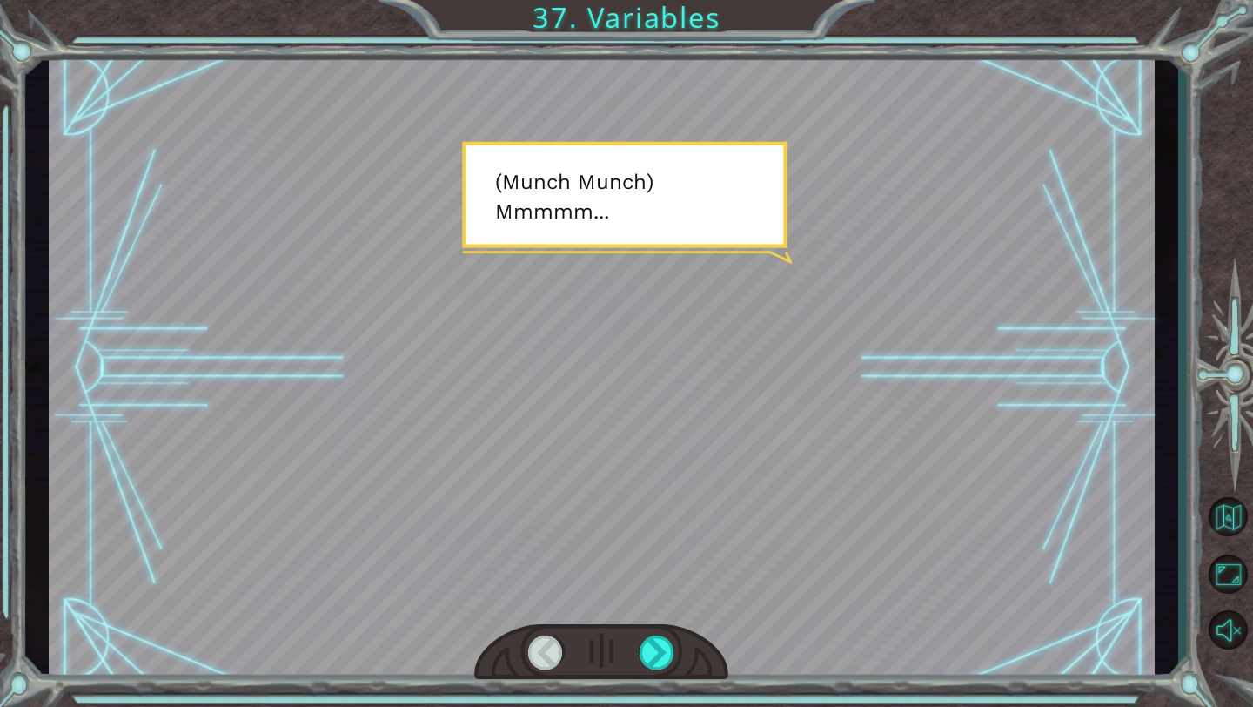
click at [649, 633] on div at bounding box center [601, 652] width 254 height 56
click at [653, 661] on div at bounding box center [658, 652] width 36 height 34
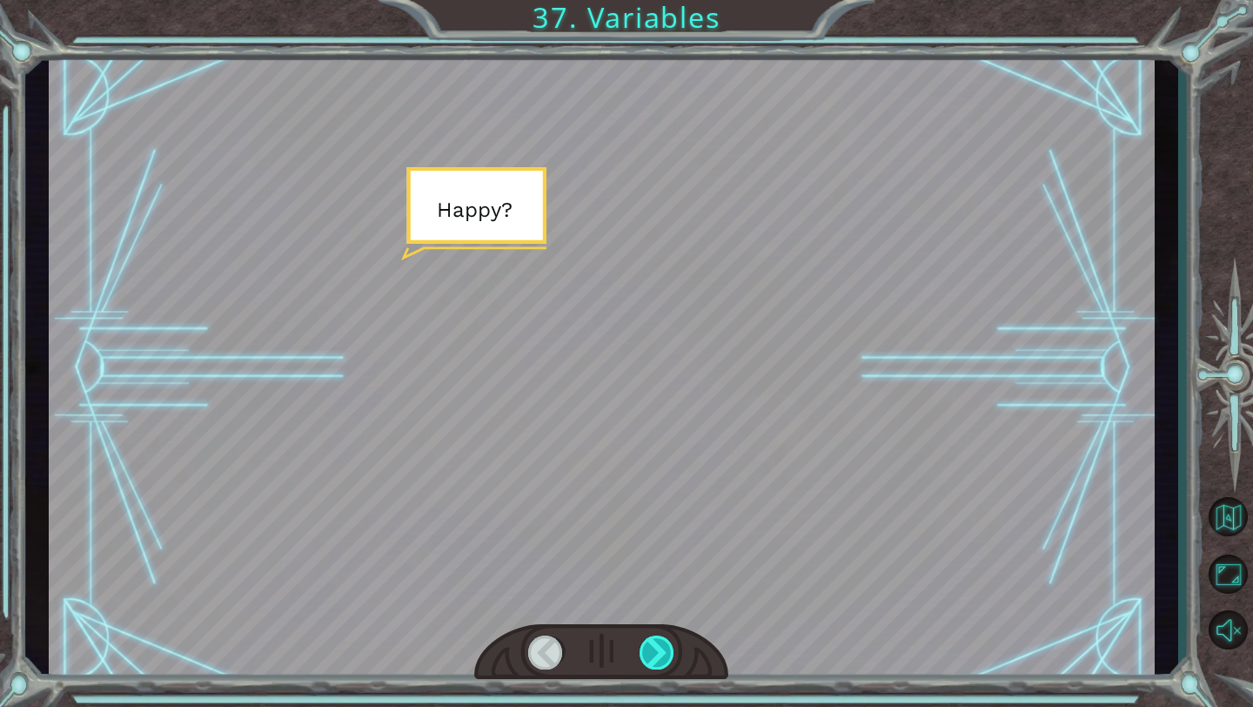
click at [653, 662] on div at bounding box center [658, 652] width 36 height 34
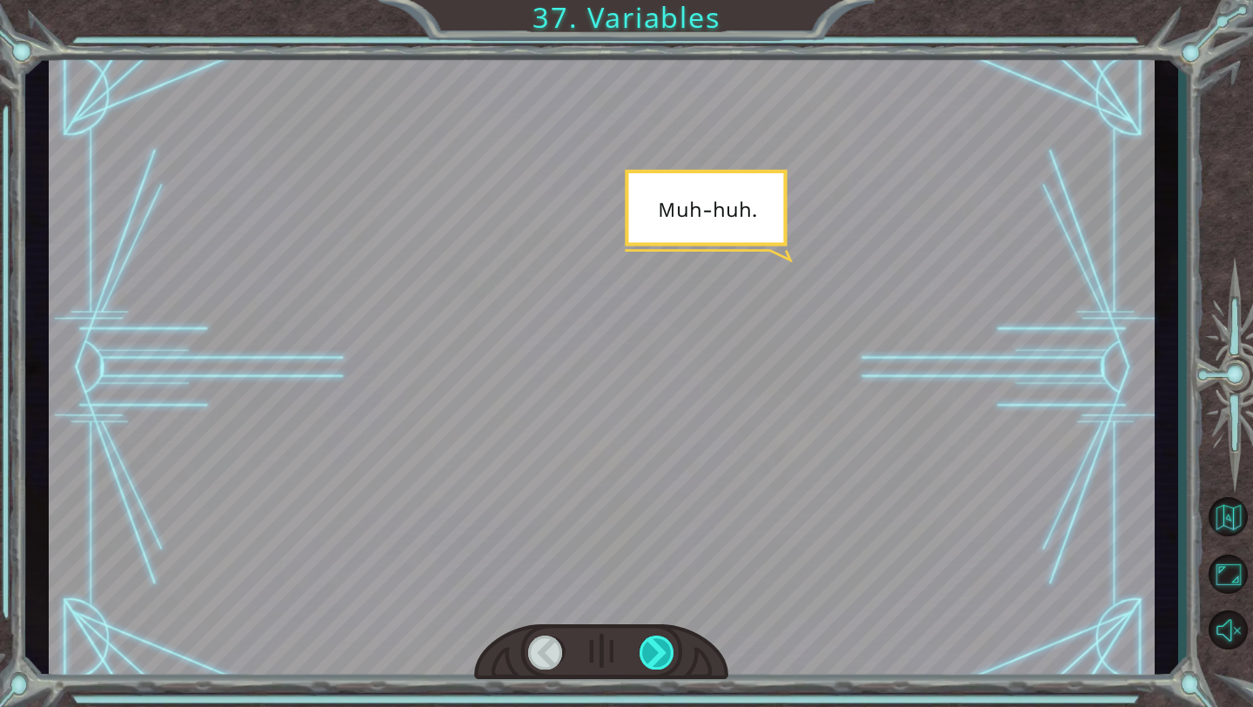
click at [653, 662] on div at bounding box center [658, 652] width 36 height 34
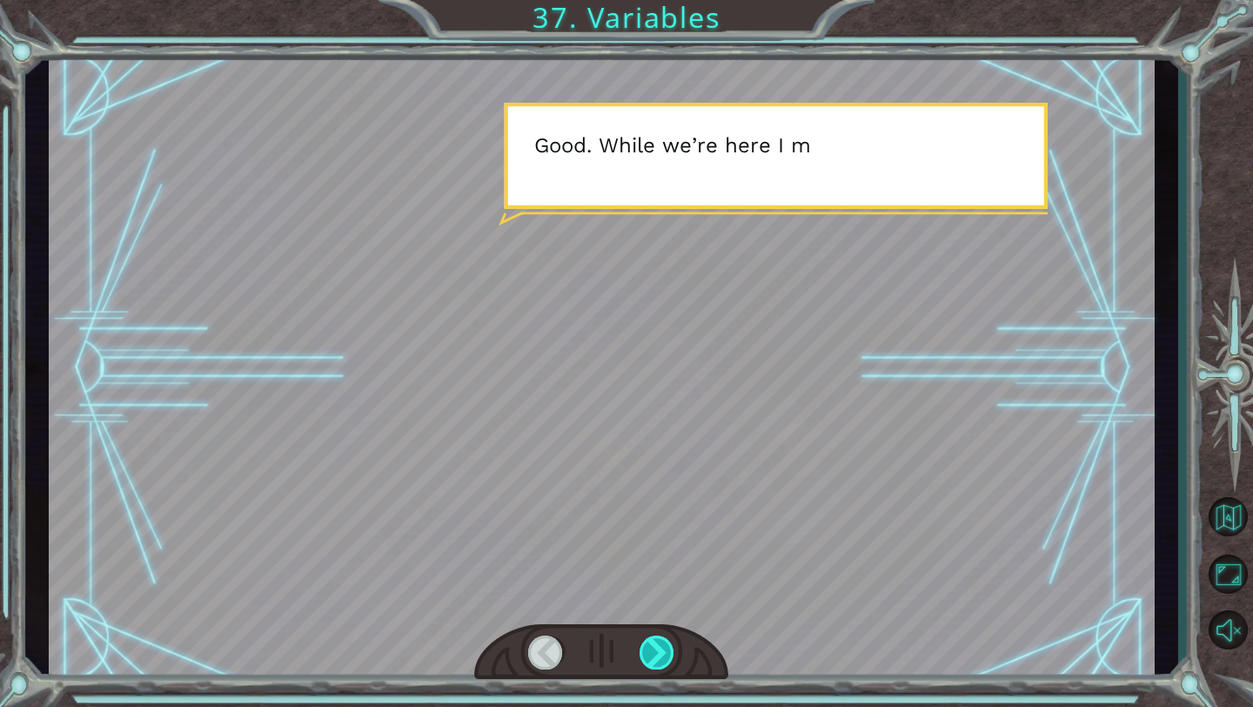
click at [653, 662] on div at bounding box center [658, 652] width 36 height 34
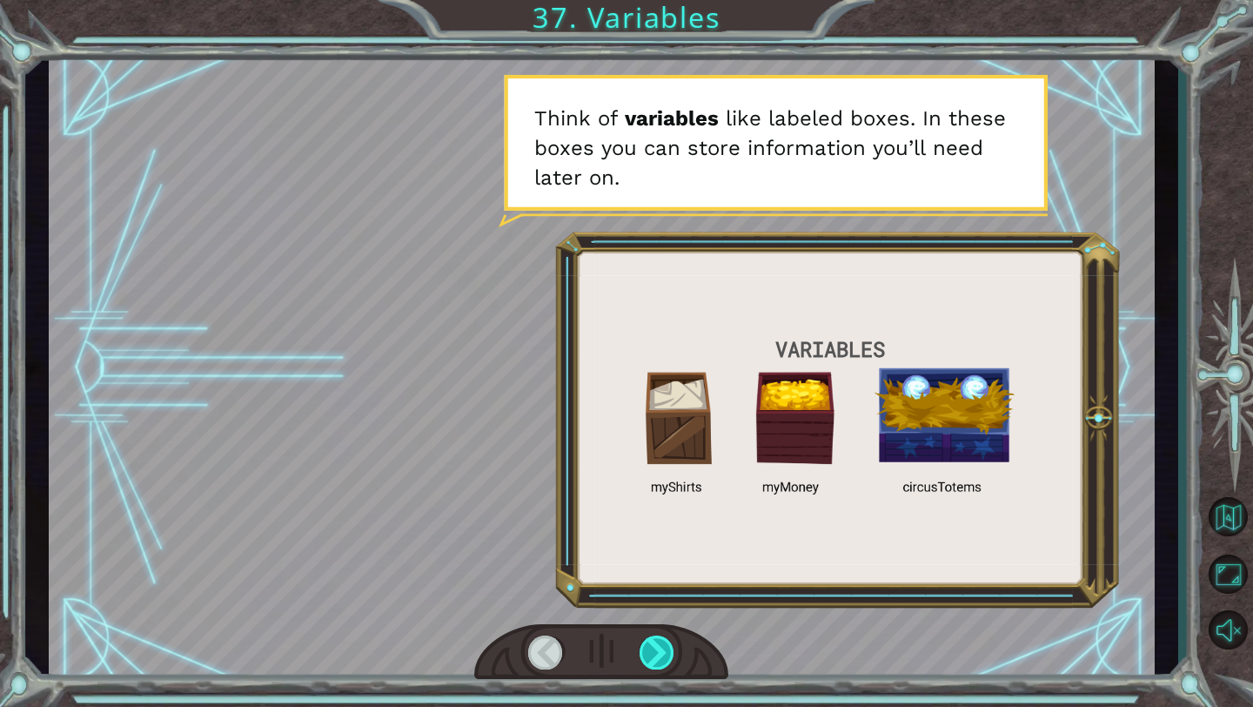
click at [653, 662] on div at bounding box center [658, 652] width 36 height 34
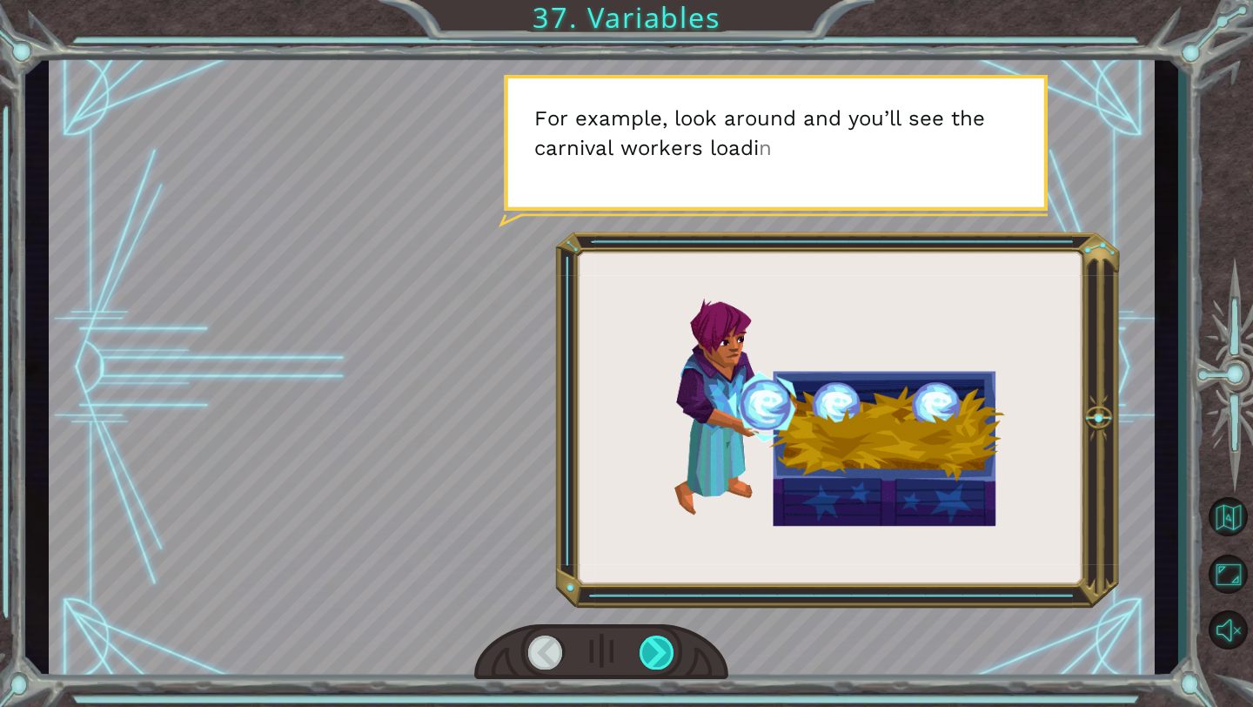
click at [653, 662] on div at bounding box center [658, 652] width 36 height 34
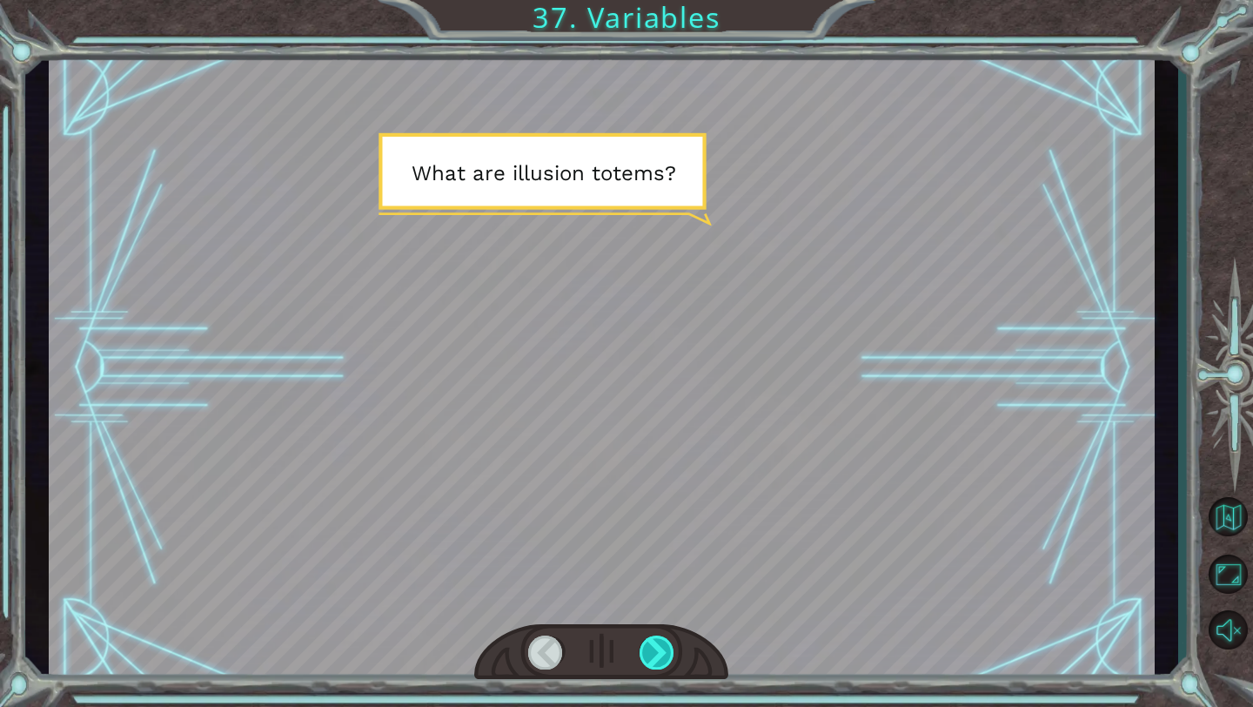
click at [653, 662] on div at bounding box center [658, 652] width 36 height 34
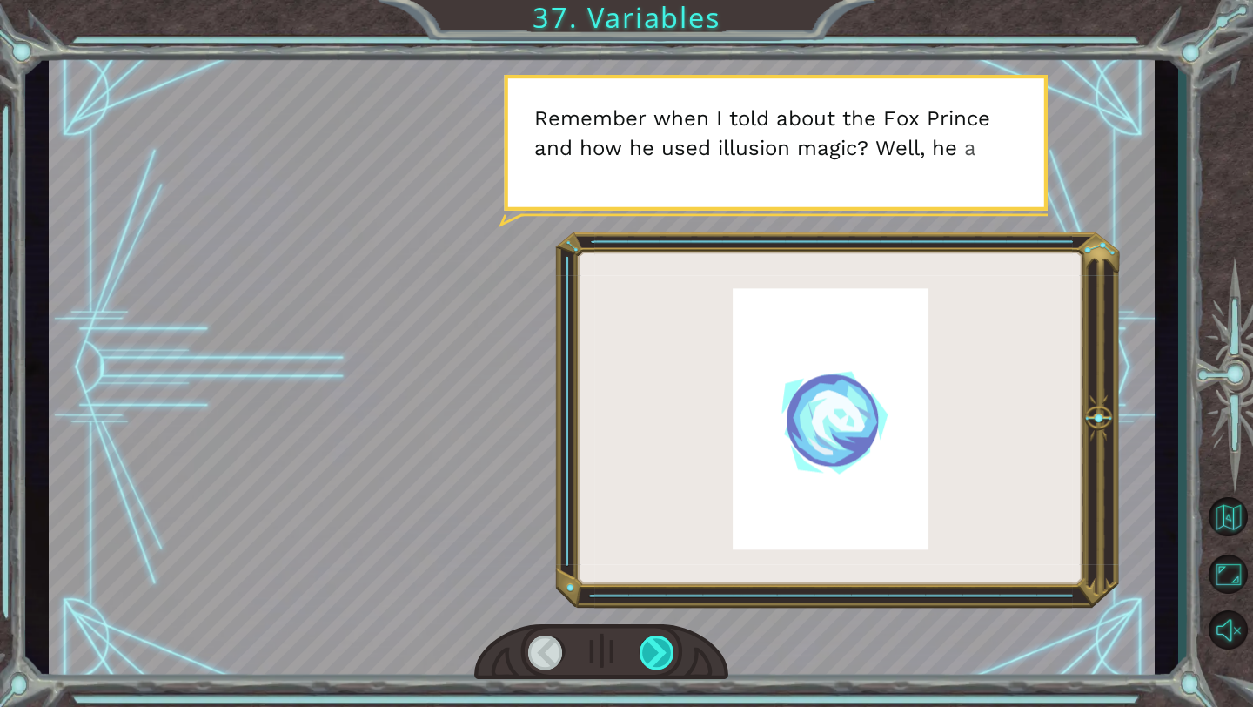
click at [653, 662] on div at bounding box center [658, 652] width 36 height 34
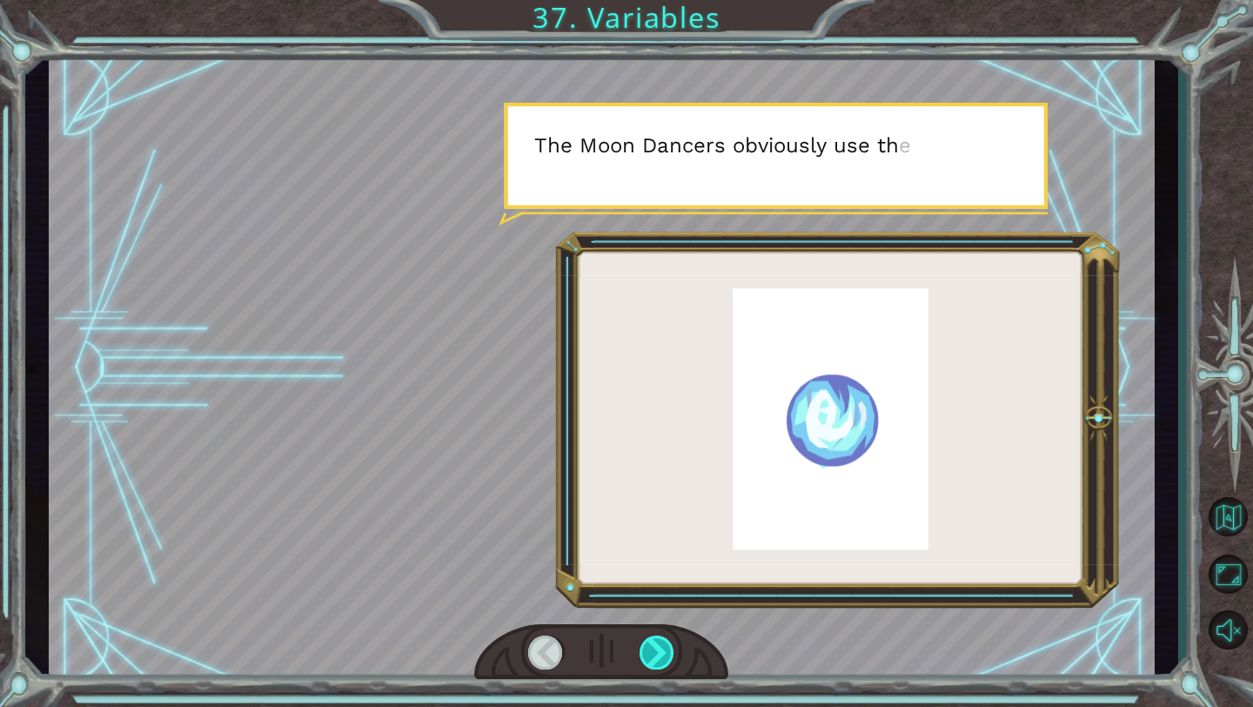
click at [653, 662] on div at bounding box center [658, 652] width 36 height 34
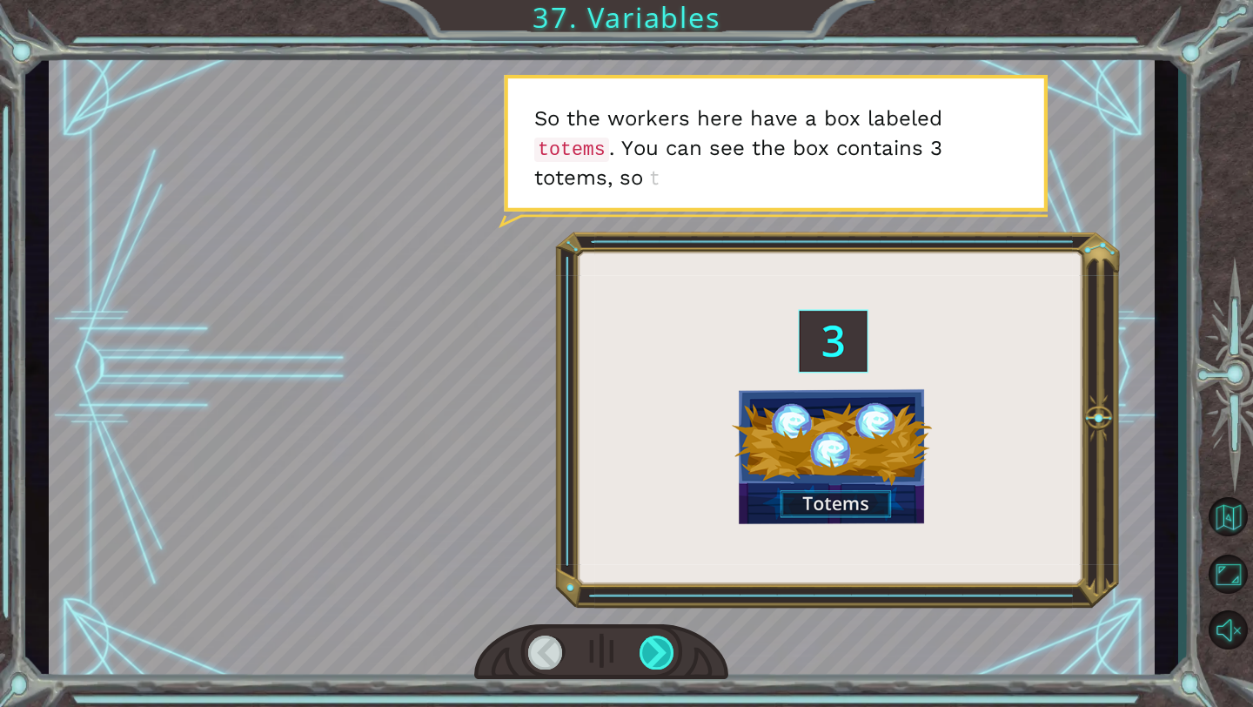
click at [653, 662] on div at bounding box center [658, 652] width 36 height 34
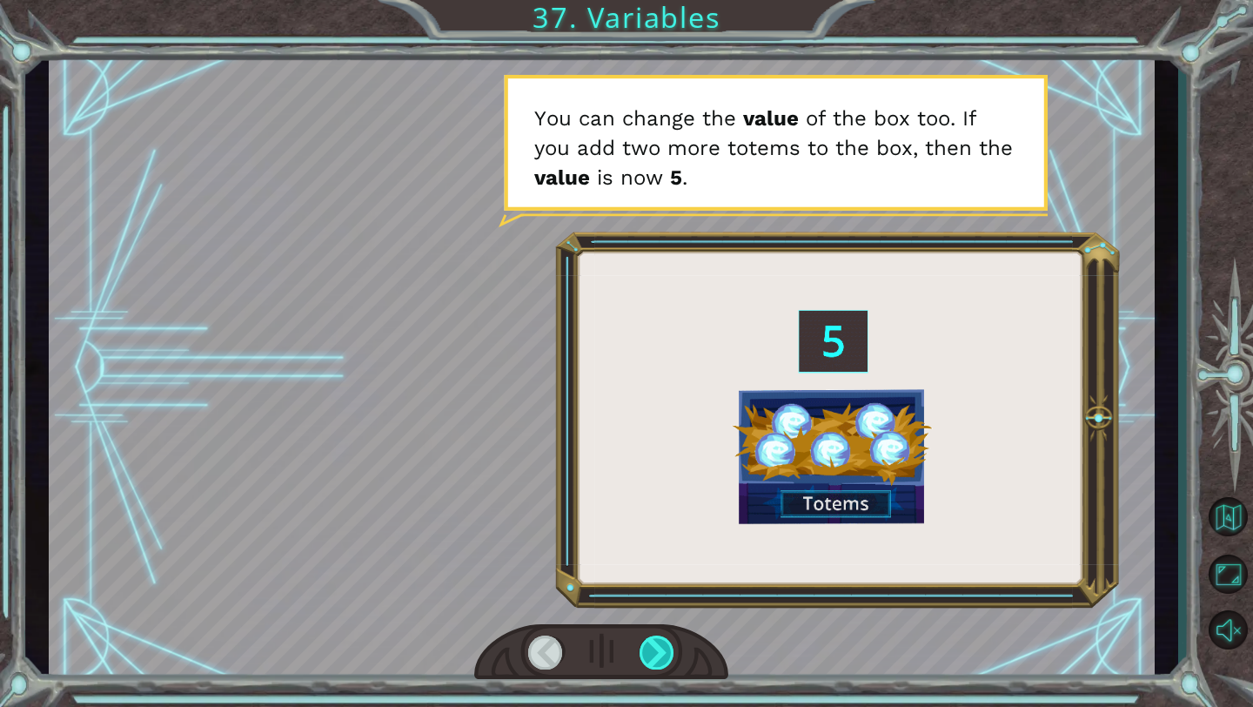
click at [646, 649] on div at bounding box center [658, 652] width 36 height 34
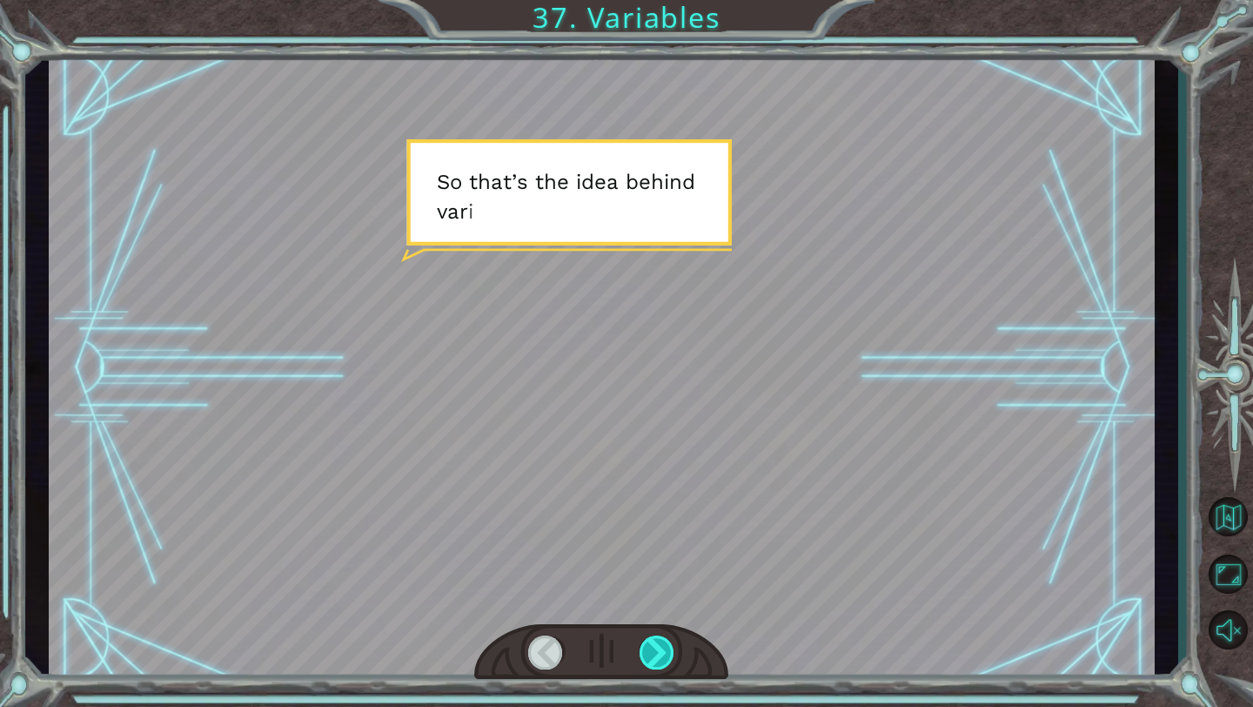
click at [646, 649] on div at bounding box center [658, 652] width 36 height 34
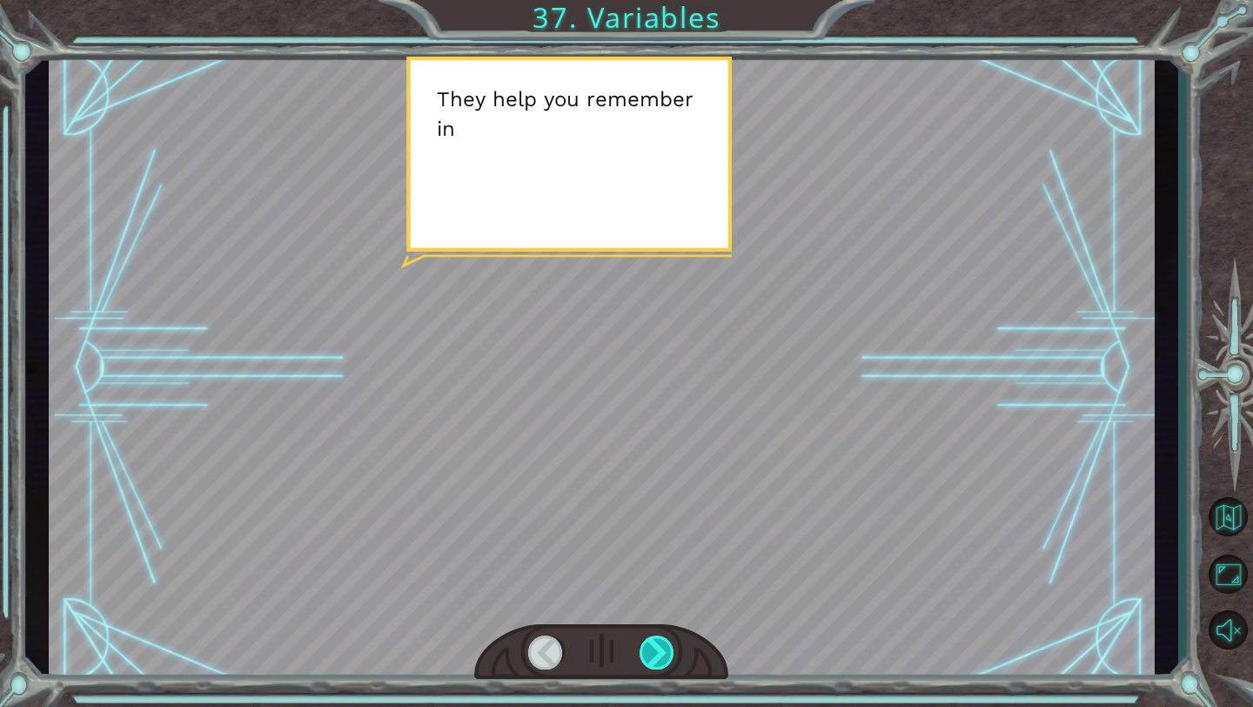
click at [646, 649] on div at bounding box center [658, 652] width 36 height 34
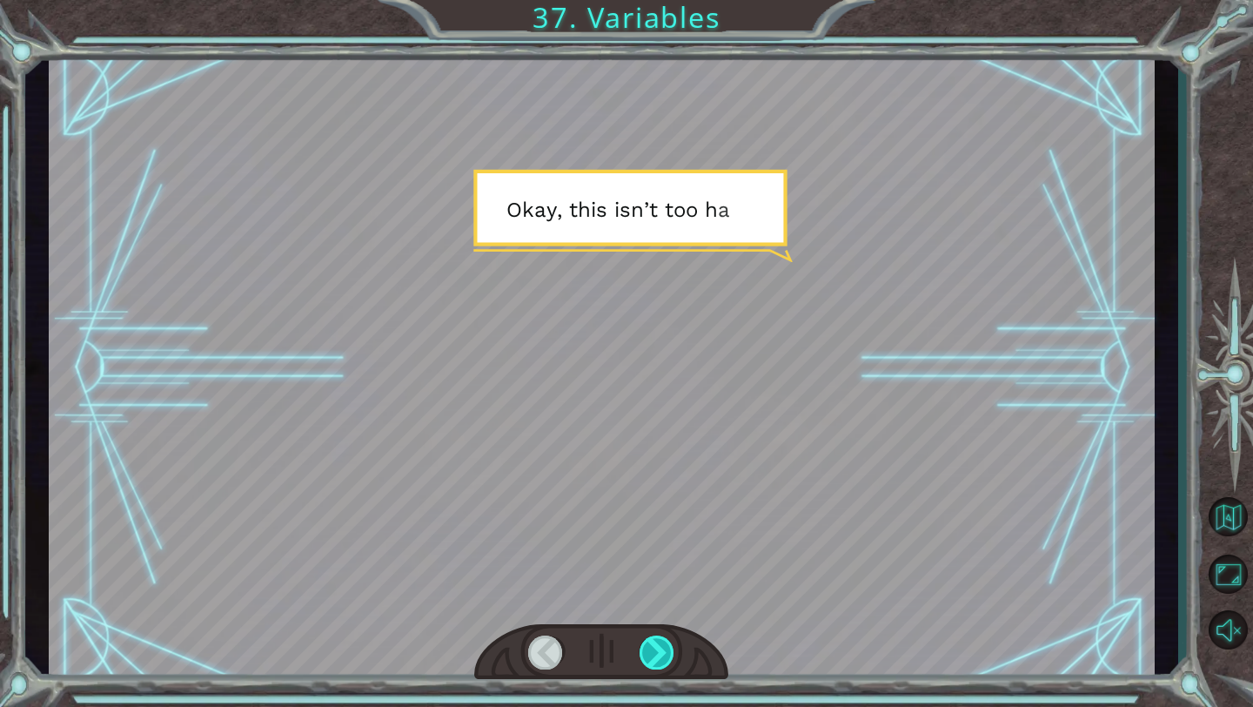
click at [646, 649] on div at bounding box center [658, 652] width 36 height 34
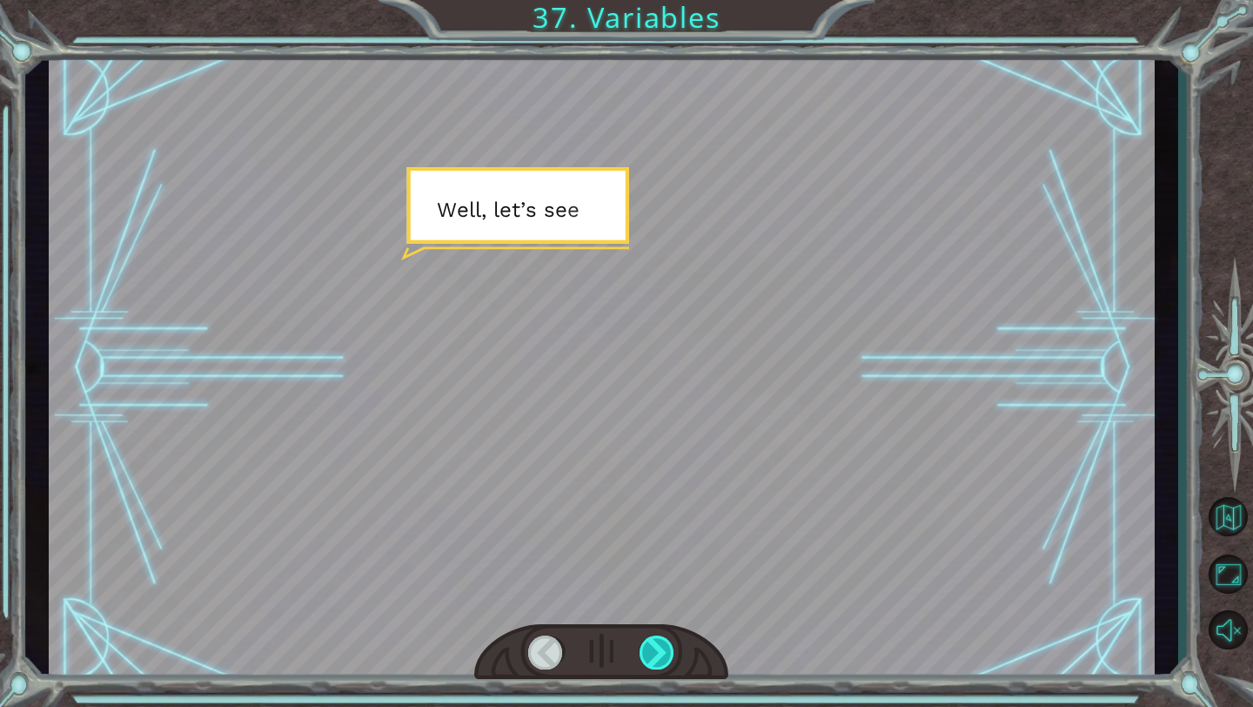
click at [646, 649] on div at bounding box center [658, 652] width 36 height 34
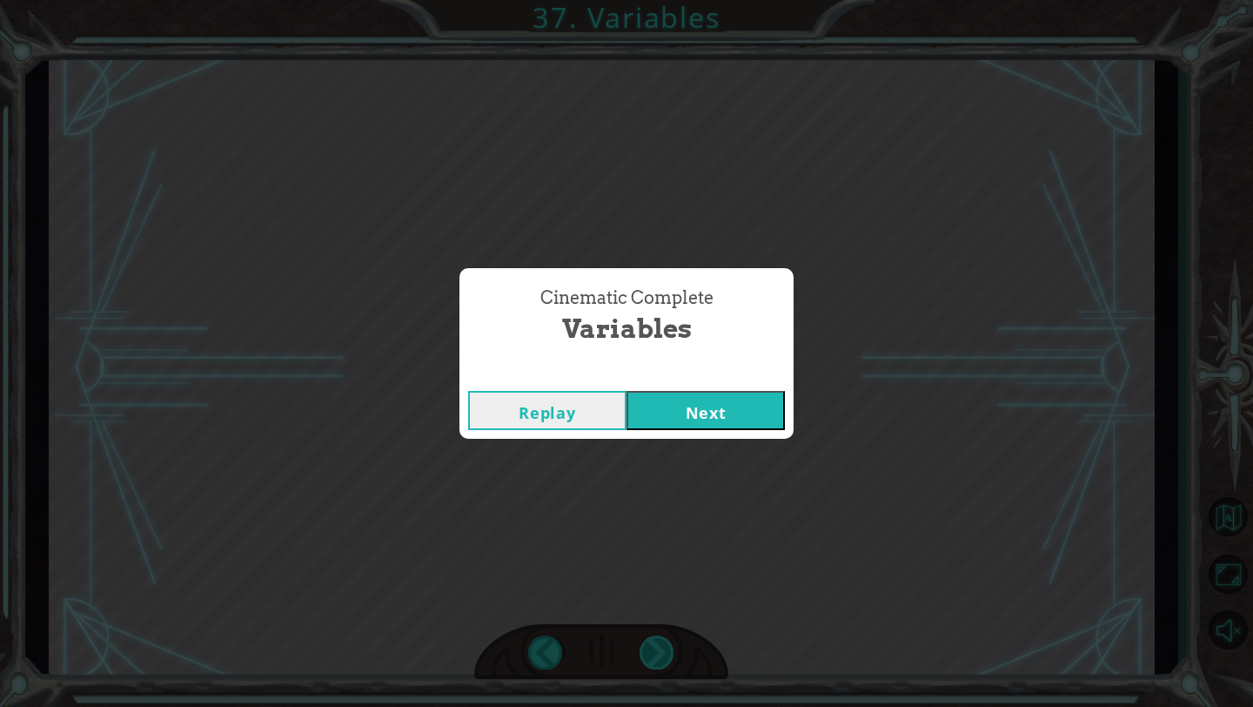
click at [646, 649] on div "Cinematic Complete Variables Replay Next" at bounding box center [626, 353] width 1253 height 707
click at [723, 425] on button "Next" at bounding box center [706, 410] width 158 height 39
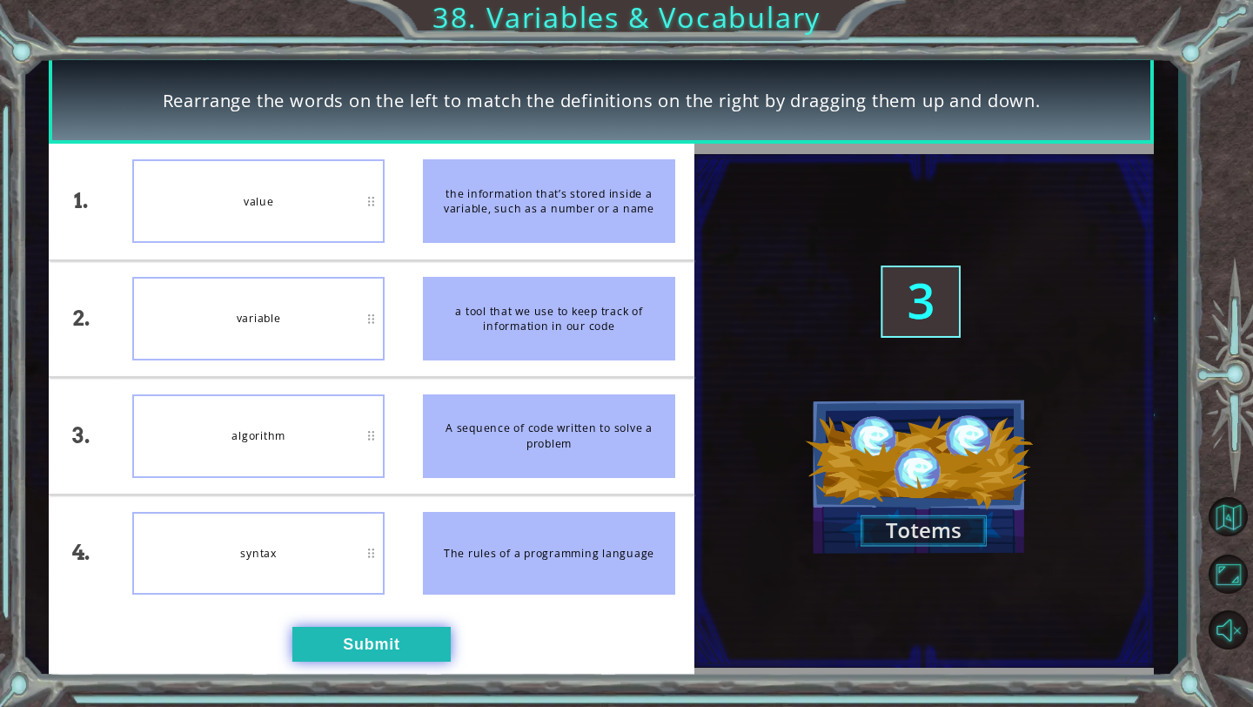
click at [365, 644] on button "Submit" at bounding box center [371, 644] width 158 height 35
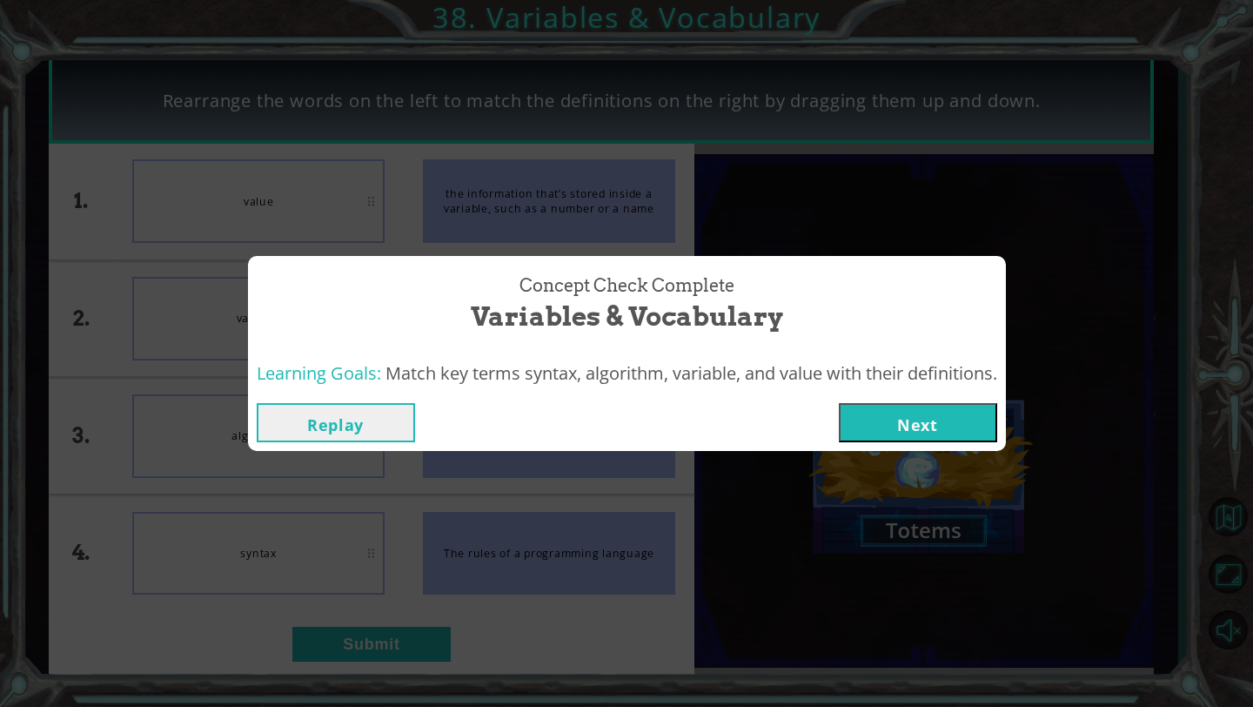
click at [908, 431] on button "Next" at bounding box center [918, 422] width 158 height 39
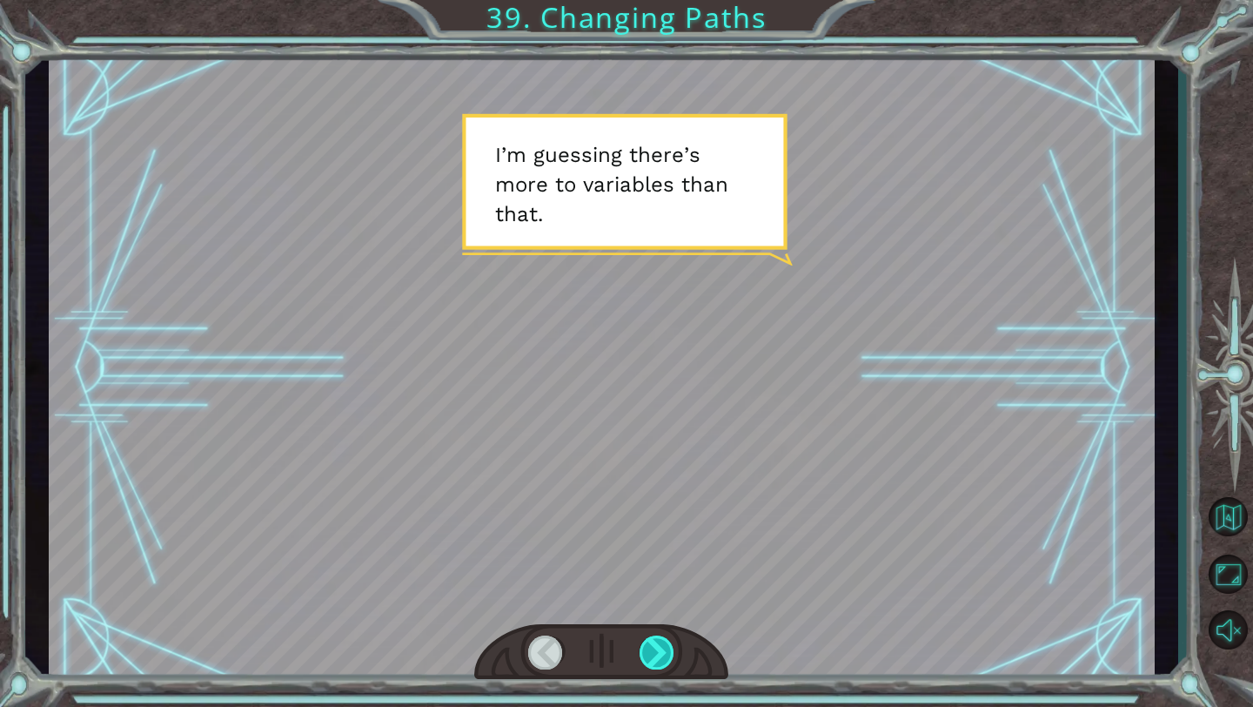
click at [647, 647] on div at bounding box center [658, 652] width 36 height 34
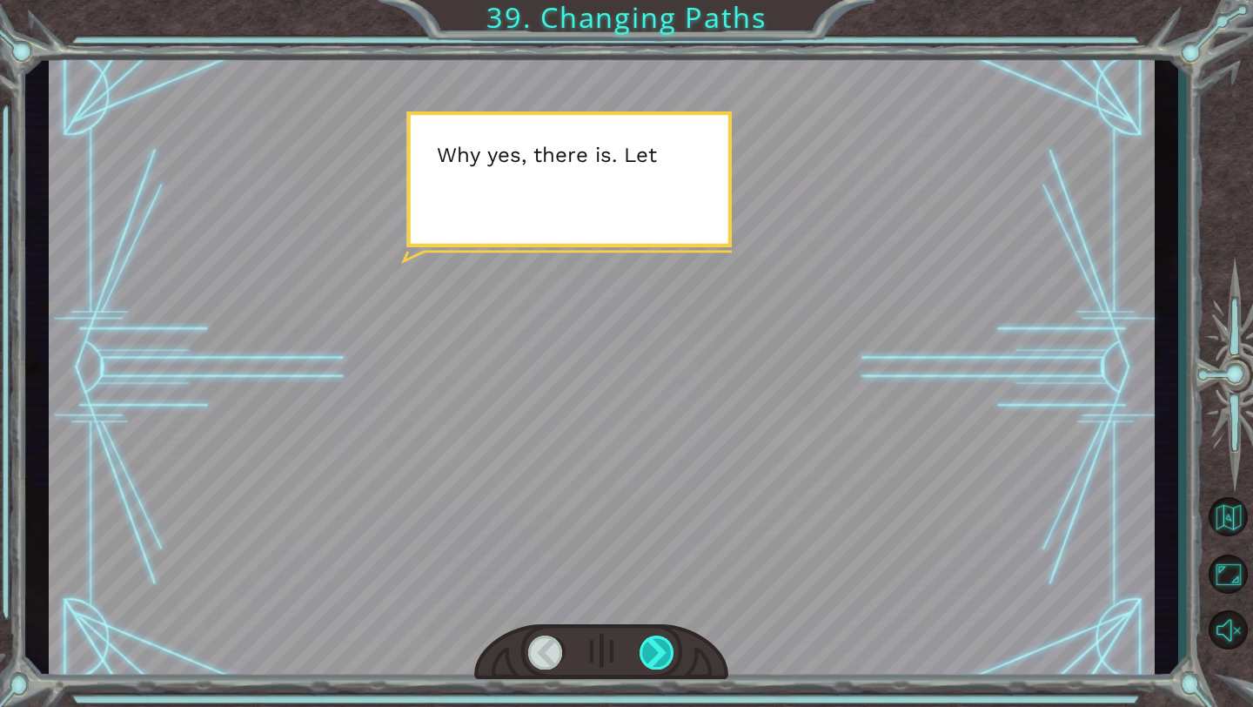
click at [653, 652] on div at bounding box center [658, 652] width 36 height 34
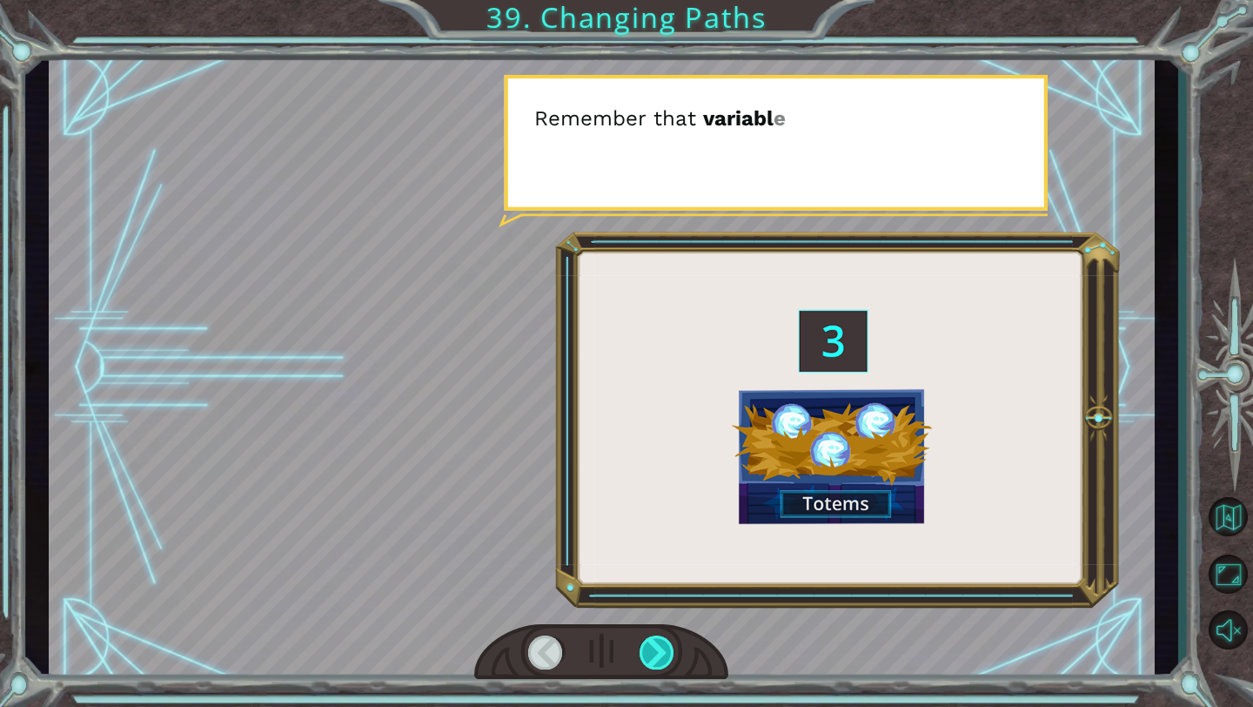
click at [654, 654] on div at bounding box center [658, 652] width 36 height 34
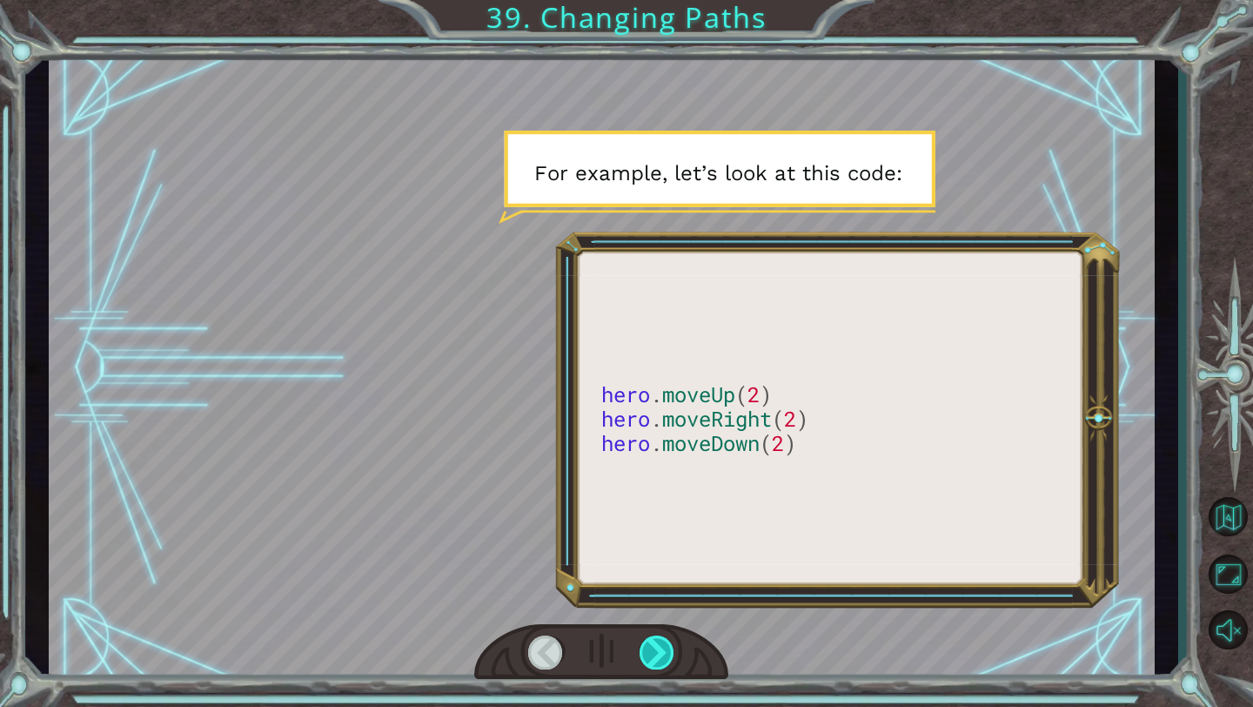
click at [657, 654] on div at bounding box center [658, 652] width 36 height 34
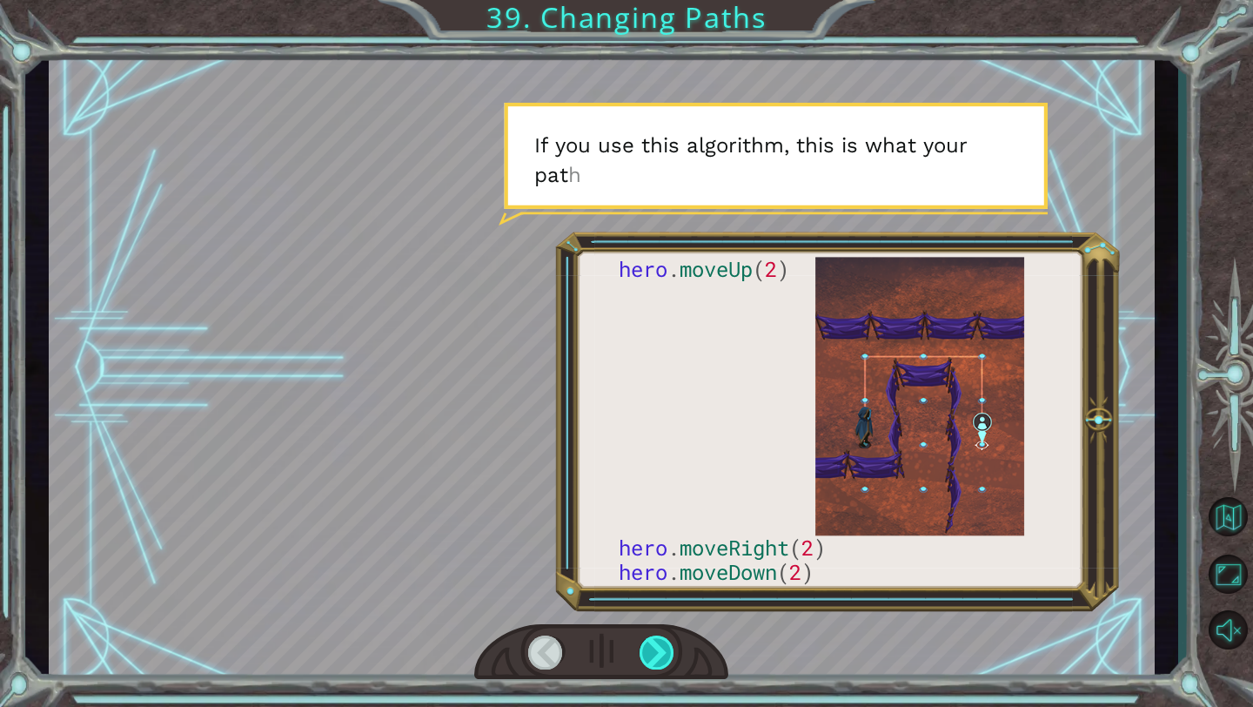
click at [660, 654] on div at bounding box center [658, 652] width 36 height 34
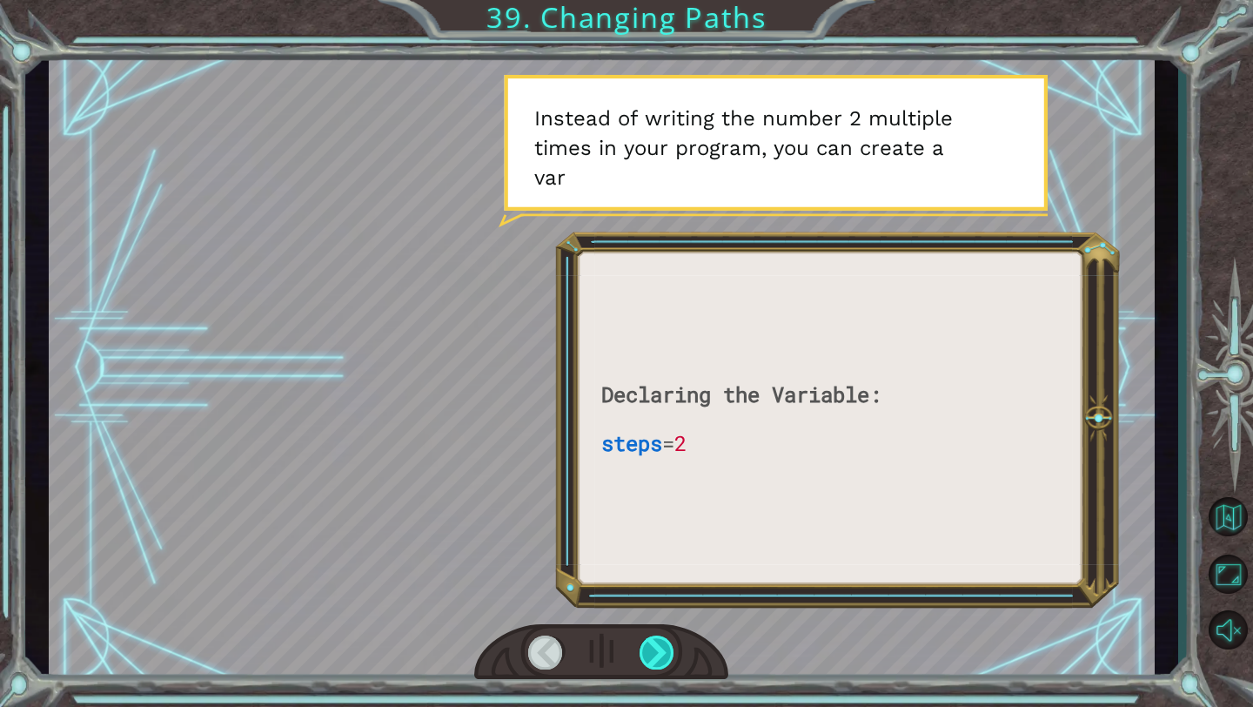
click at [660, 654] on div at bounding box center [658, 652] width 36 height 34
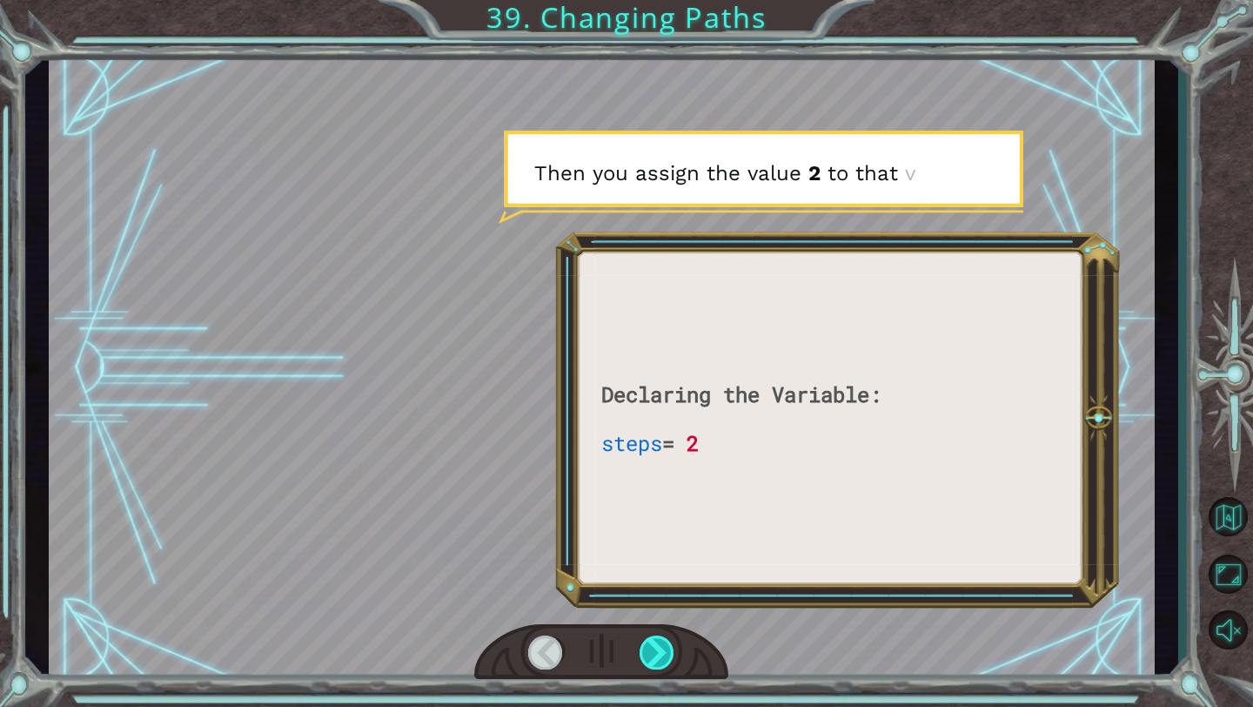
click at [661, 655] on div at bounding box center [658, 652] width 36 height 34
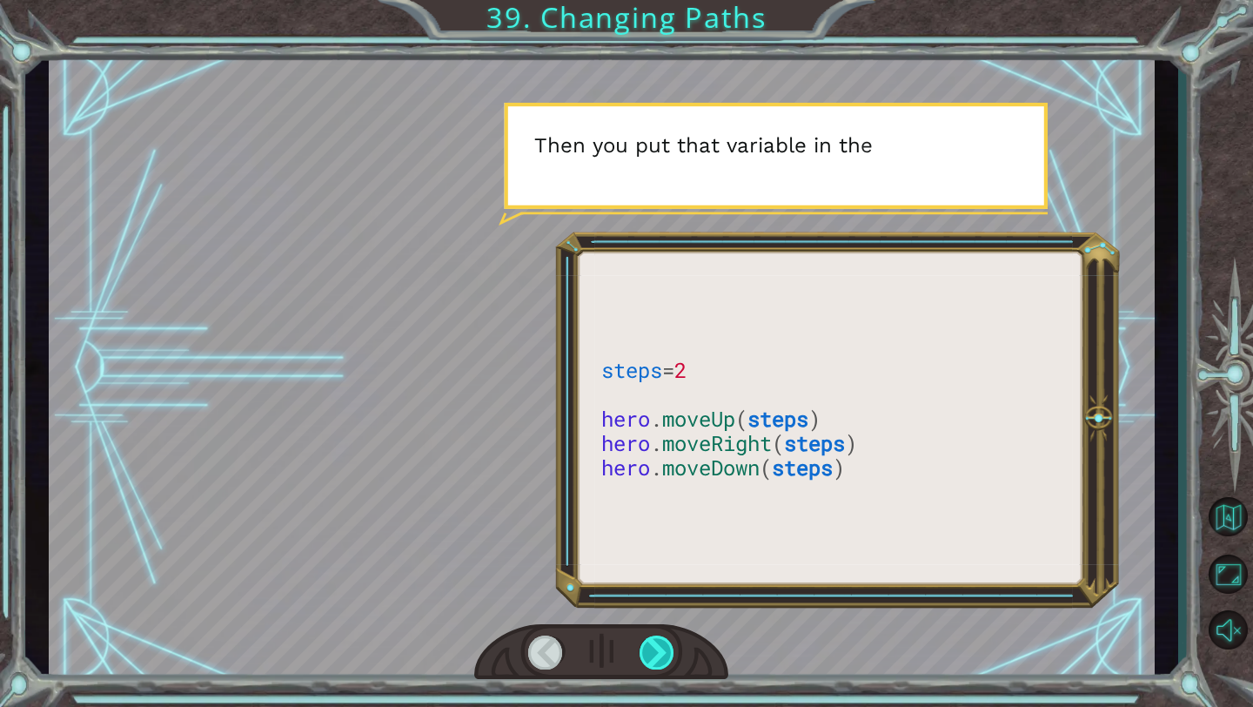
click at [663, 657] on div at bounding box center [658, 652] width 36 height 34
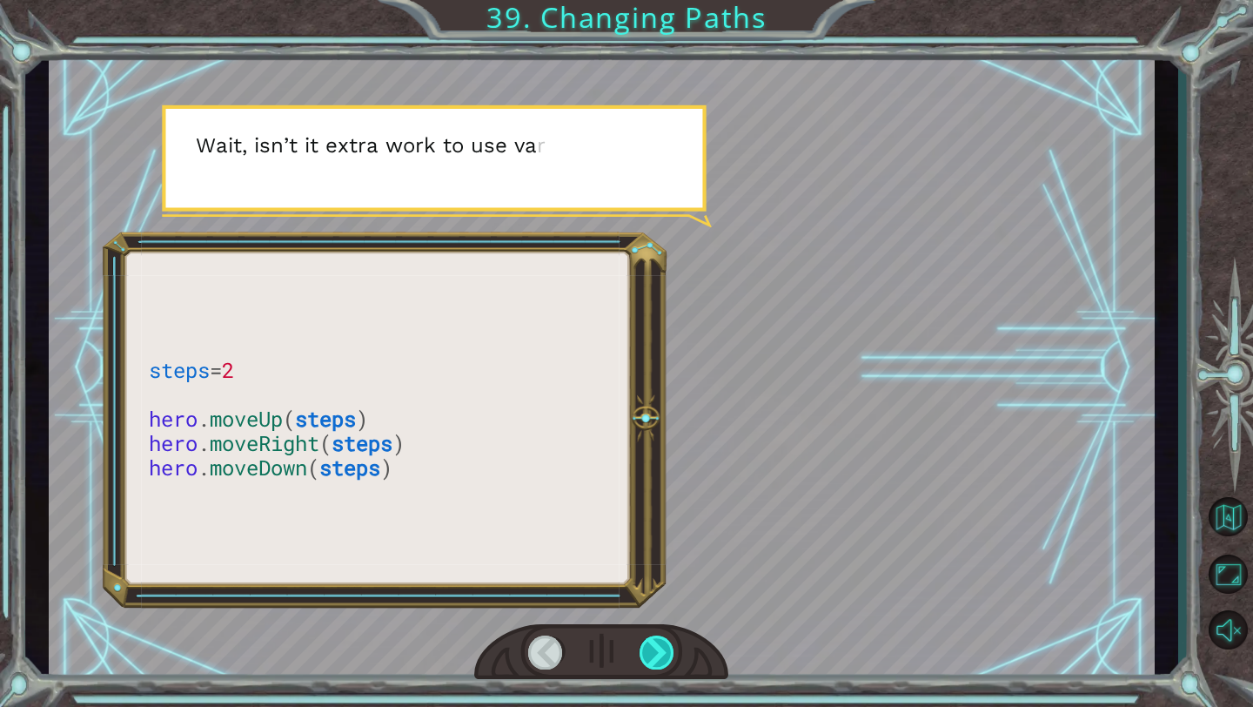
click at [664, 657] on div at bounding box center [658, 652] width 36 height 34
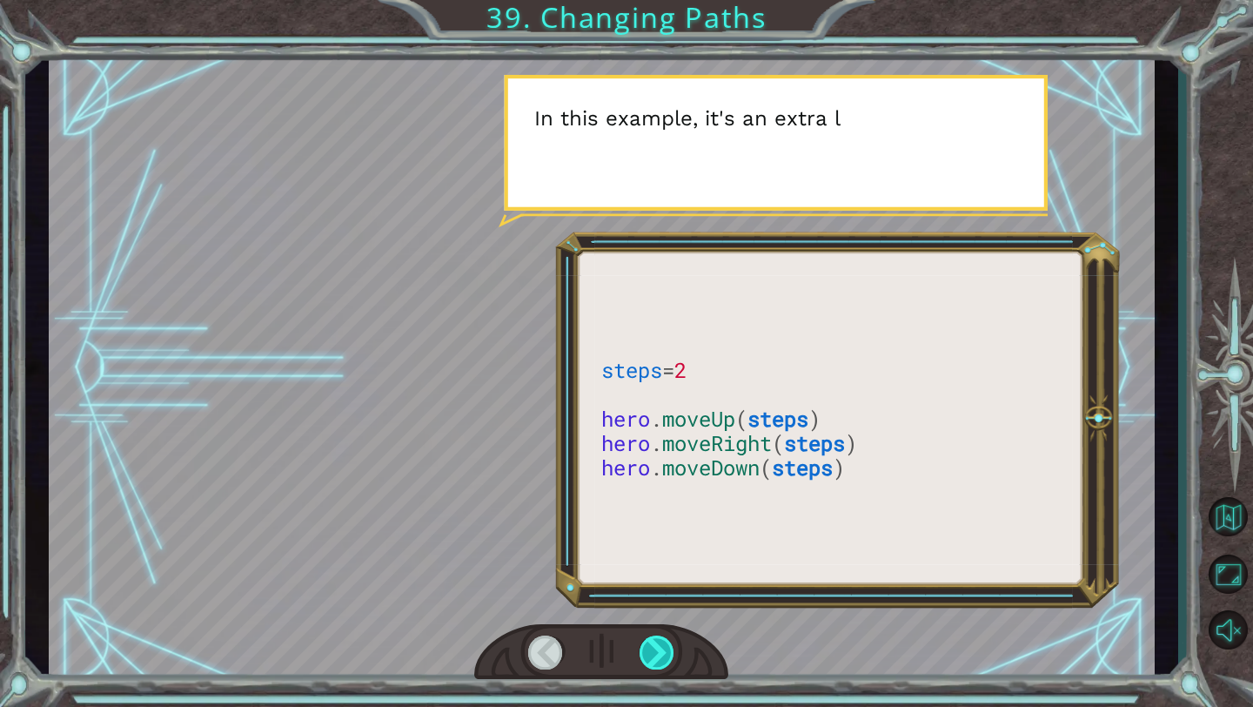
click at [665, 658] on div at bounding box center [658, 652] width 36 height 34
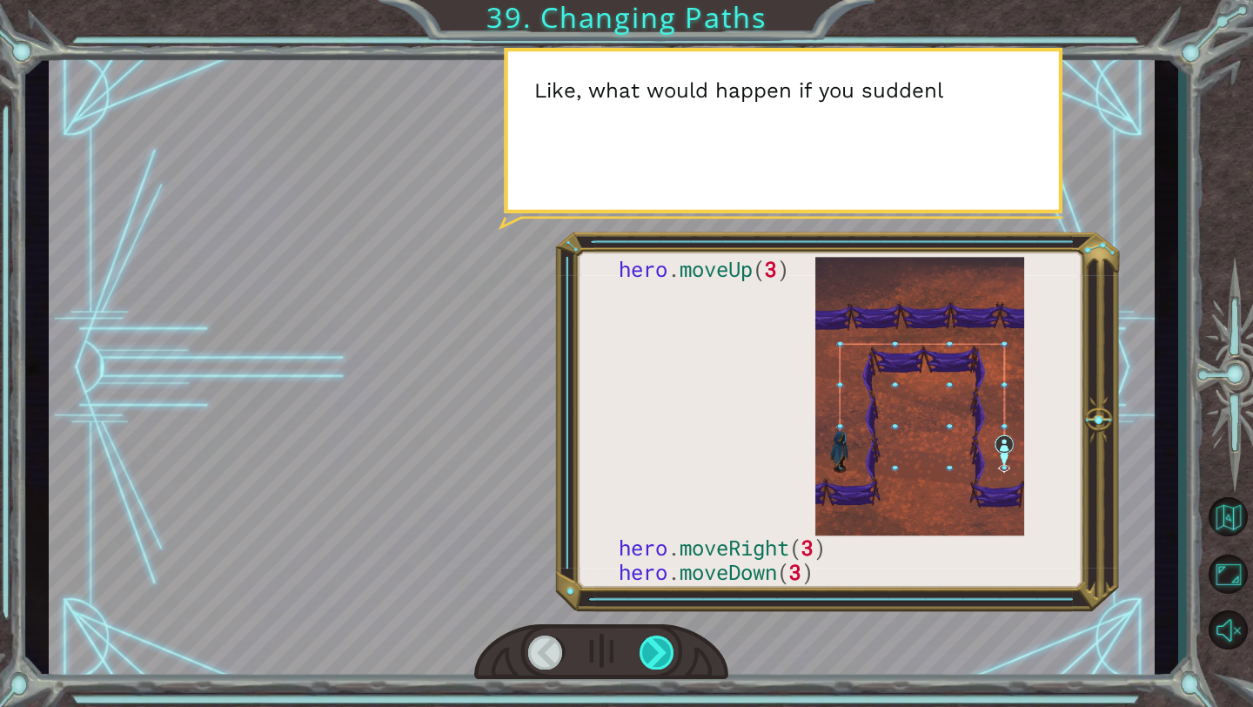
click at [665, 659] on div at bounding box center [658, 652] width 36 height 34
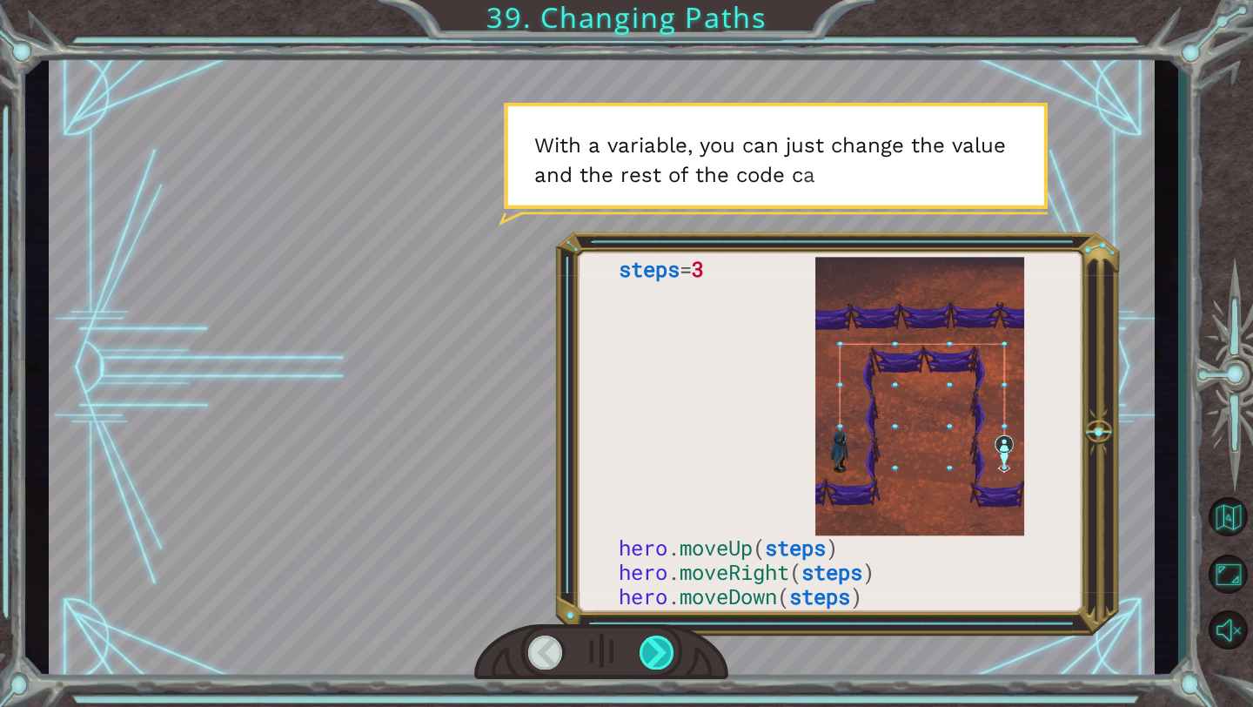
click at [666, 660] on div at bounding box center [658, 652] width 36 height 34
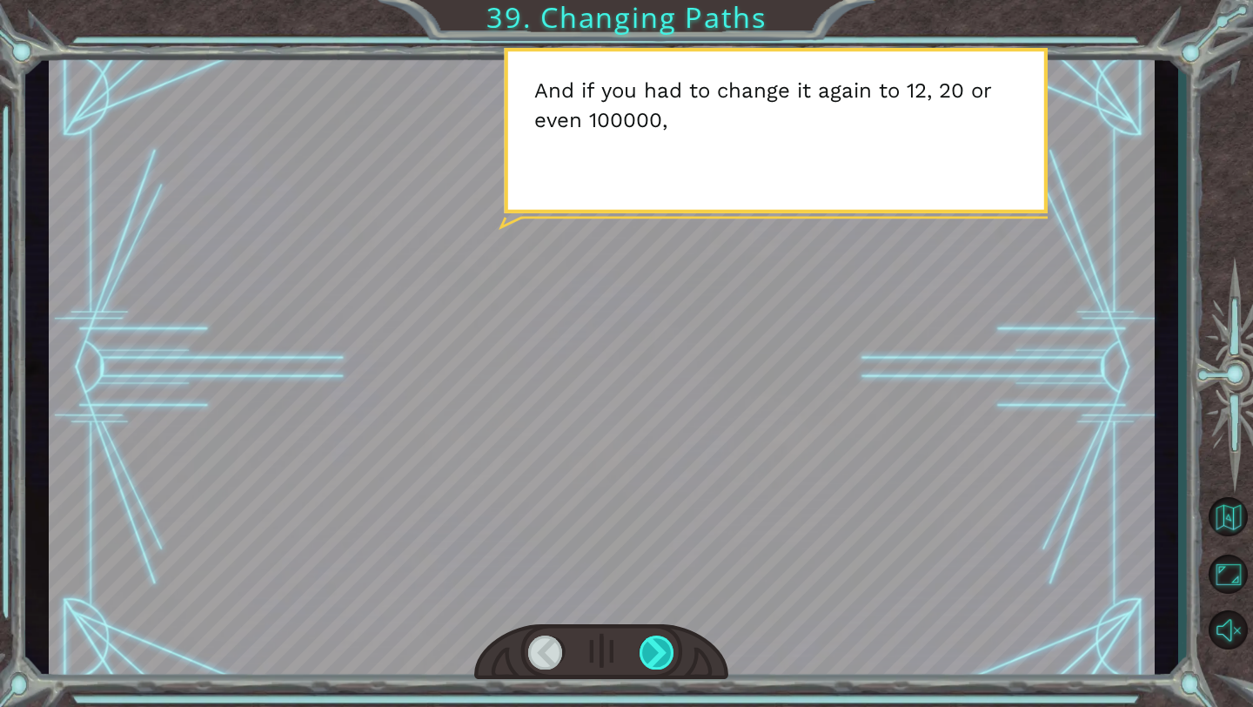
click at [666, 660] on div at bounding box center [658, 652] width 36 height 34
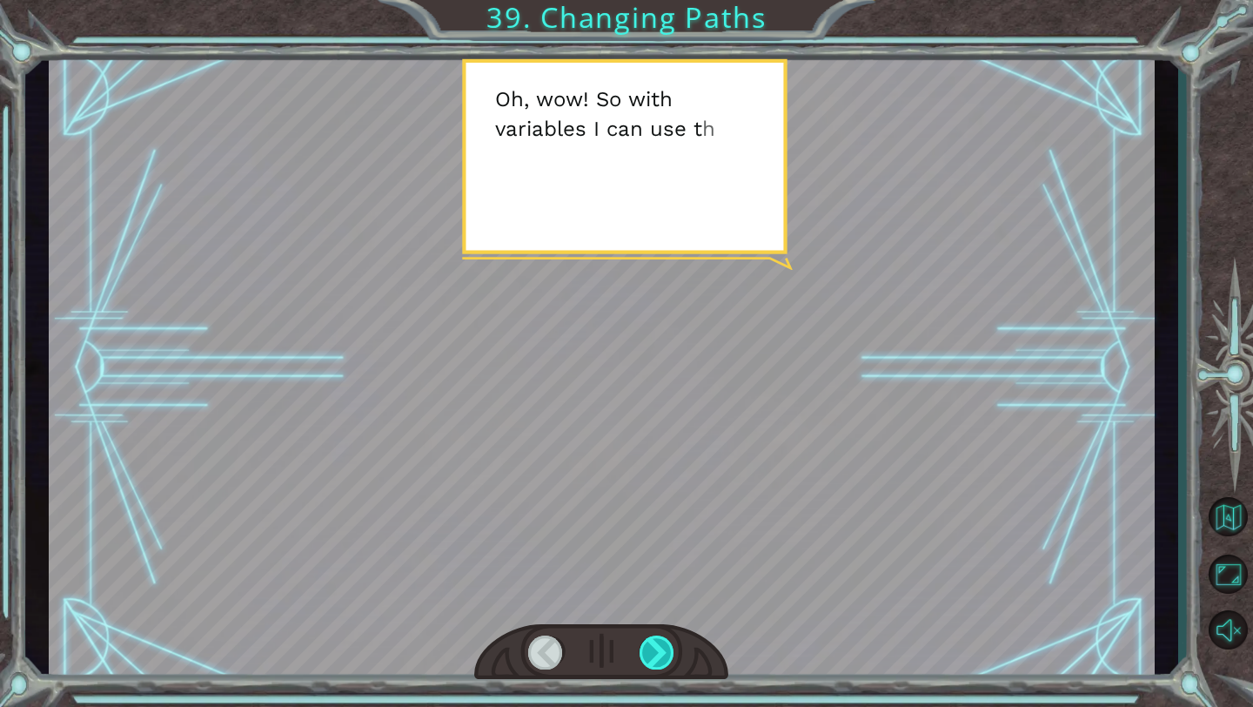
click at [667, 660] on div at bounding box center [658, 652] width 36 height 34
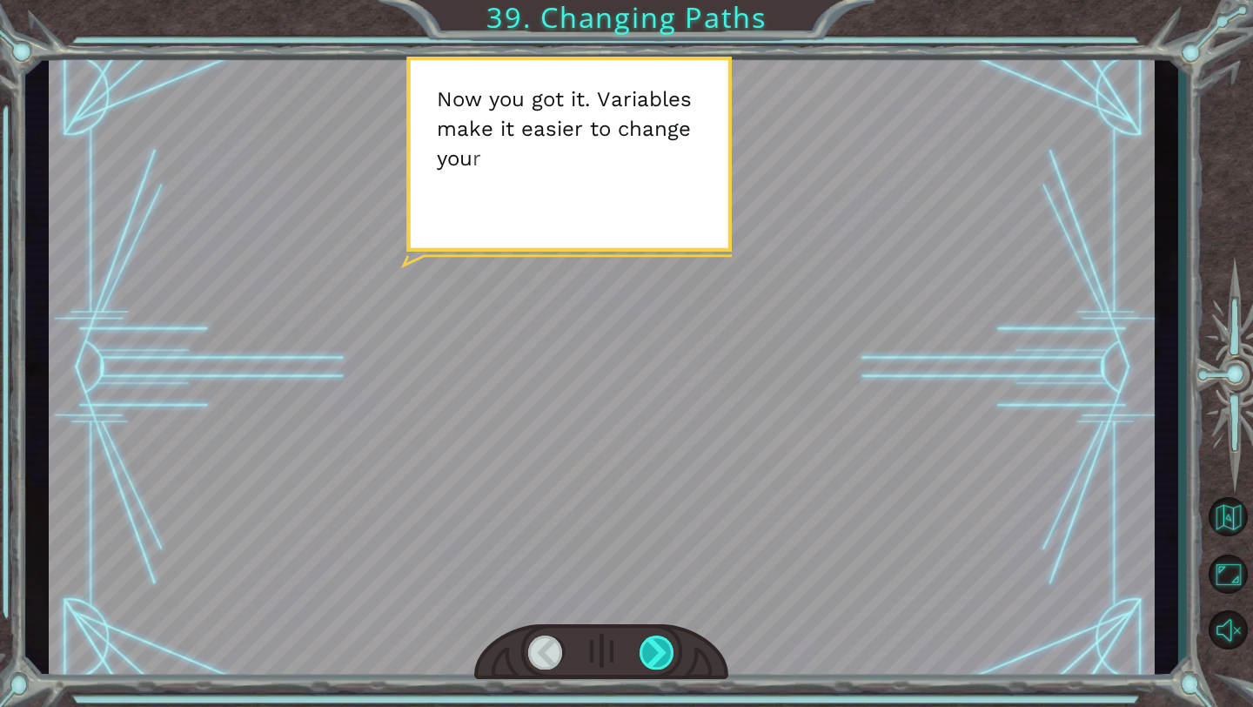
click at [666, 660] on div at bounding box center [658, 652] width 36 height 34
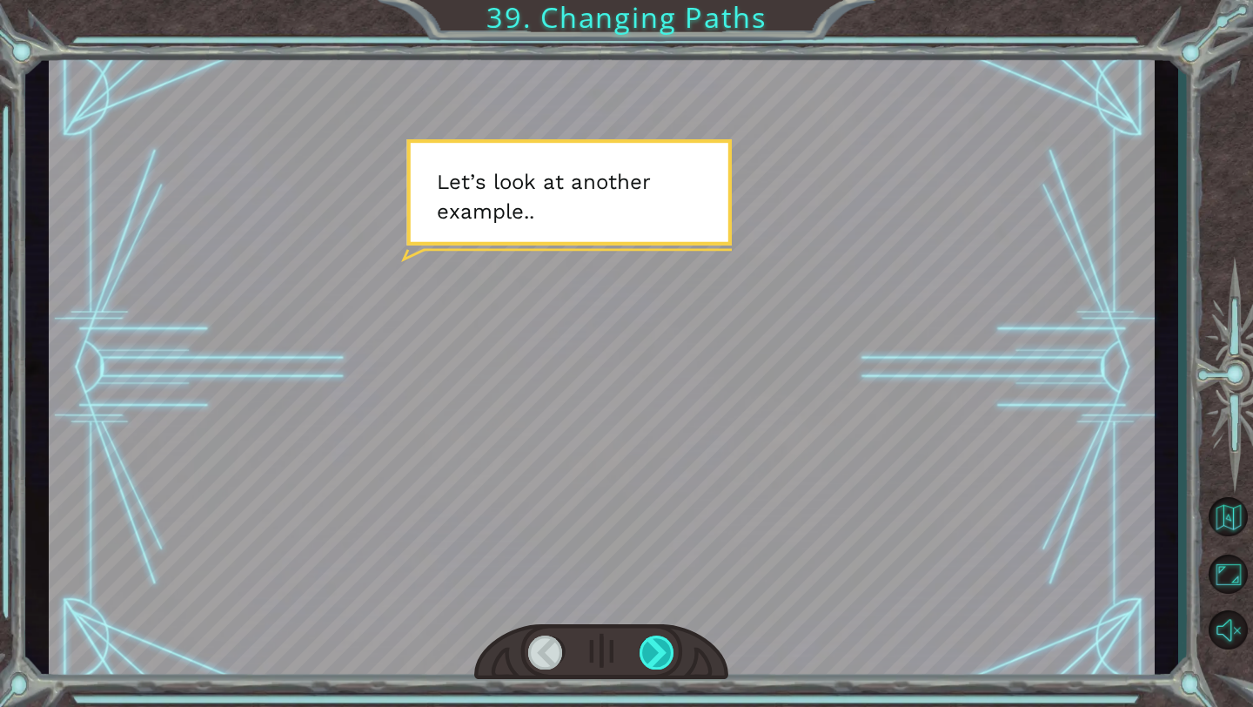
click at [667, 660] on div at bounding box center [658, 652] width 36 height 34
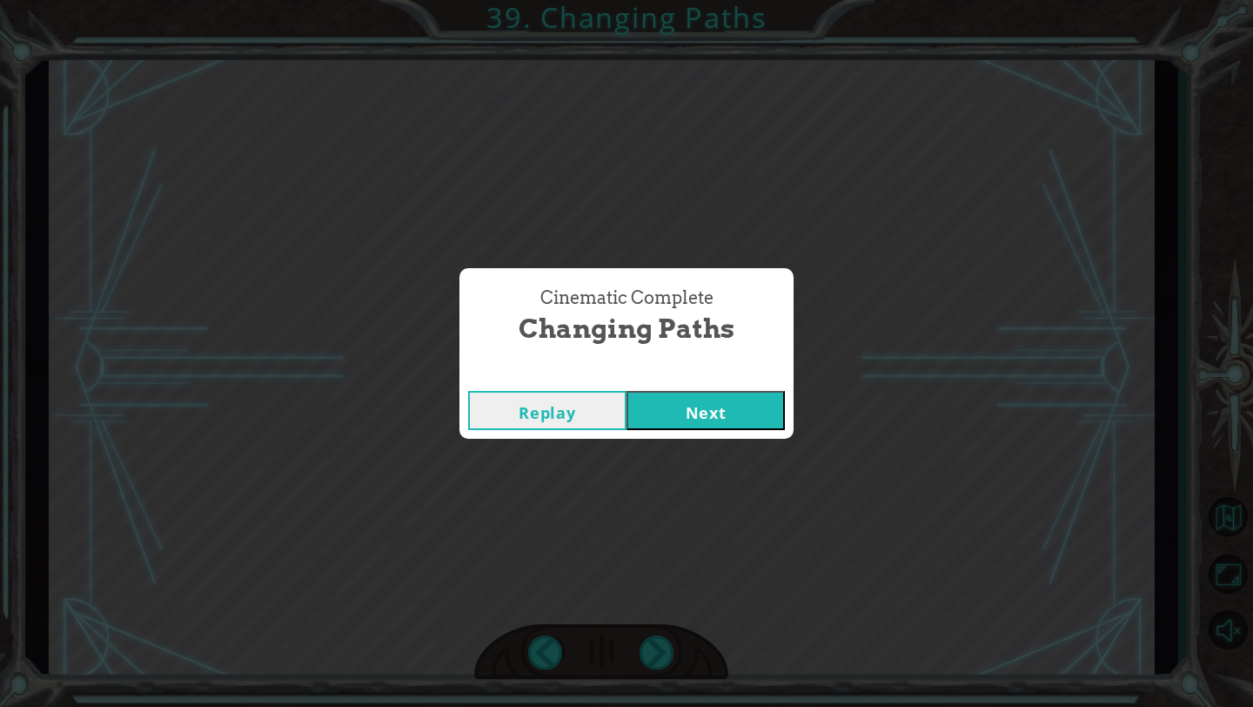
click at [726, 425] on button "Next" at bounding box center [706, 410] width 158 height 39
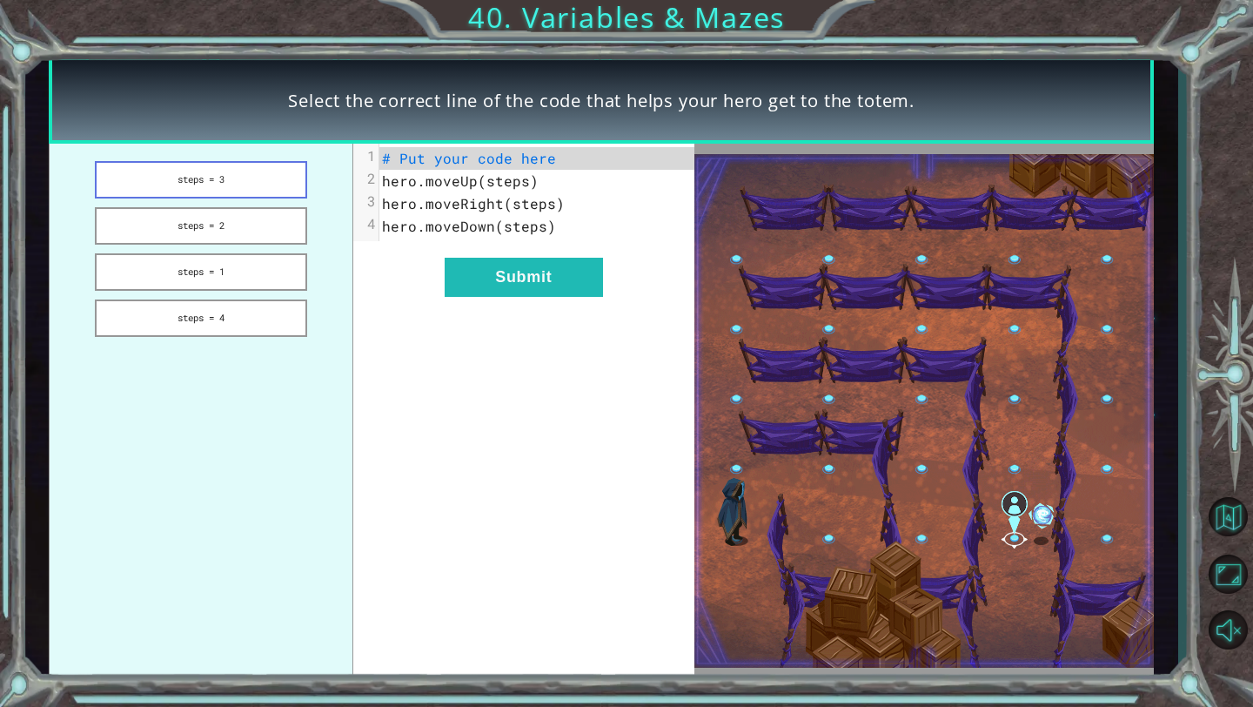
click at [237, 183] on button "steps = 3" at bounding box center [200, 179] width 211 height 37
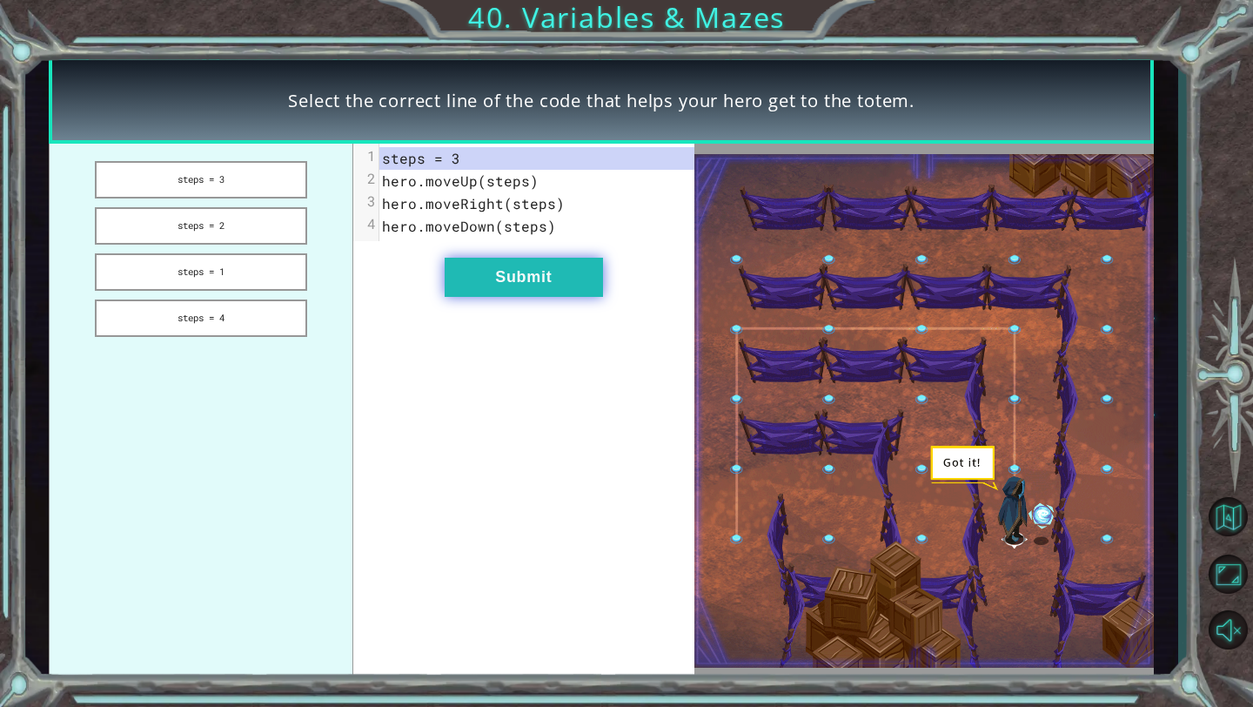
click at [485, 285] on button "Submit" at bounding box center [524, 277] width 158 height 39
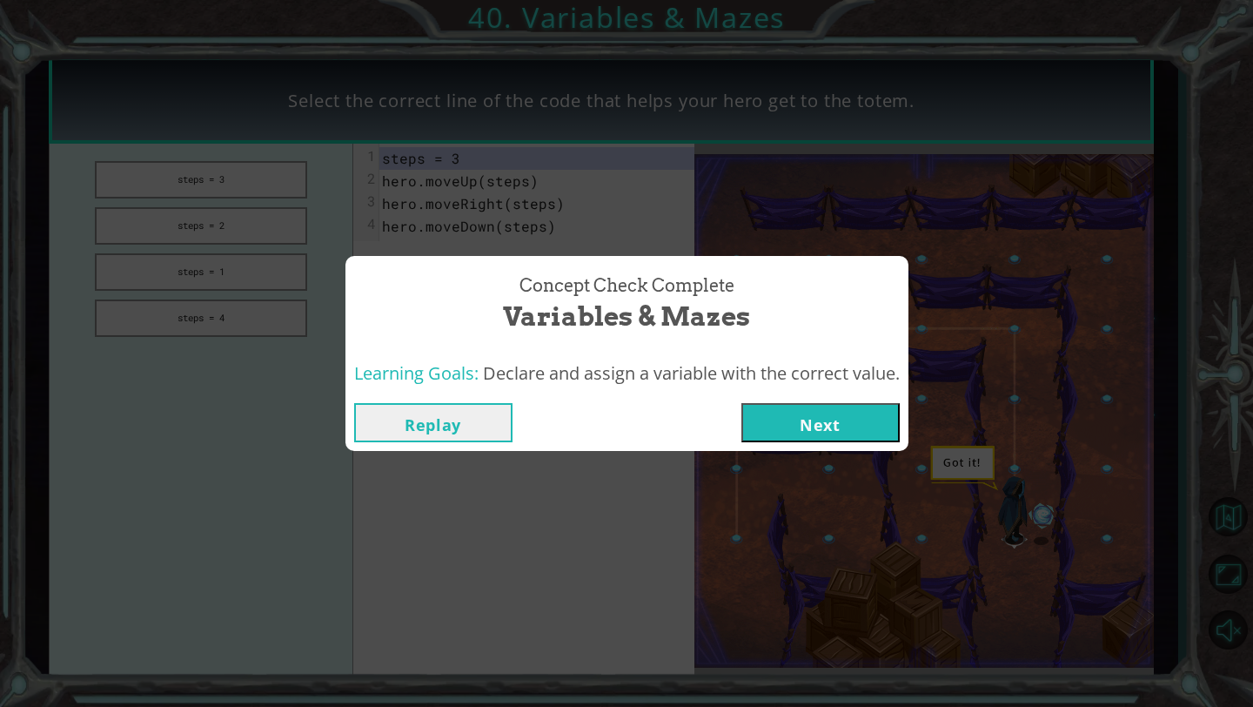
click at [795, 432] on button "Next" at bounding box center [820, 422] width 158 height 39
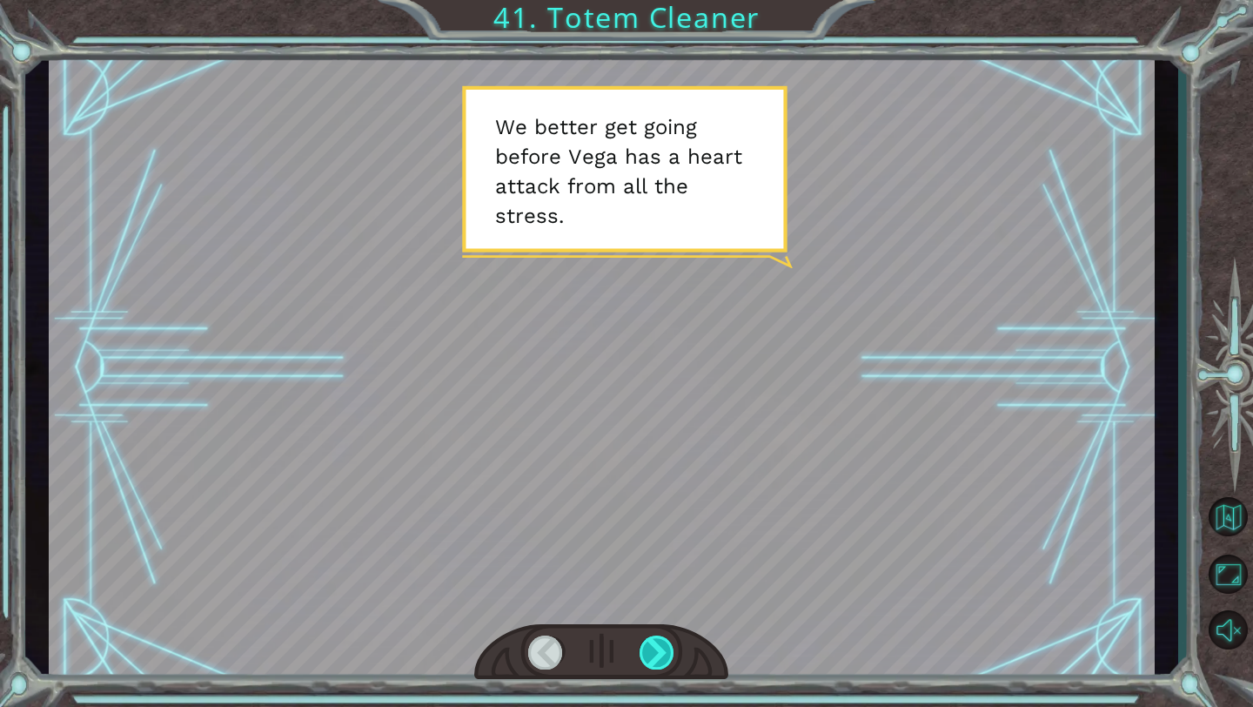
click at [669, 640] on div at bounding box center [658, 652] width 36 height 34
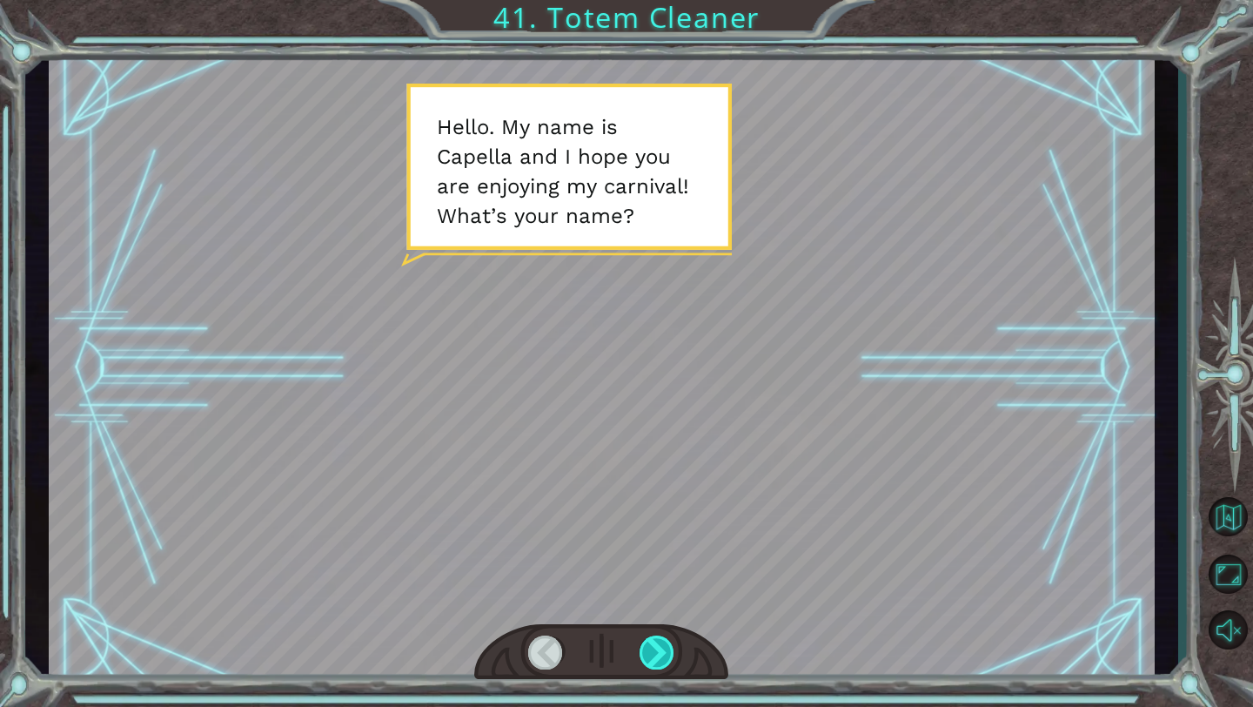
click at [669, 640] on div at bounding box center [658, 652] width 36 height 34
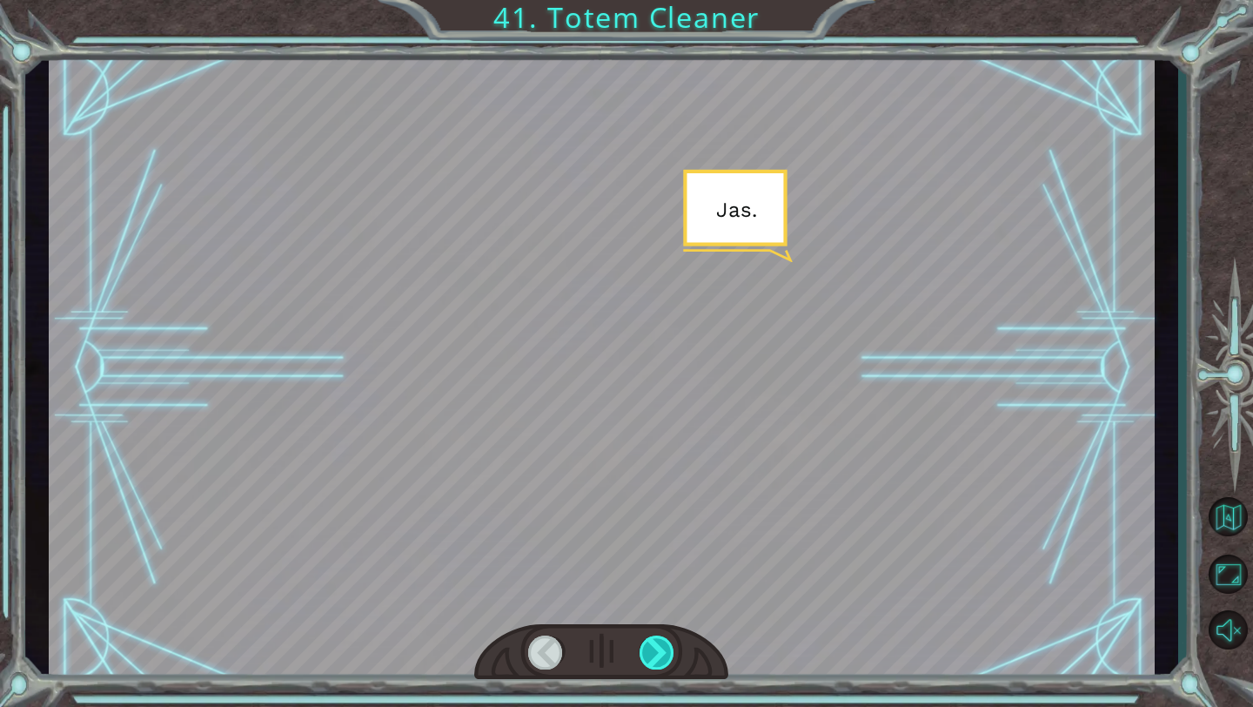
click at [668, 640] on div at bounding box center [658, 652] width 36 height 34
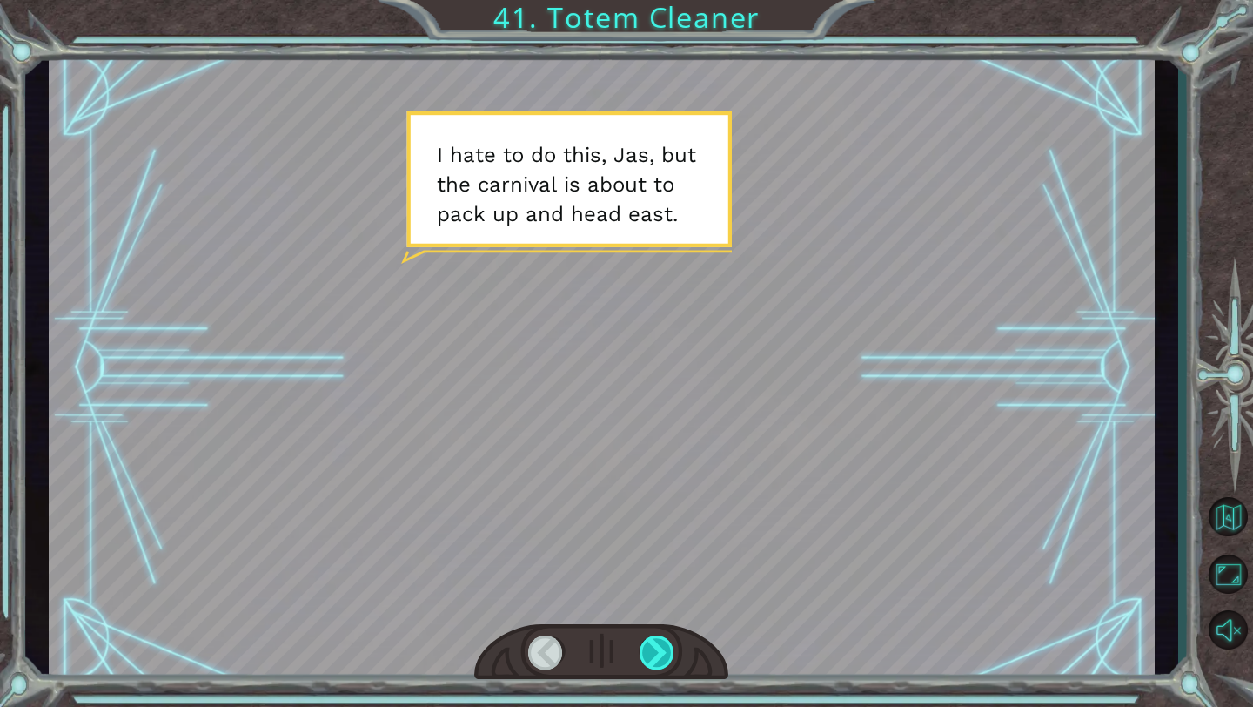
click at [668, 640] on div at bounding box center [658, 652] width 36 height 34
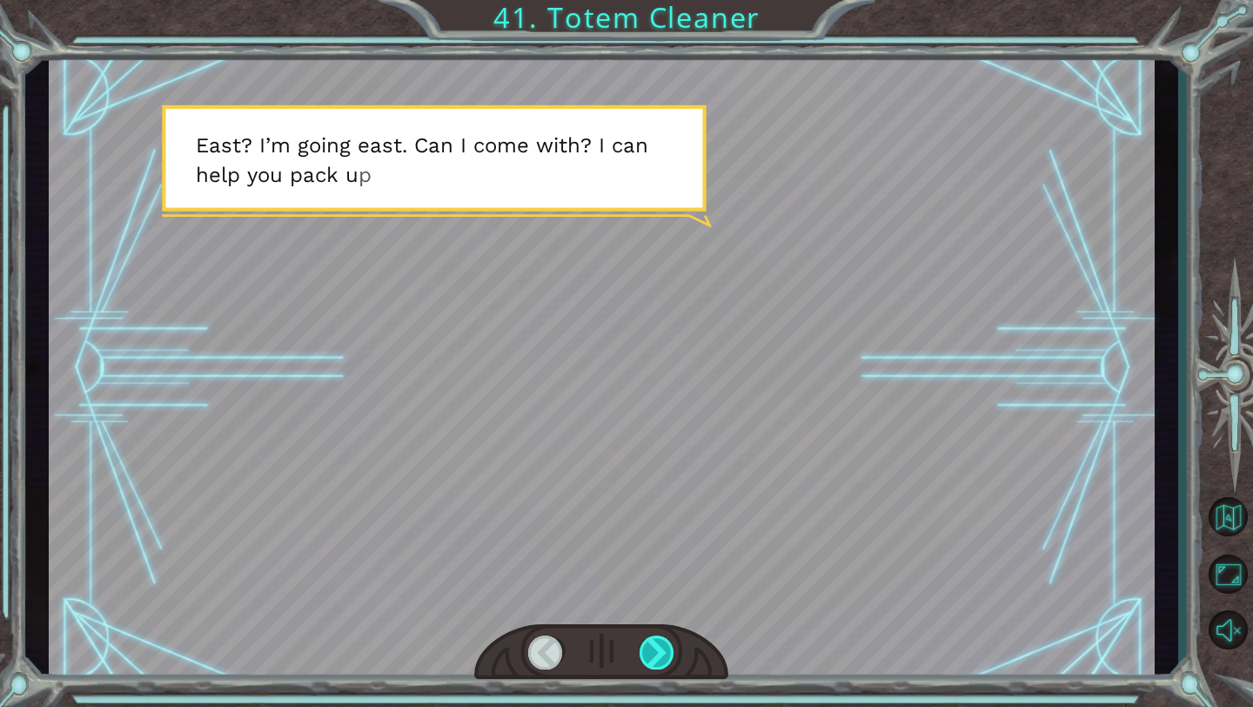
click at [668, 640] on div at bounding box center [658, 652] width 36 height 34
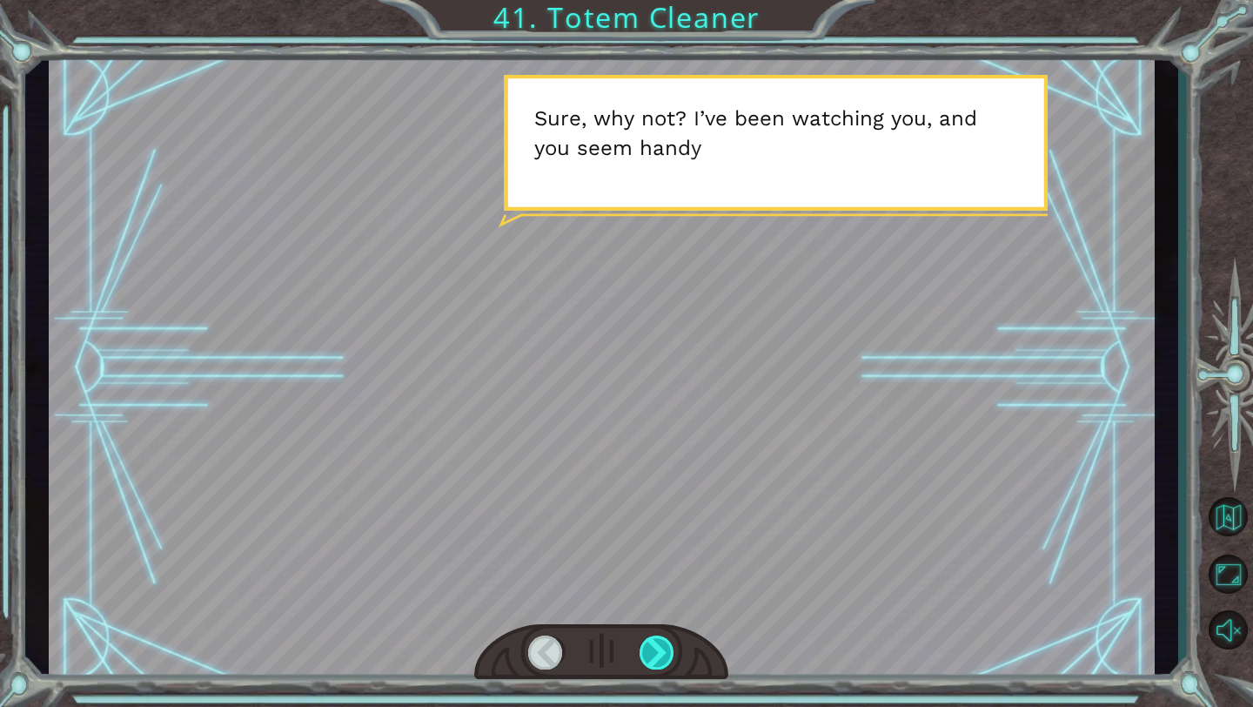
click at [668, 640] on div at bounding box center [658, 652] width 36 height 34
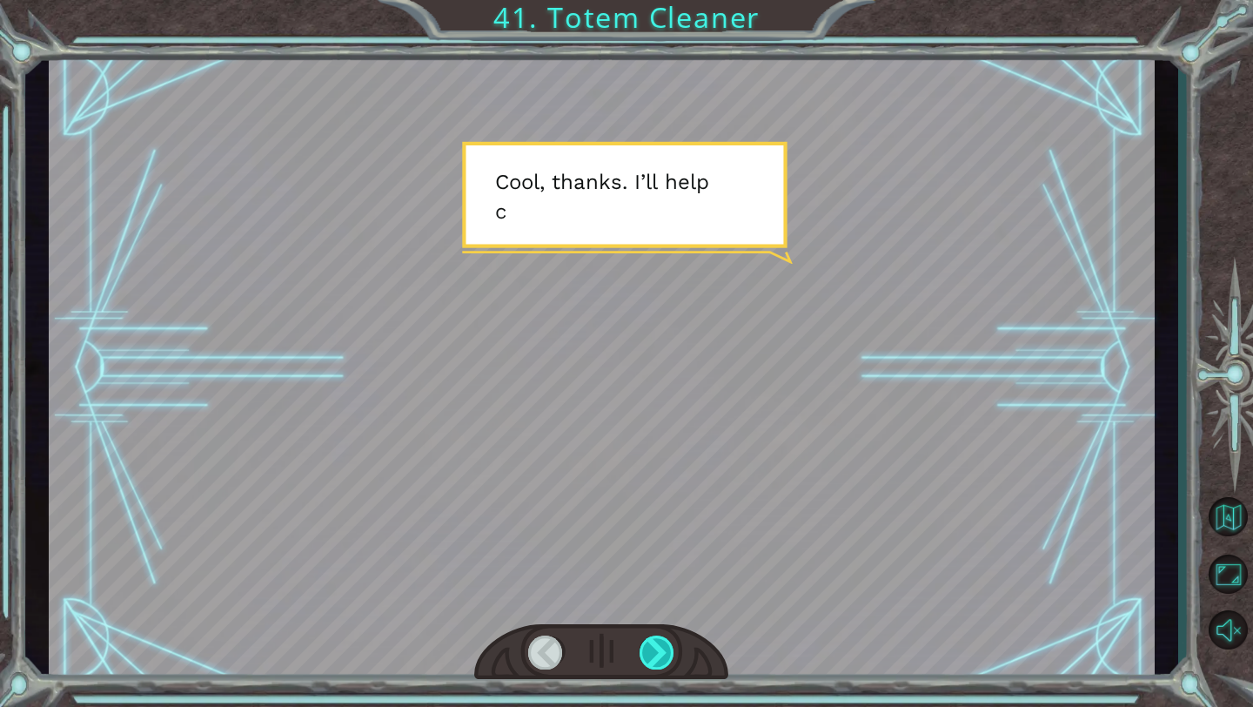
click at [668, 640] on div at bounding box center [658, 652] width 36 height 34
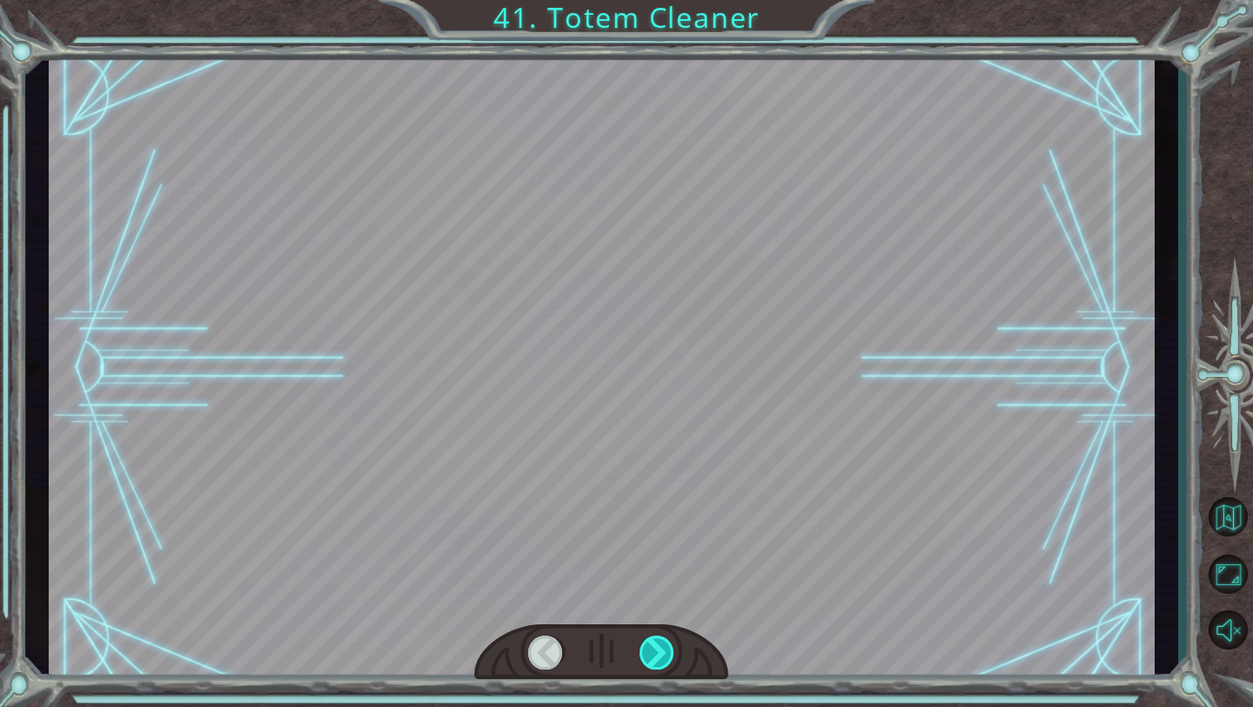
click at [668, 640] on div at bounding box center [658, 652] width 36 height 34
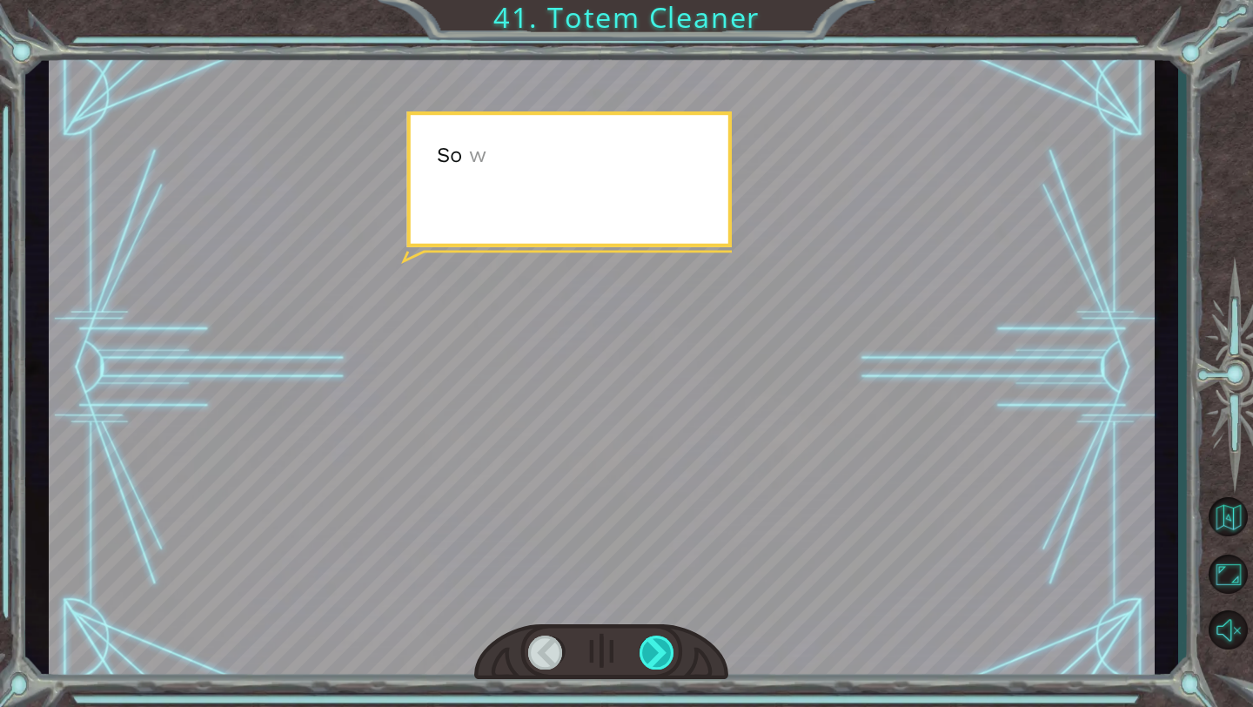
click at [668, 639] on div at bounding box center [658, 652] width 36 height 34
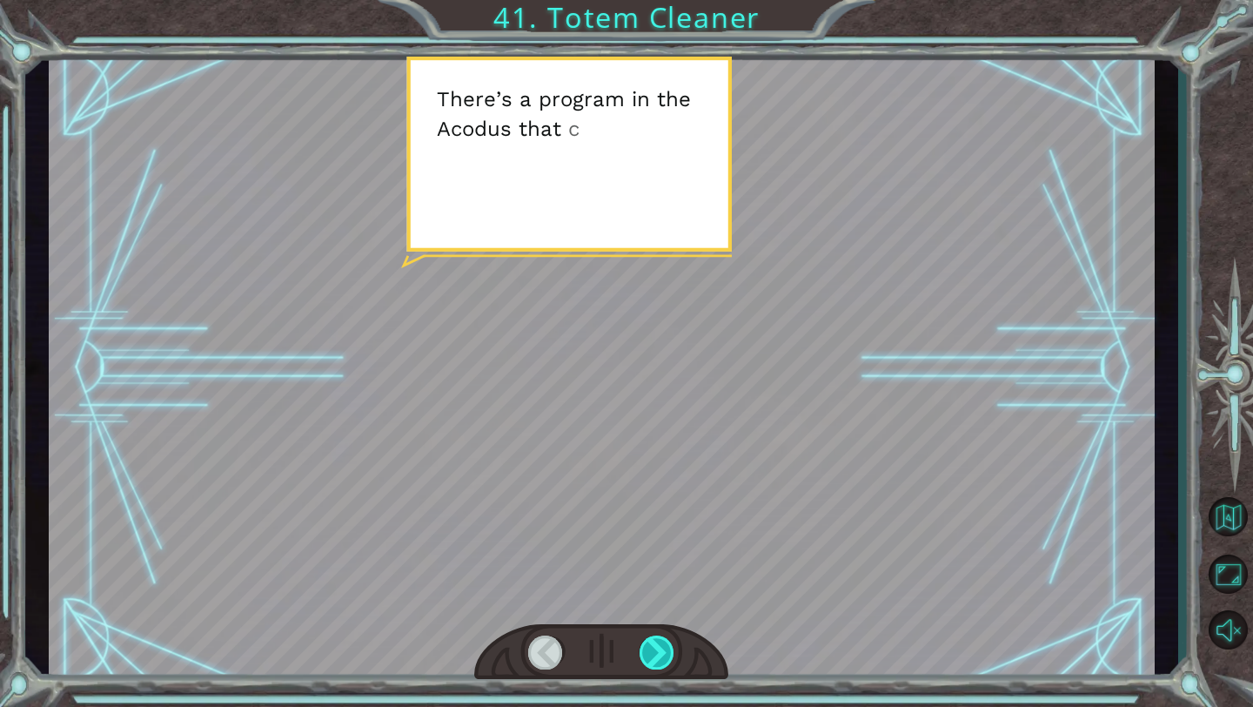
click at [668, 640] on div at bounding box center [658, 652] width 36 height 34
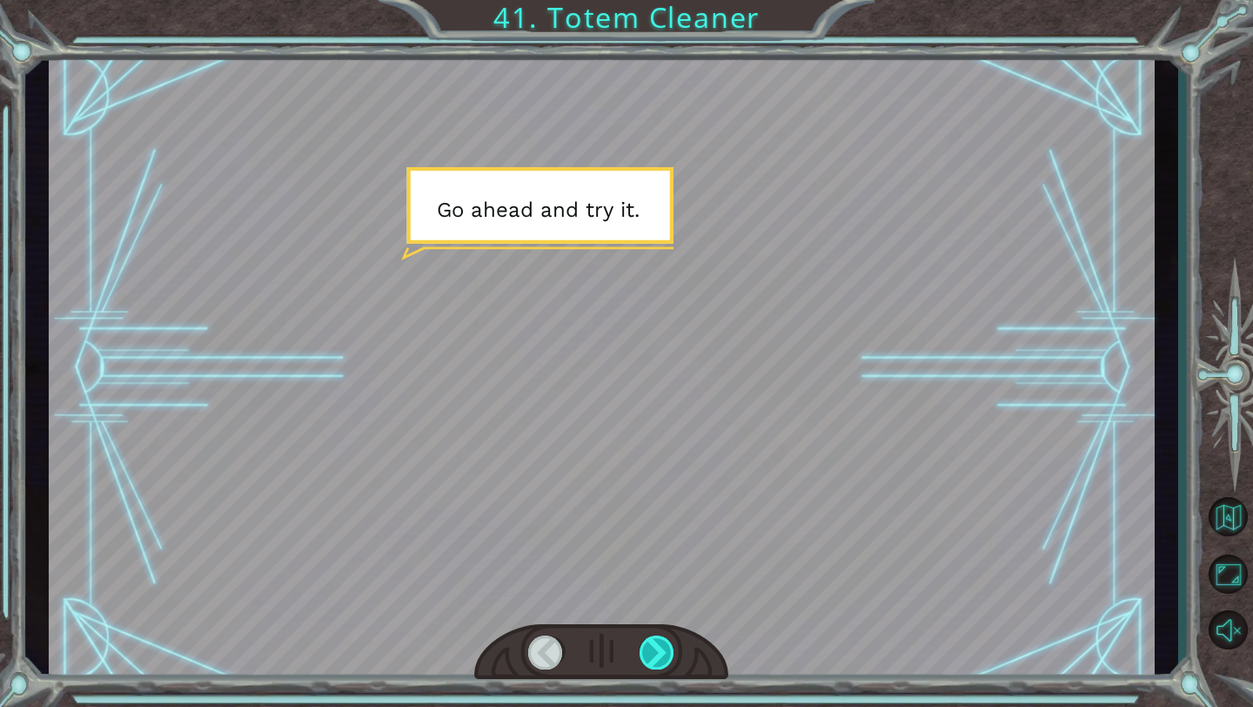
click at [668, 640] on div at bounding box center [658, 652] width 36 height 34
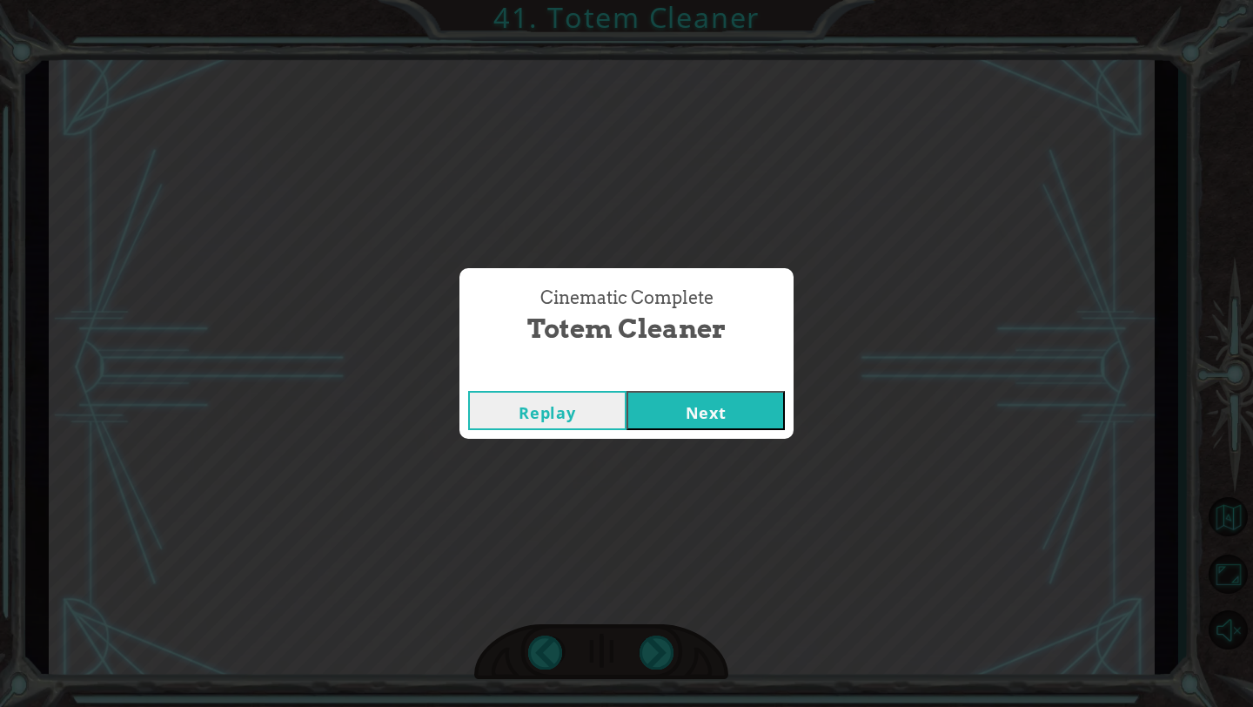
click at [668, 640] on div "Cinematic Complete Totem Cleaner Replay Next" at bounding box center [626, 353] width 1253 height 707
click at [745, 398] on button "Next" at bounding box center [706, 410] width 158 height 39
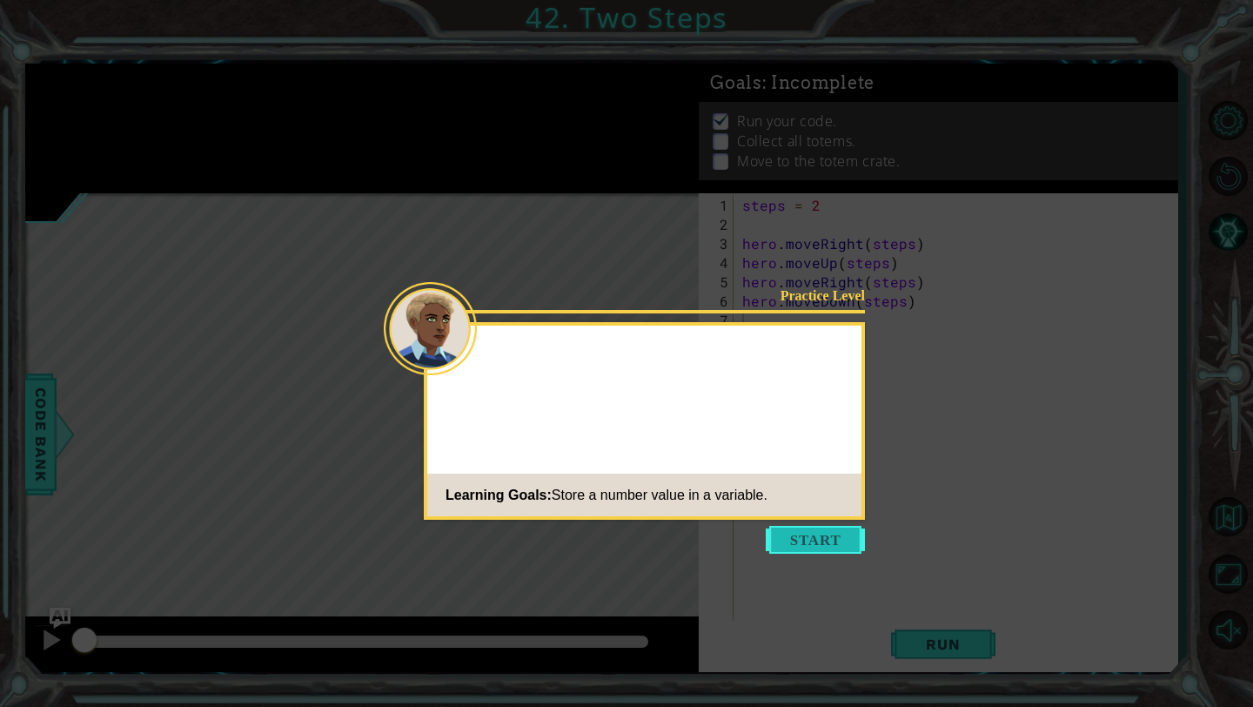
click at [817, 534] on button "Start" at bounding box center [815, 540] width 99 height 28
